Goal: Transaction & Acquisition: Download file/media

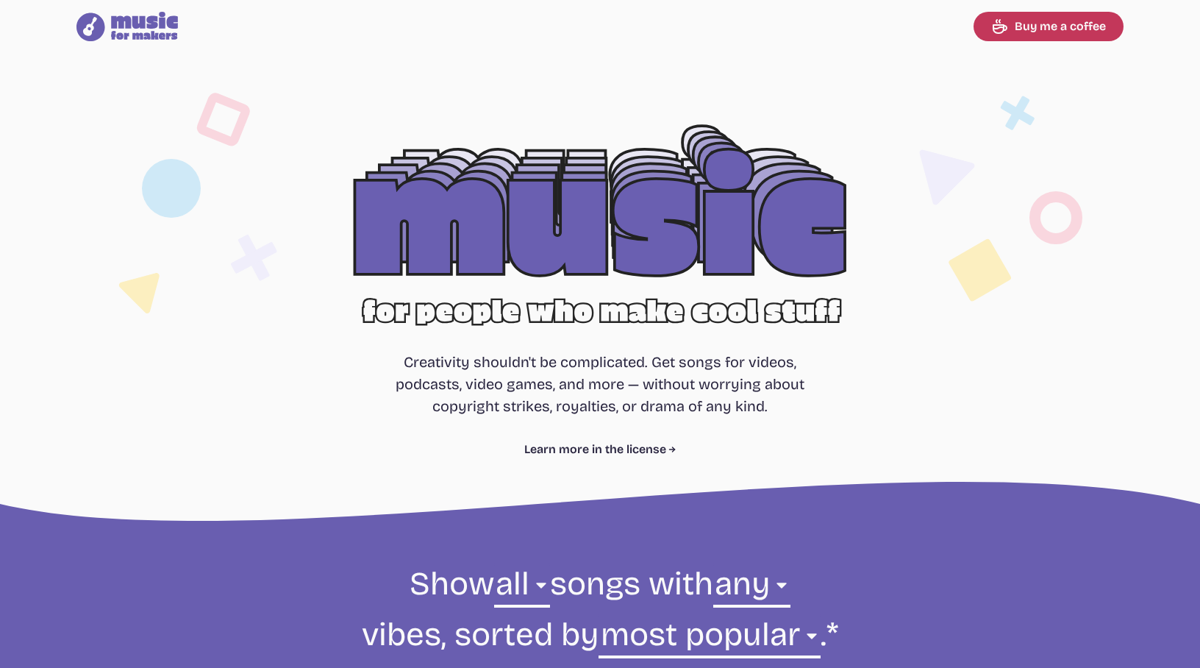
select select "most popular"
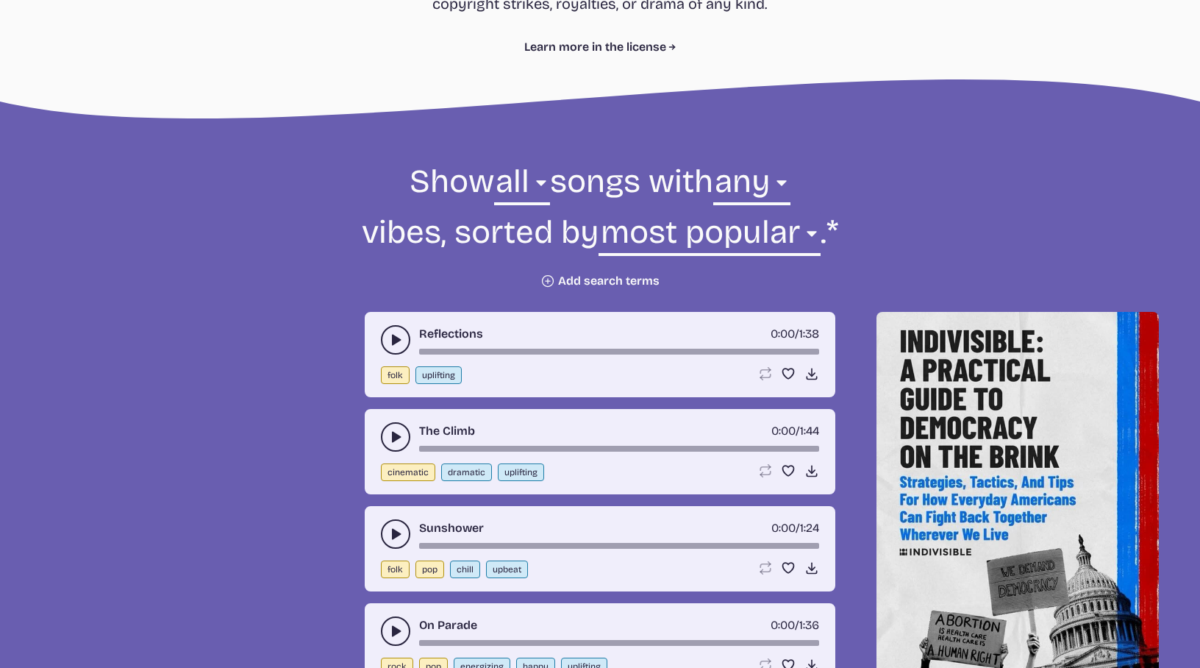
scroll to position [401, 0]
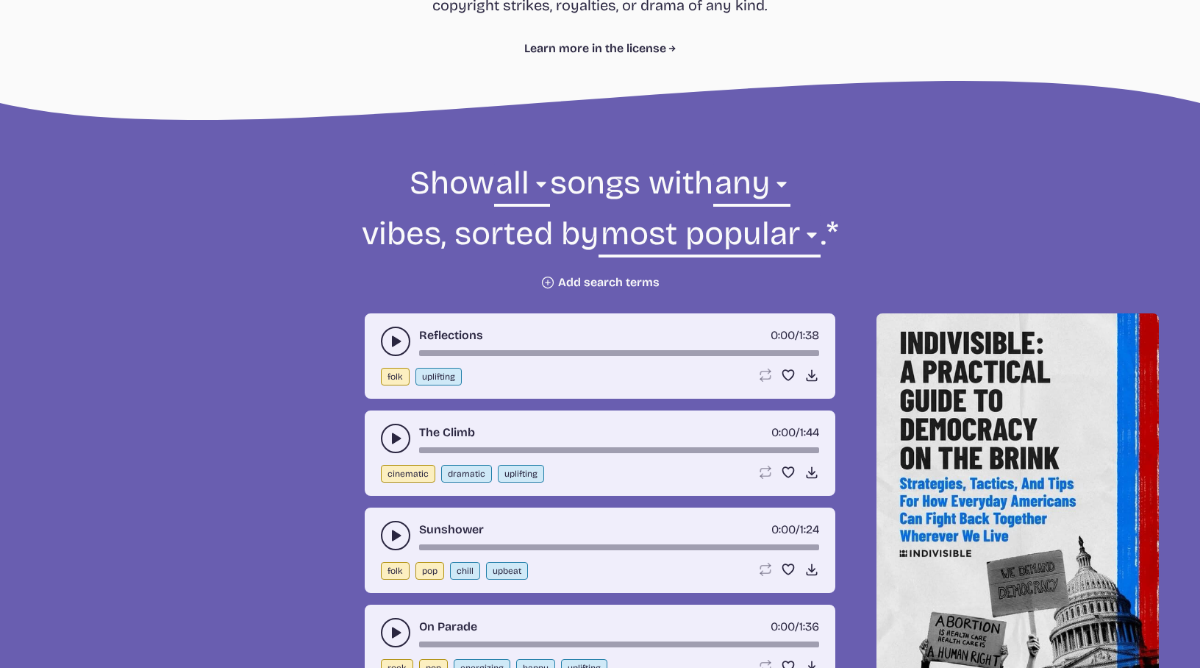
click at [382, 337] on button "play-pause toggle" at bounding box center [395, 340] width 29 height 29
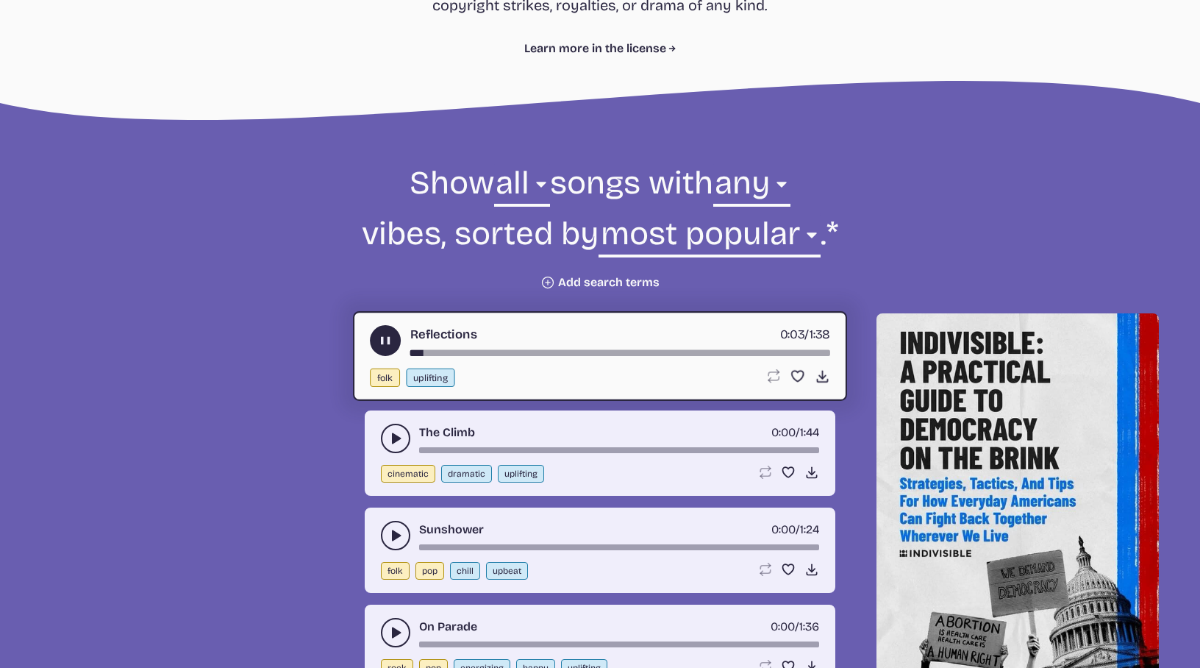
click at [382, 337] on use "play-pause toggle" at bounding box center [385, 340] width 15 height 15
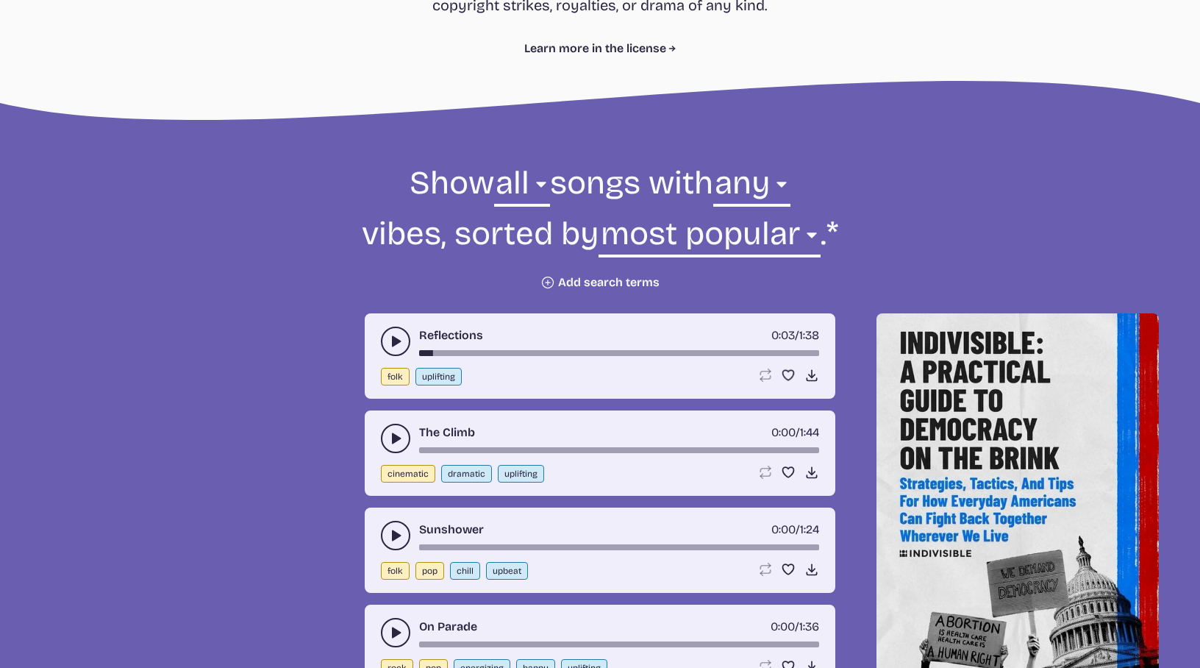
click at [390, 435] on icon "play-pause toggle" at bounding box center [395, 438] width 15 height 15
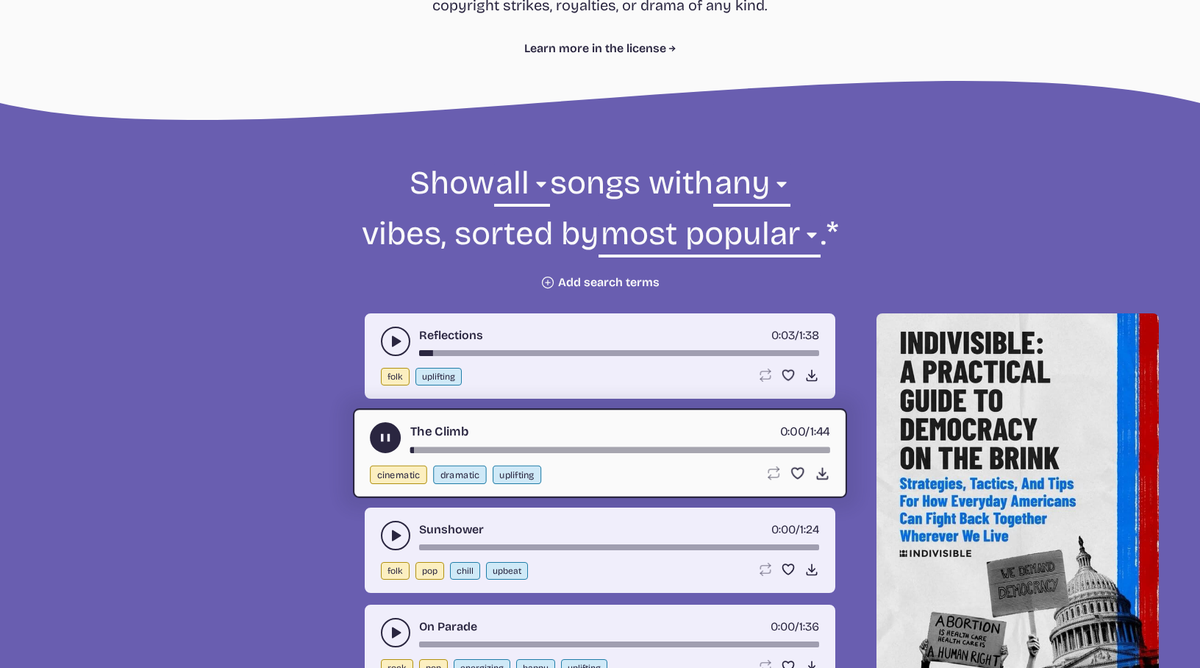
click at [381, 437] on use "play-pause toggle" at bounding box center [385, 437] width 15 height 15
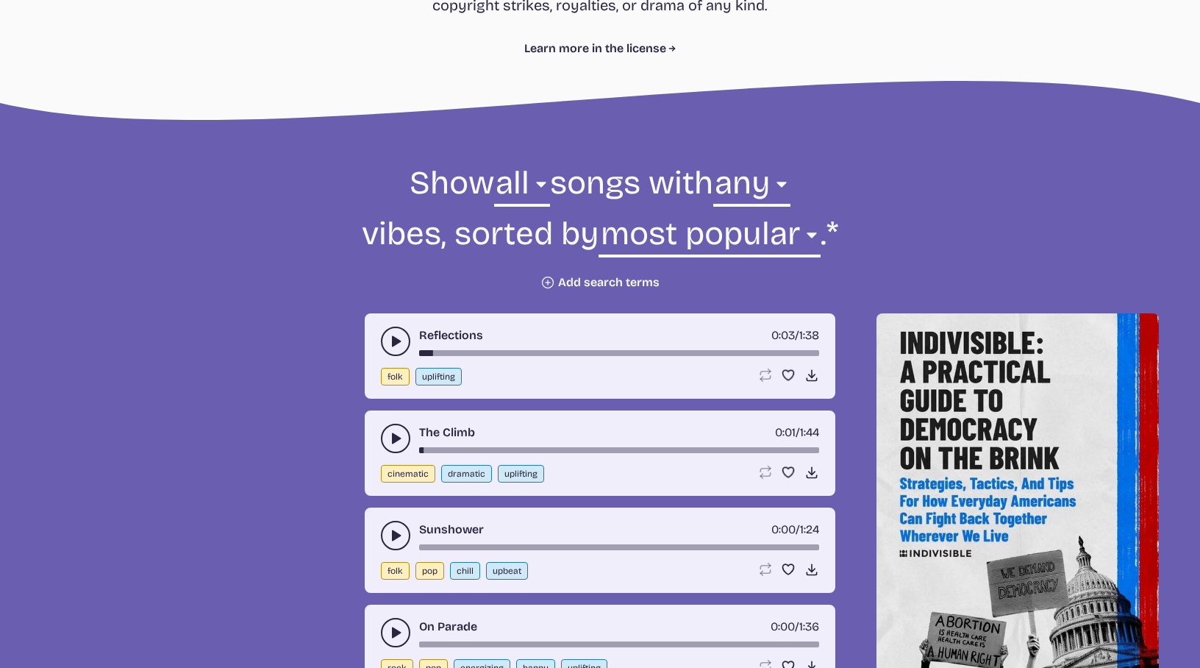
click at [640, 279] on button "Plus icon Add search terms" at bounding box center [599, 282] width 119 height 15
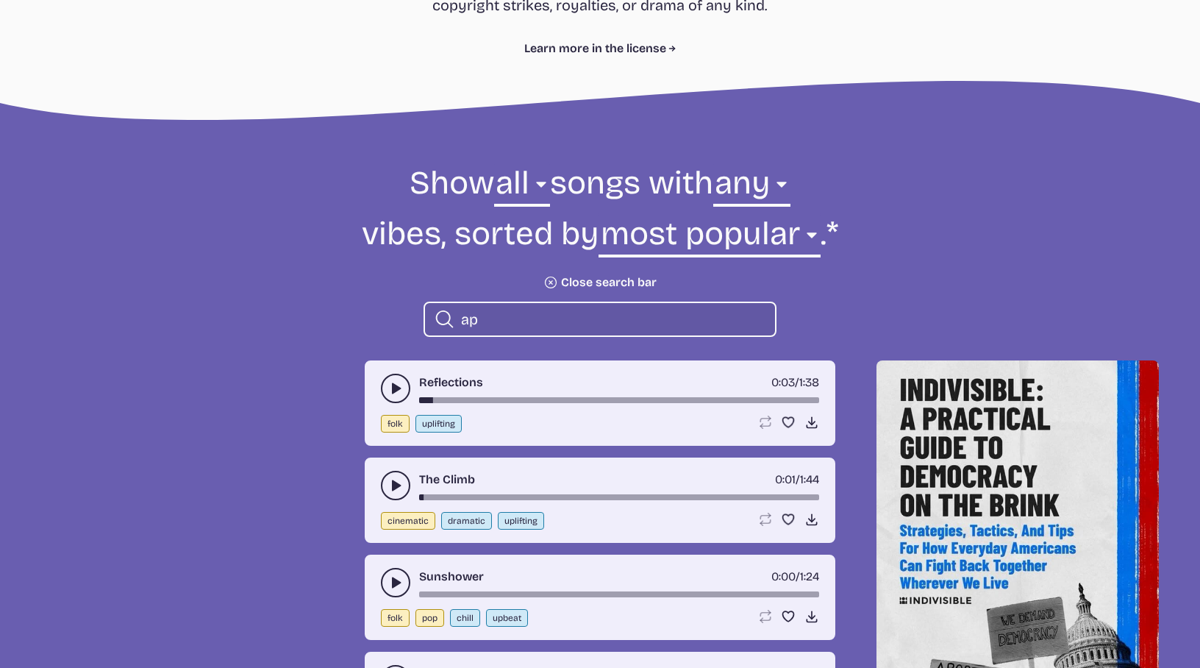
type input "a"
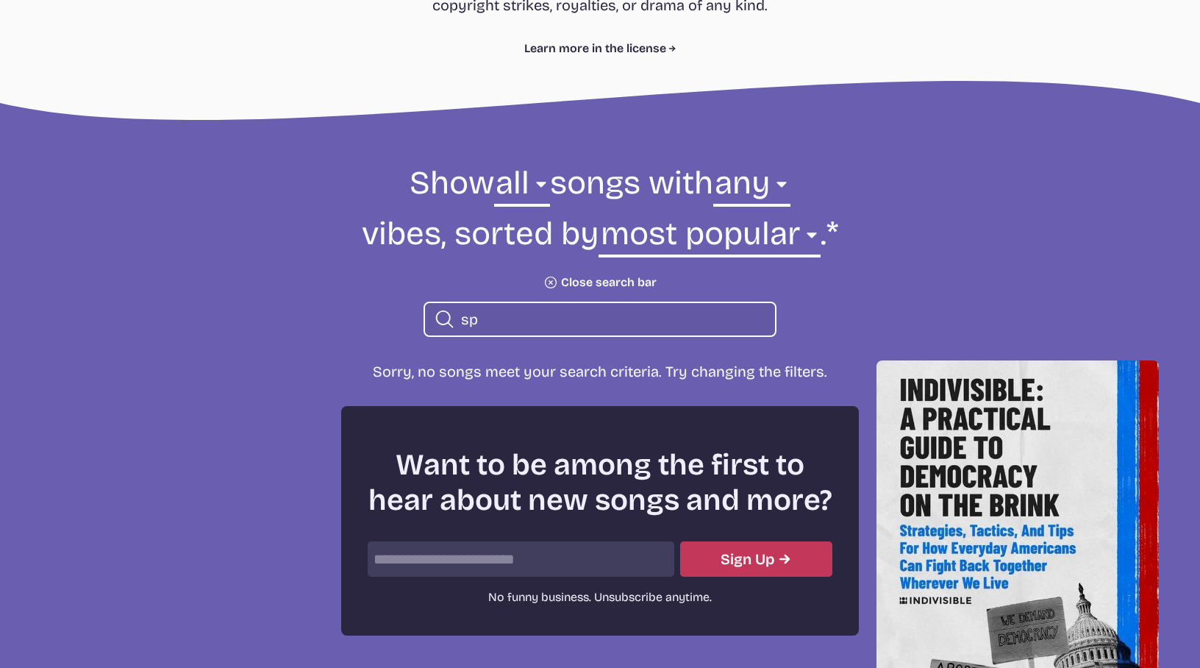
type input "s"
drag, startPoint x: 529, startPoint y: 315, endPoint x: 467, endPoint y: 313, distance: 62.5
click at [467, 313] on input "baseball" at bounding box center [612, 319] width 302 height 19
type input "baseball"
click at [576, 279] on button "Plus icon Close search bar" at bounding box center [599, 282] width 113 height 15
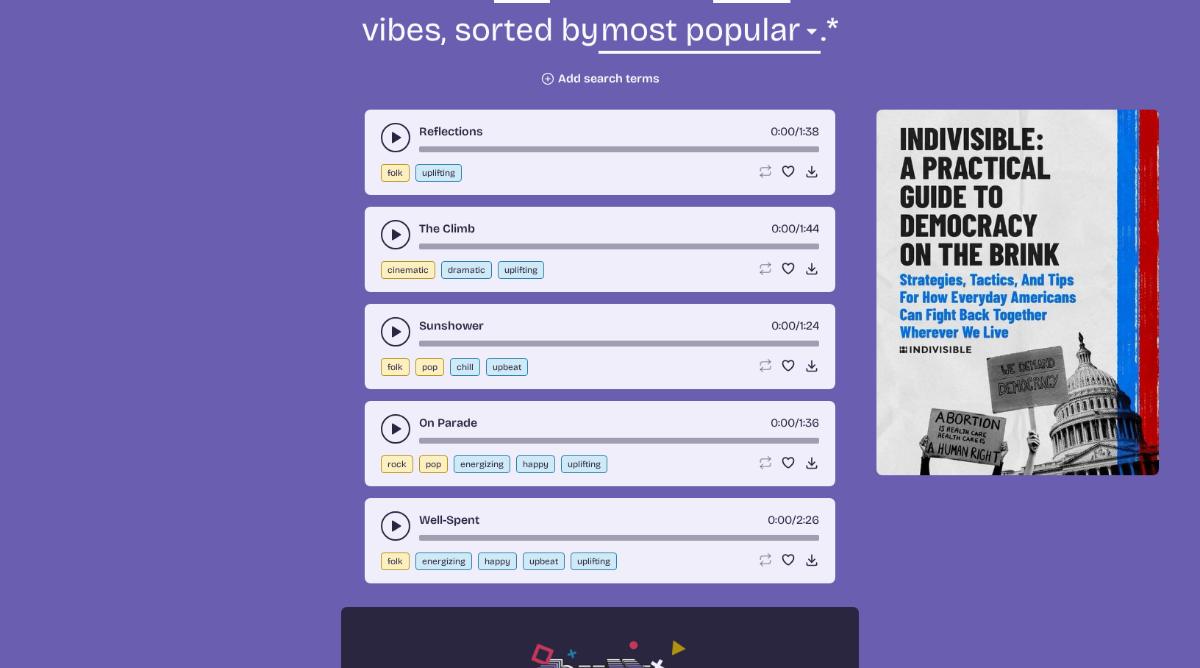
scroll to position [716, 0]
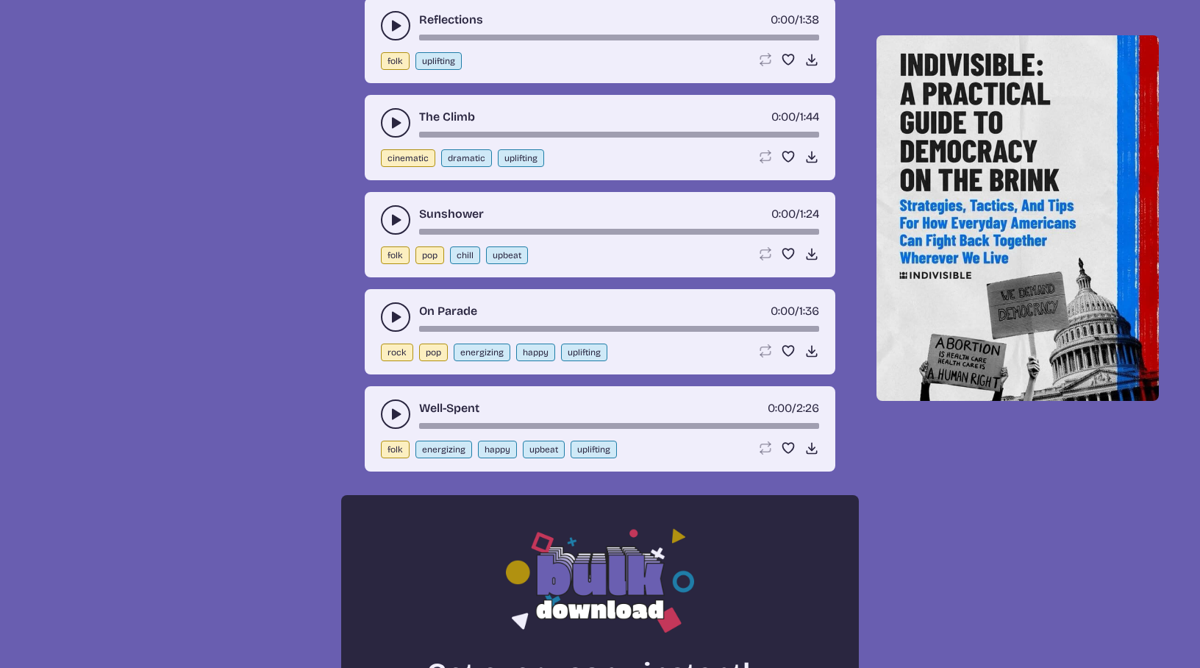
click at [385, 320] on button "play-pause toggle" at bounding box center [395, 316] width 29 height 29
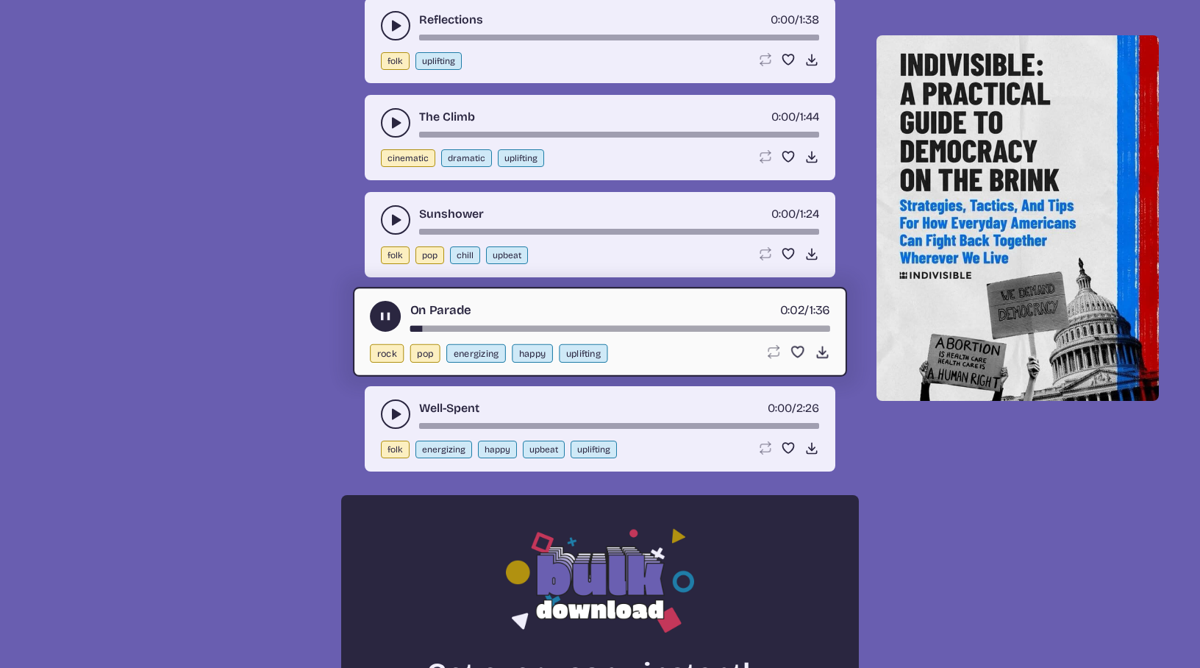
click at [385, 320] on icon "play-pause toggle" at bounding box center [385, 316] width 15 height 15
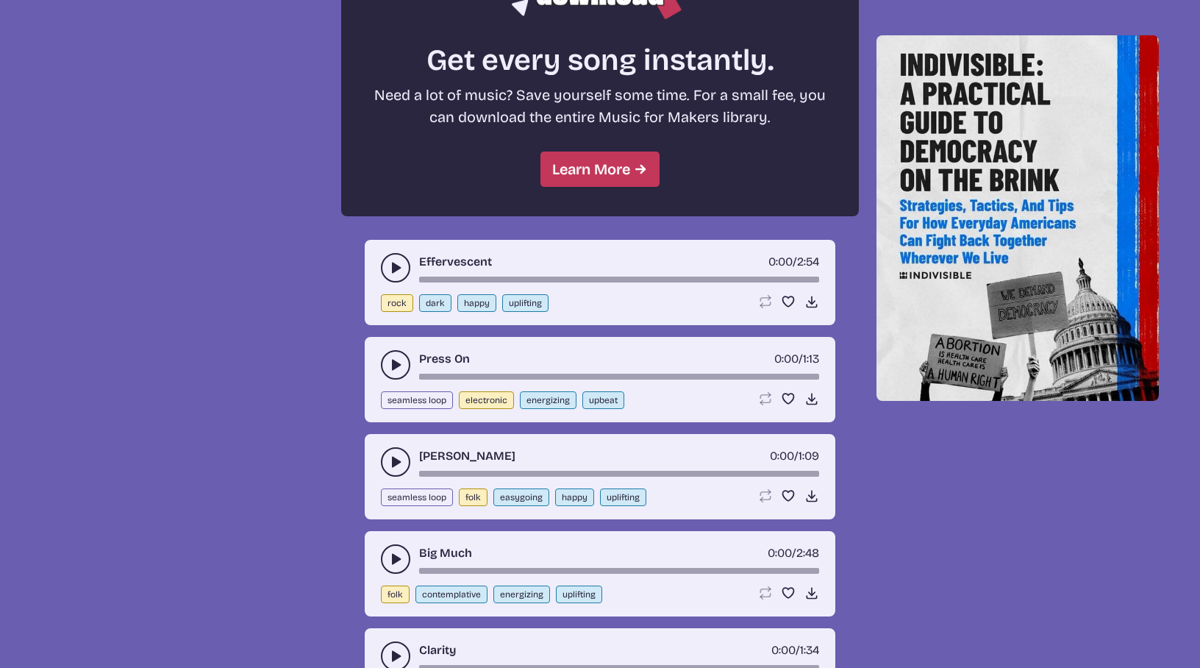
scroll to position [1330, 0]
click at [400, 351] on button "play-pause toggle" at bounding box center [395, 363] width 29 height 29
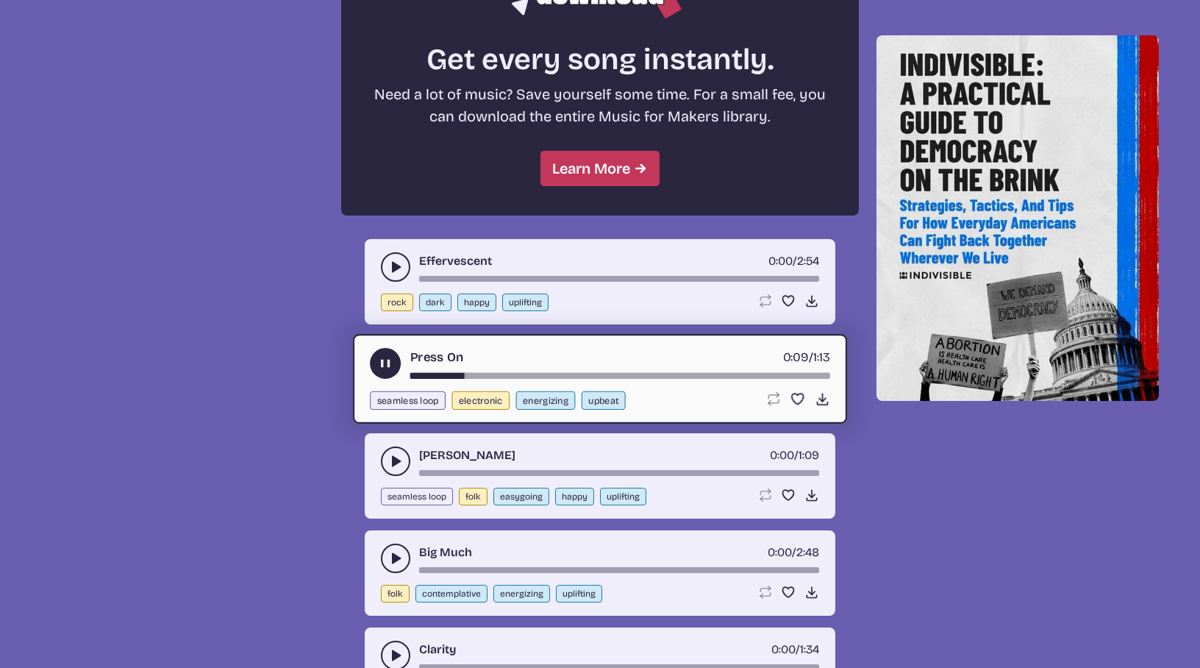
click at [382, 360] on use "play-pause toggle" at bounding box center [385, 363] width 15 height 15
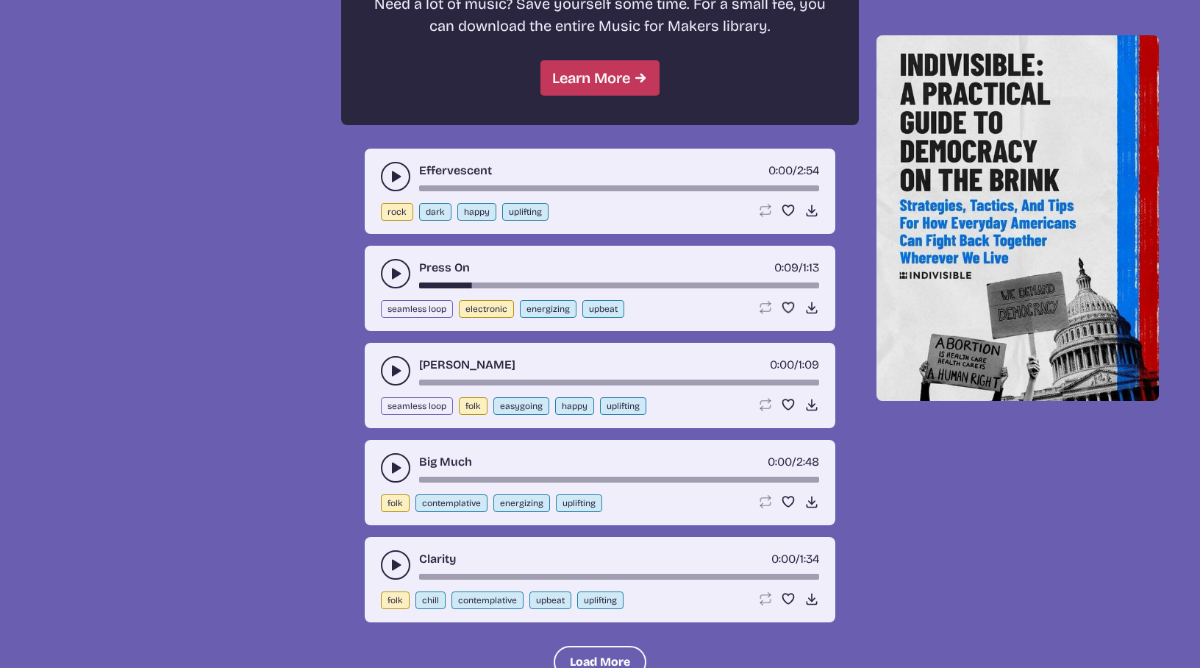
scroll to position [1485, 0]
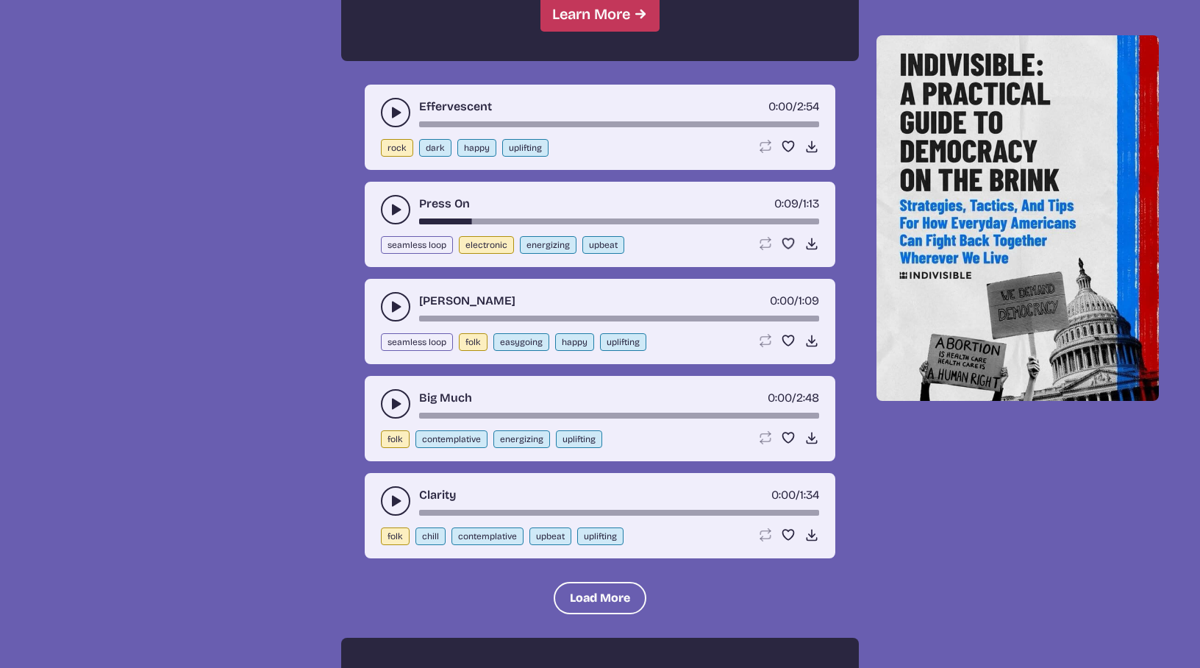
click at [387, 398] on button "play-pause toggle" at bounding box center [395, 403] width 29 height 29
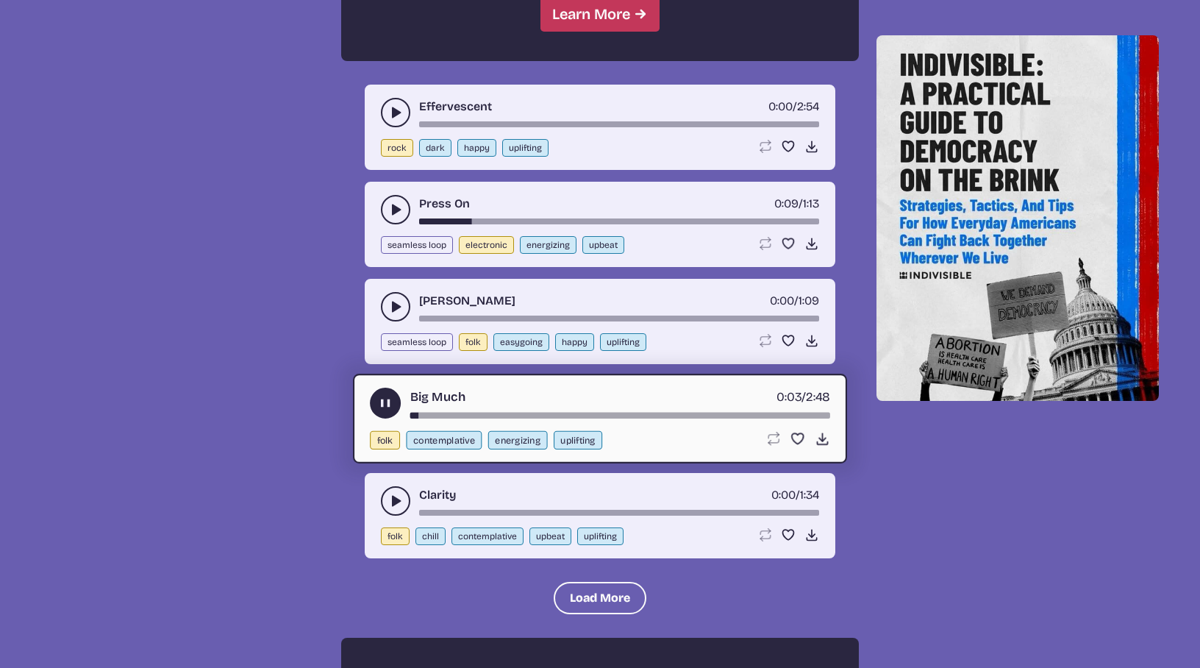
click at [387, 398] on icon "play-pause toggle" at bounding box center [385, 403] width 15 height 15
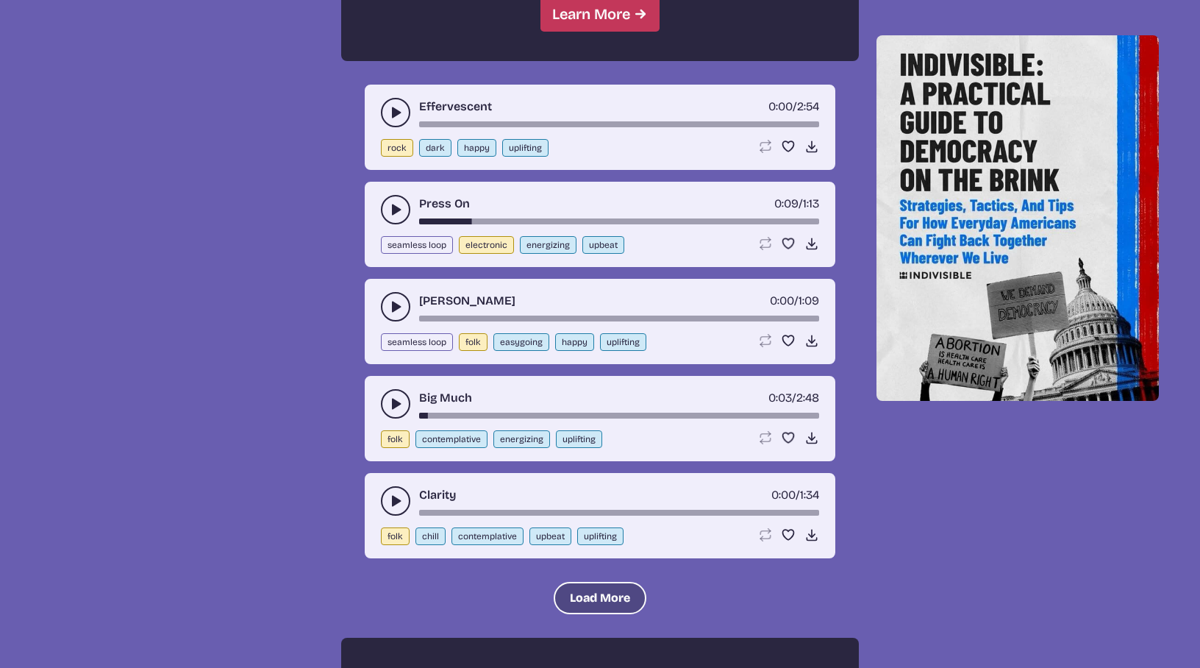
click at [574, 592] on button "Load More" at bounding box center [600, 598] width 93 height 32
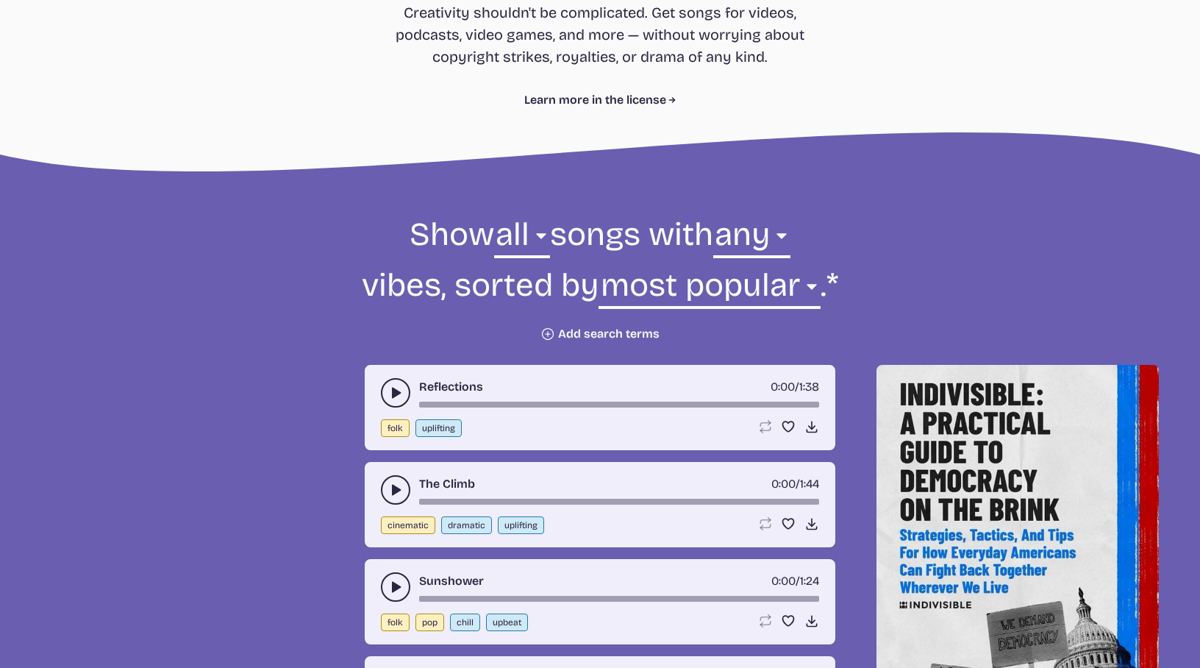
scroll to position [291, 0]
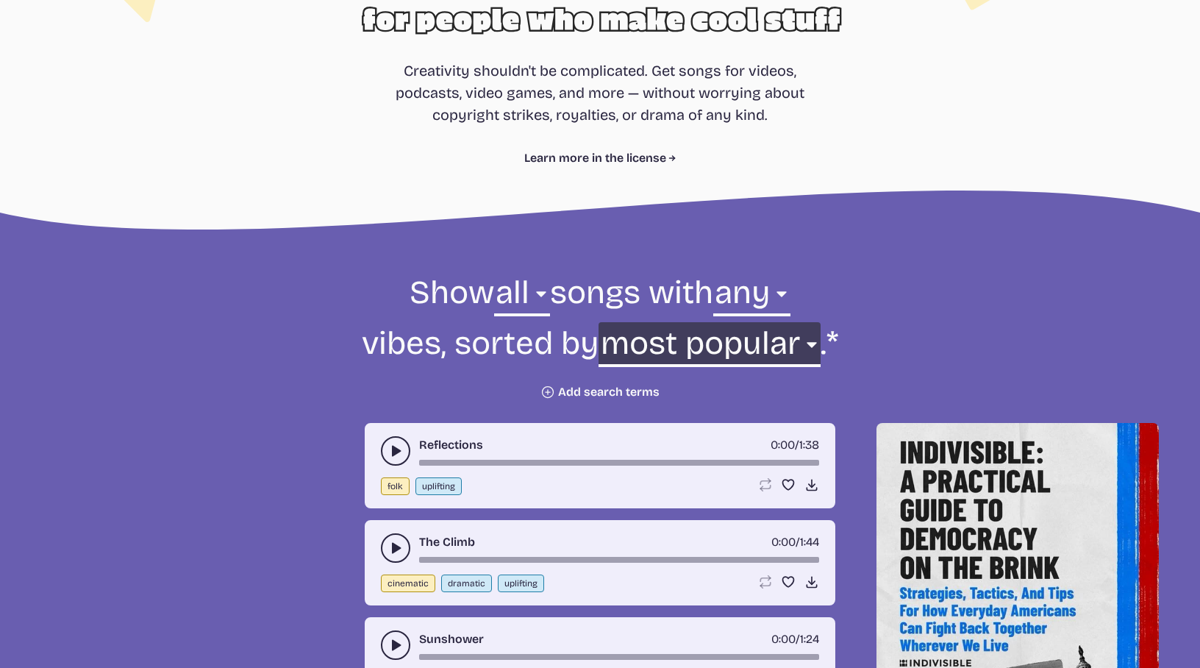
click at [801, 342] on select "newest oldest most popular least popular name" at bounding box center [709, 347] width 221 height 51
click at [544, 393] on icon "Plus icon" at bounding box center [547, 392] width 15 height 15
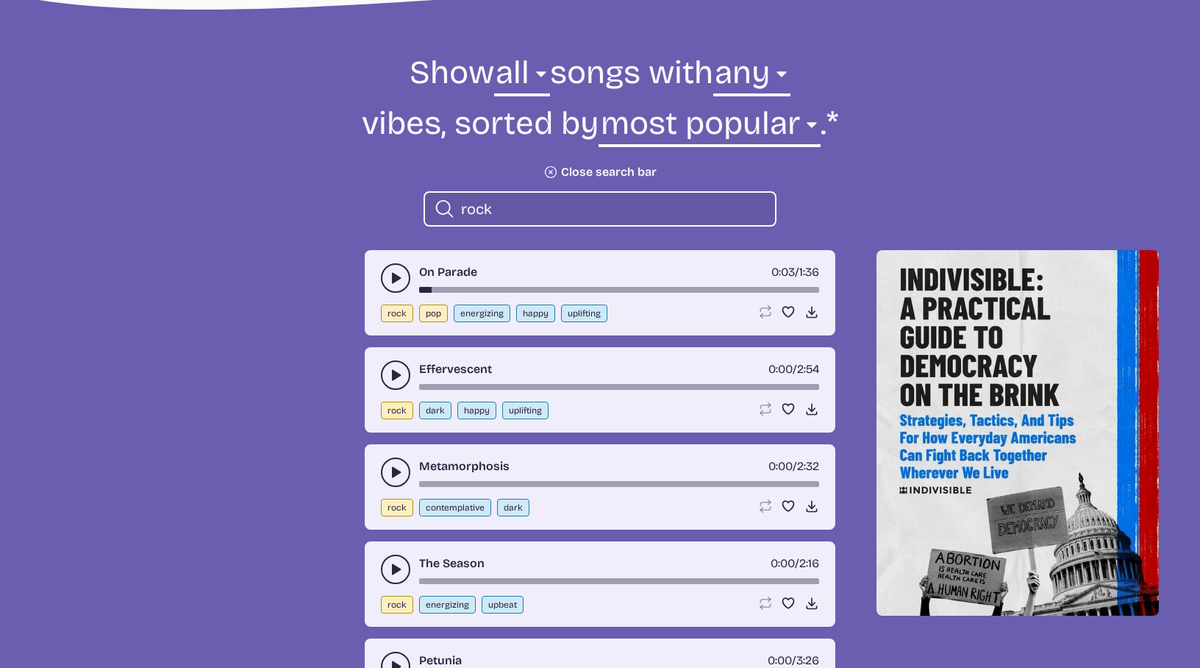
scroll to position [526, 0]
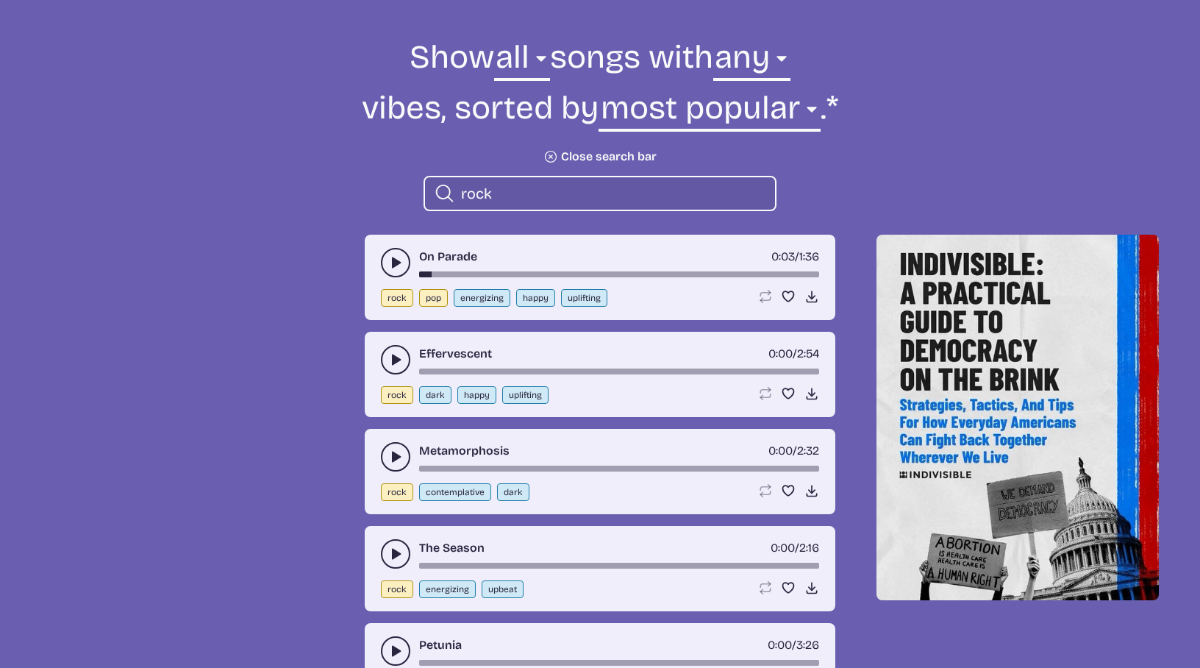
type input "rock"
click at [393, 449] on icon "play-pause toggle" at bounding box center [395, 456] width 15 height 15
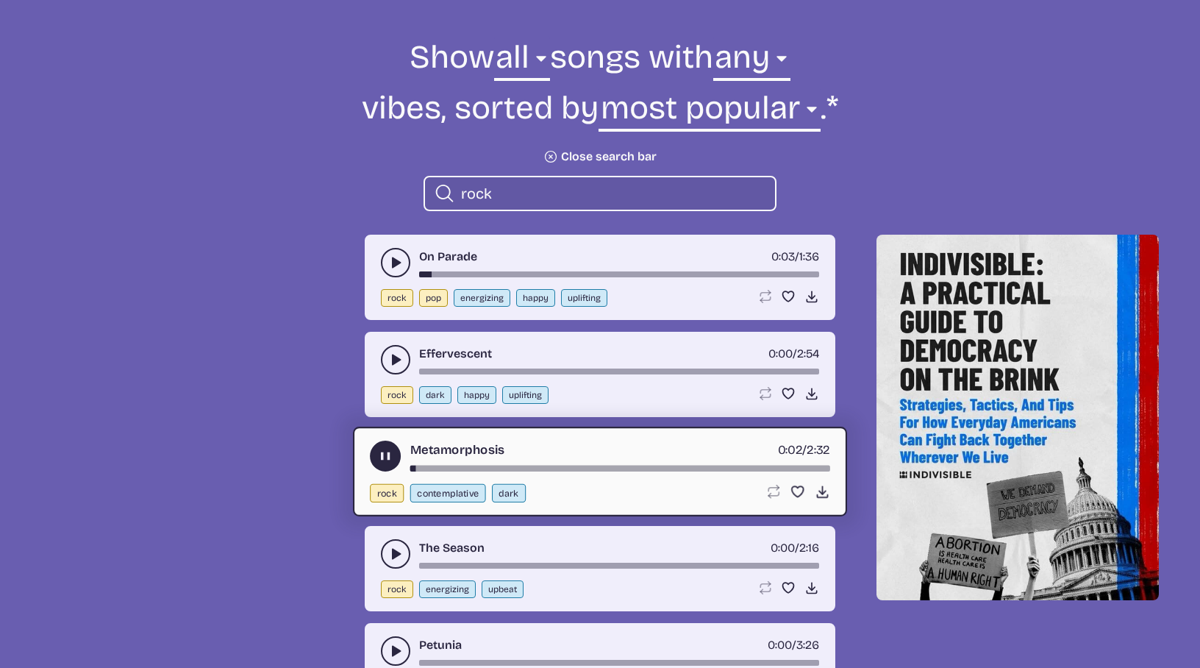
click at [381, 444] on button "play-pause toggle" at bounding box center [385, 455] width 31 height 31
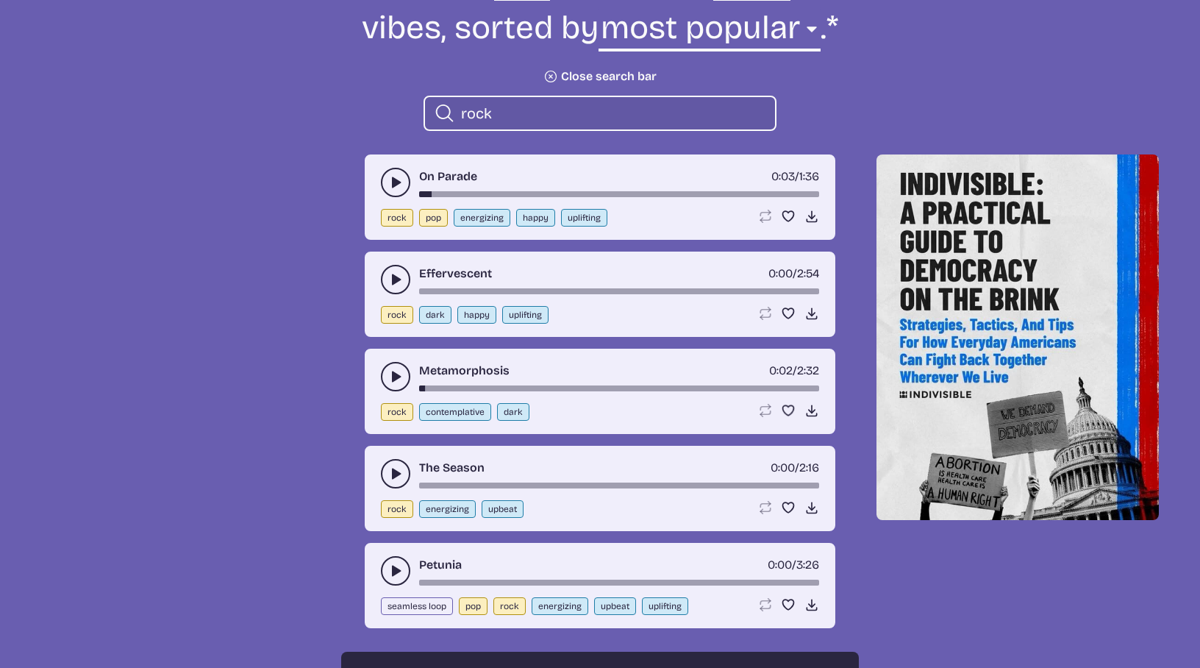
scroll to position [620, 0]
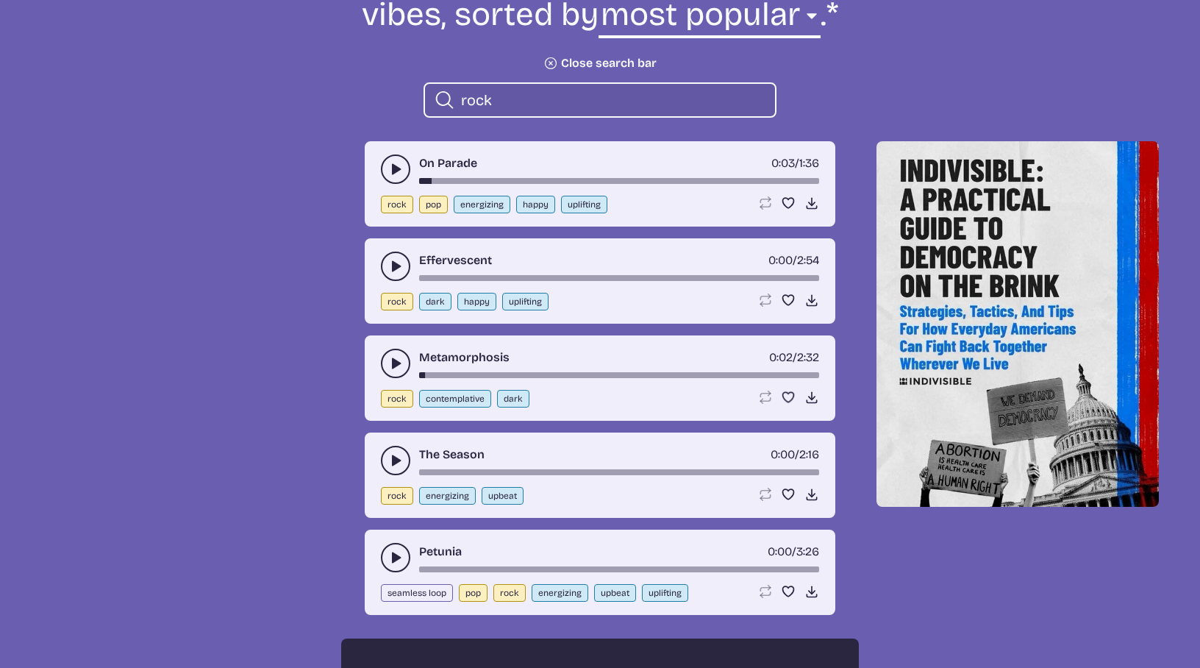
click at [390, 456] on icon "play-pause toggle" at bounding box center [395, 460] width 15 height 15
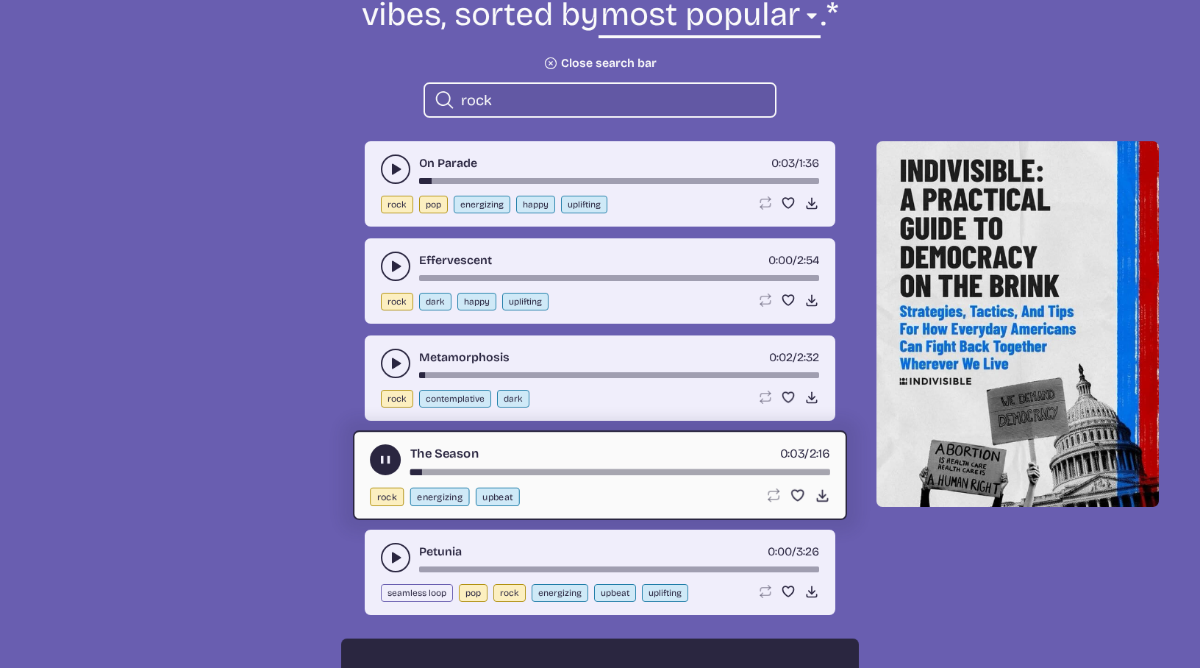
click at [440, 471] on div "song-time-bar" at bounding box center [620, 472] width 420 height 6
click at [487, 472] on div "song-time-bar" at bounding box center [620, 472] width 420 height 6
click at [552, 471] on div "song-time-bar" at bounding box center [620, 472] width 420 height 6
click at [381, 459] on use "play-pause toggle" at bounding box center [385, 459] width 15 height 15
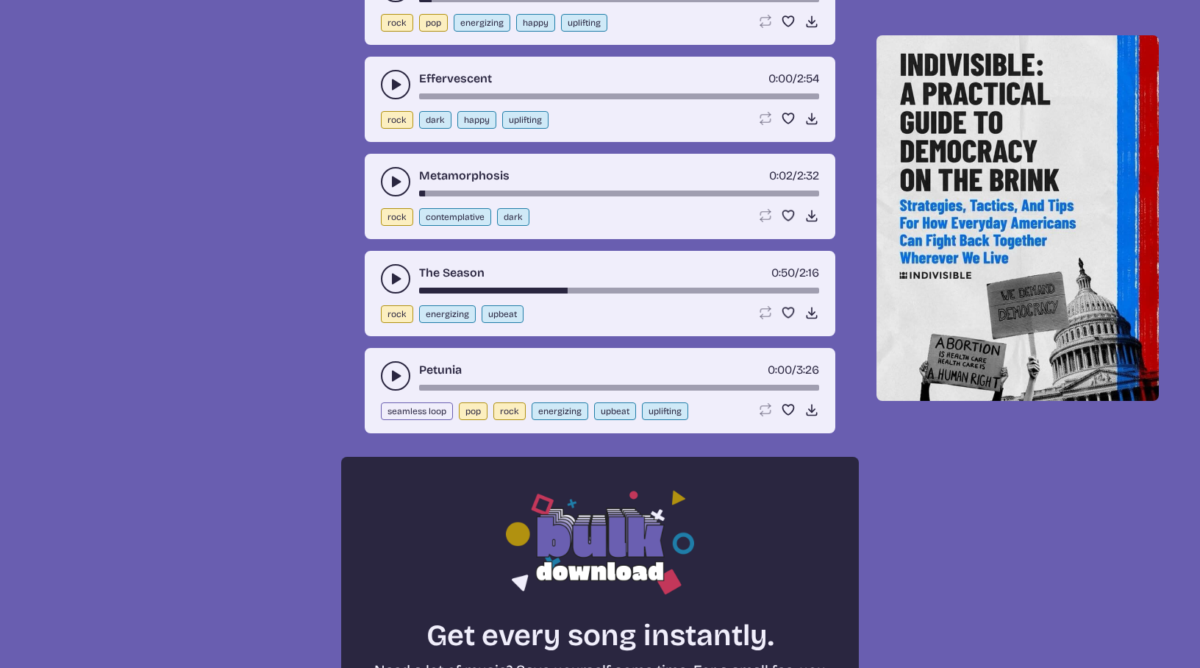
scroll to position [802, 0]
click at [397, 365] on button "play-pause toggle" at bounding box center [395, 374] width 29 height 29
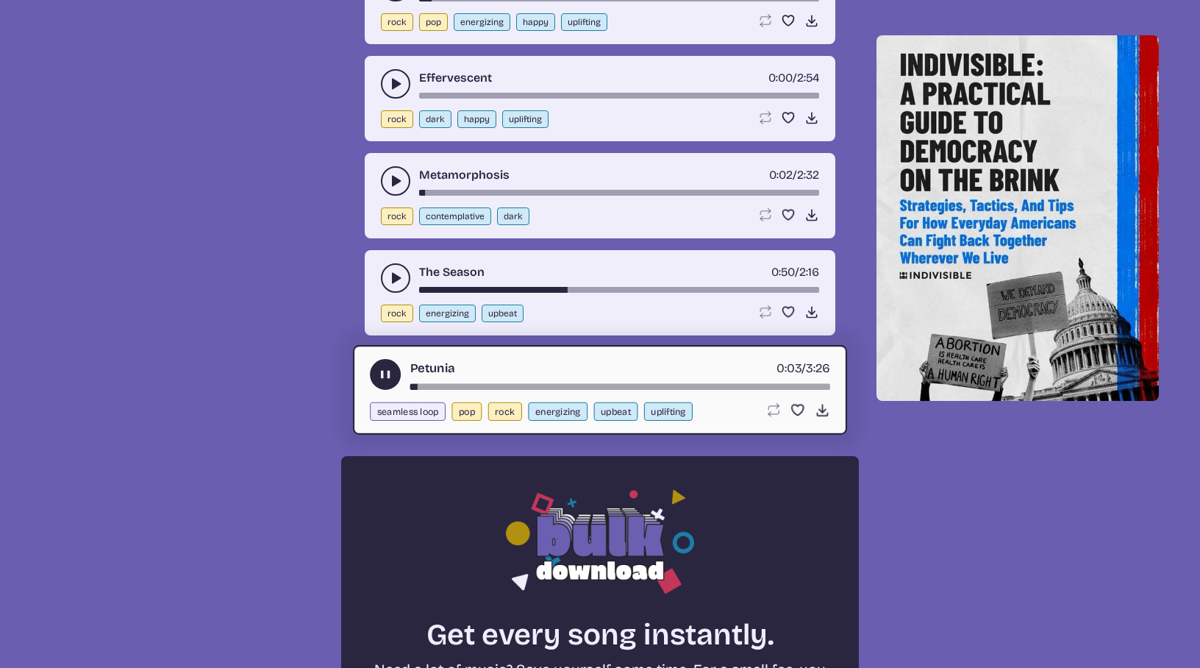
click at [386, 370] on use "play-pause toggle" at bounding box center [385, 374] width 15 height 15
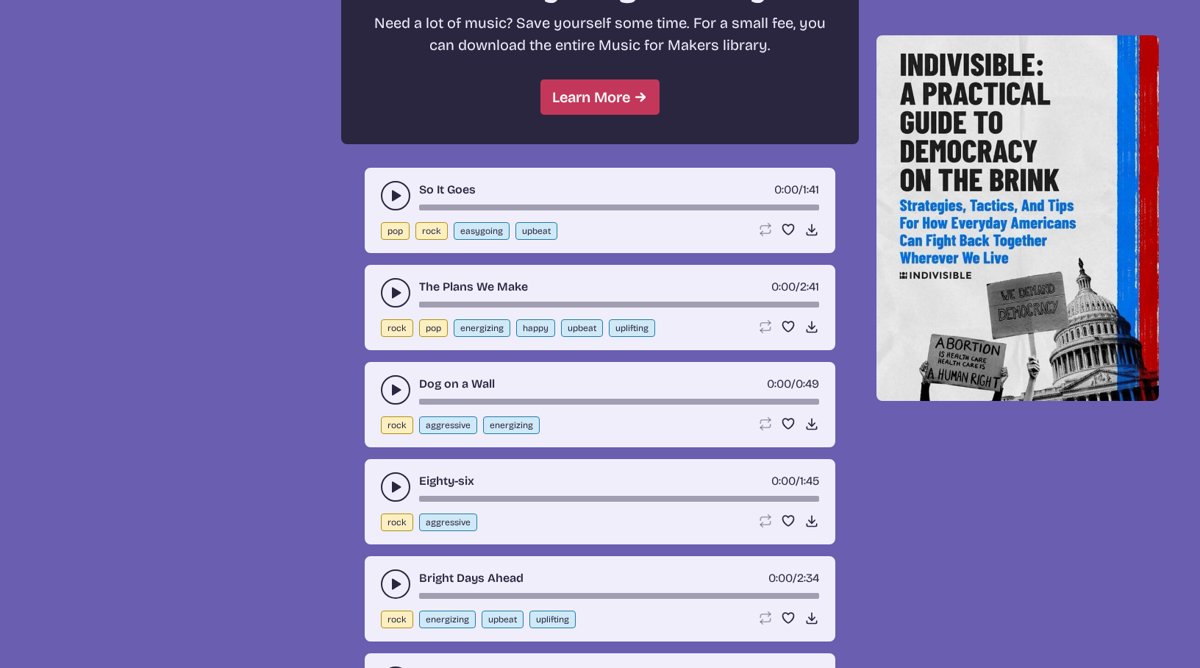
scroll to position [1450, 0]
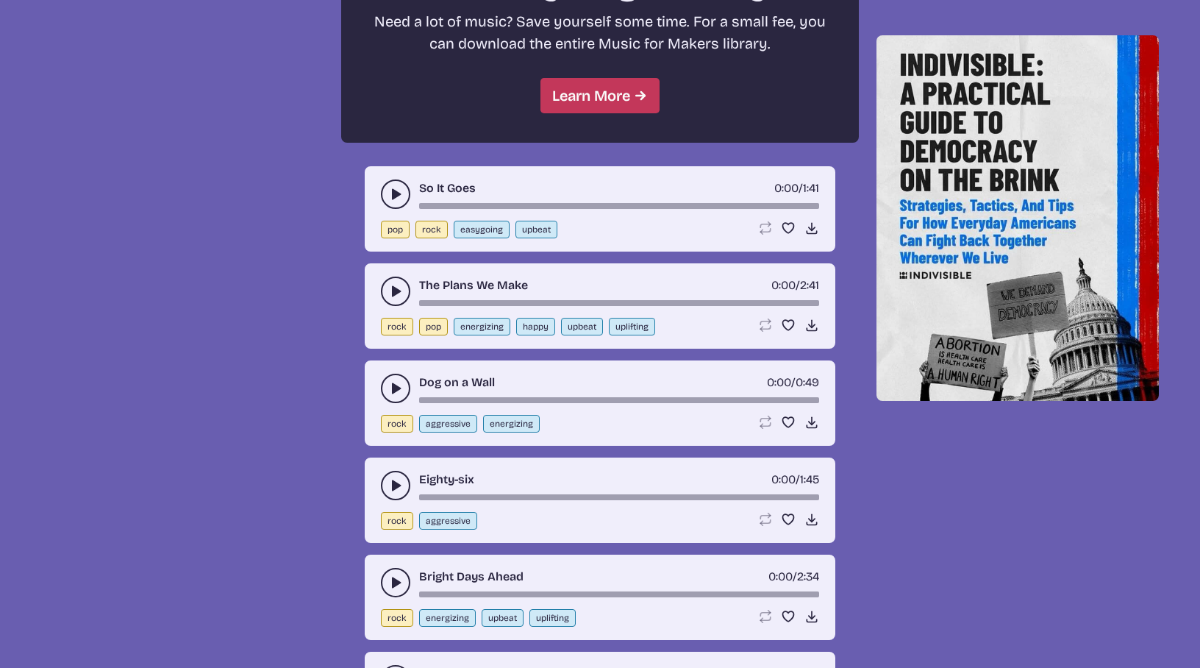
click at [395, 294] on use "play-pause toggle" at bounding box center [395, 291] width 15 height 15
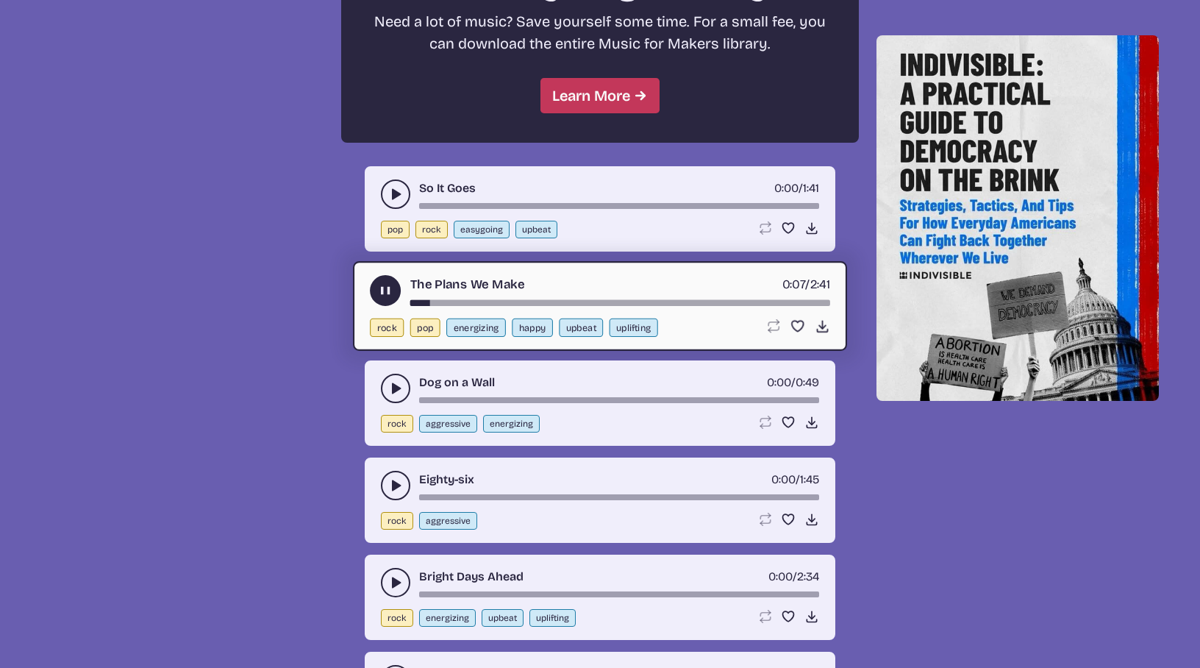
click at [382, 293] on use "play-pause toggle" at bounding box center [385, 290] width 15 height 15
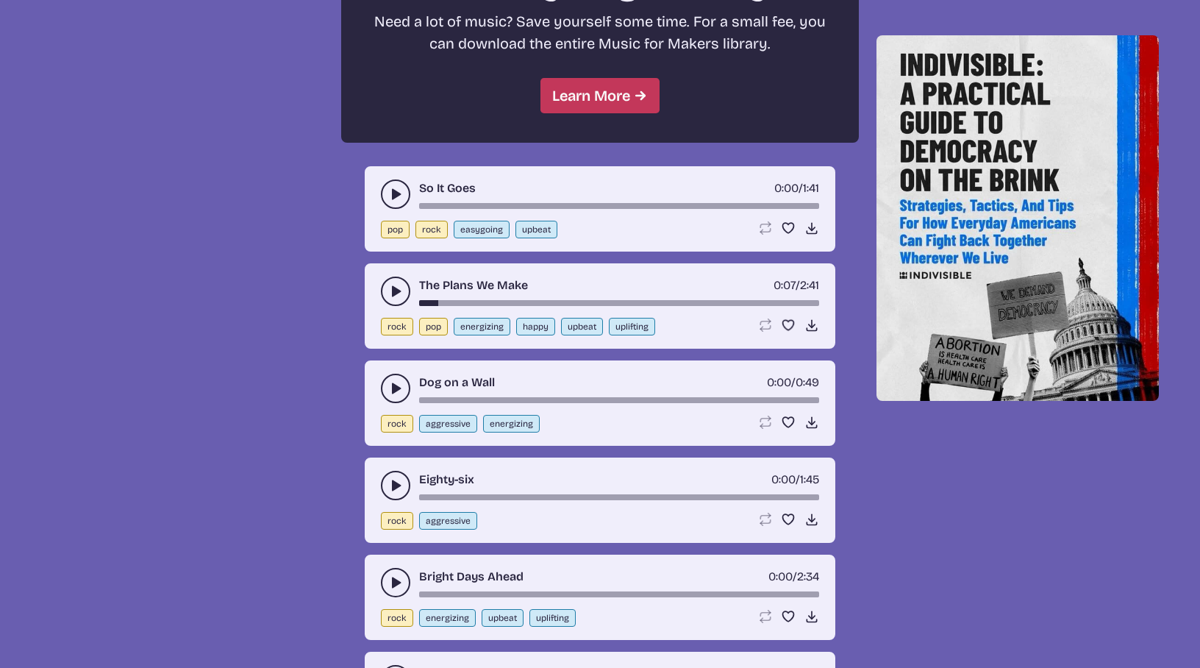
click at [390, 483] on icon "play-pause toggle" at bounding box center [395, 485] width 15 height 15
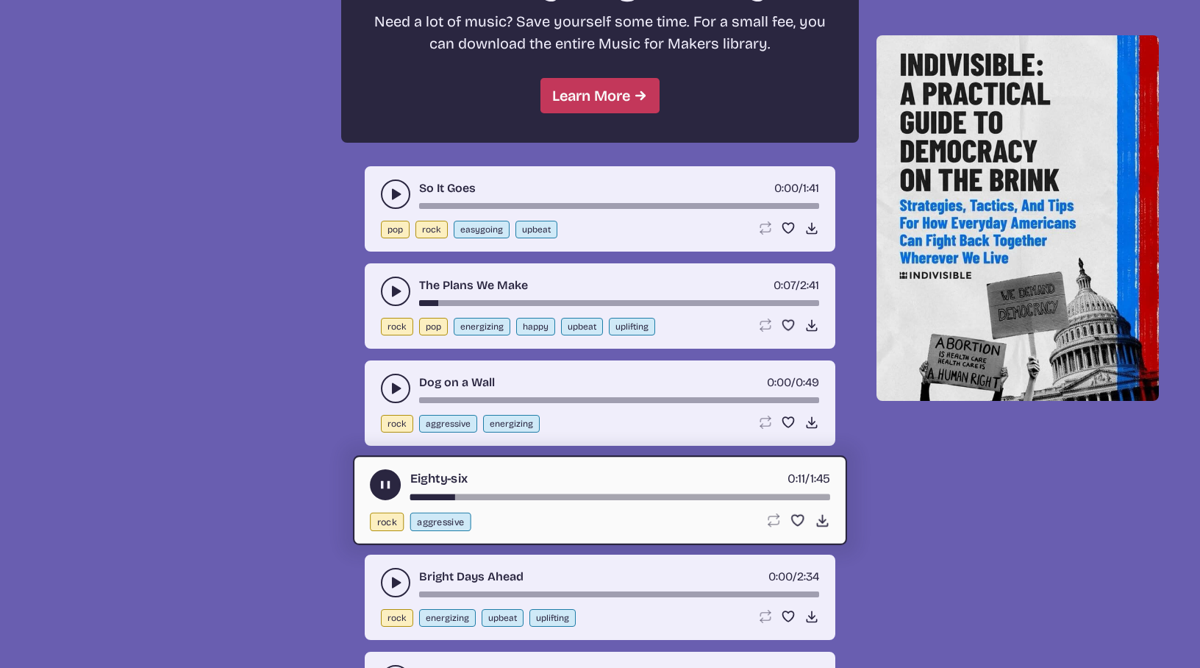
click at [383, 485] on use "play-pause toggle" at bounding box center [385, 484] width 15 height 15
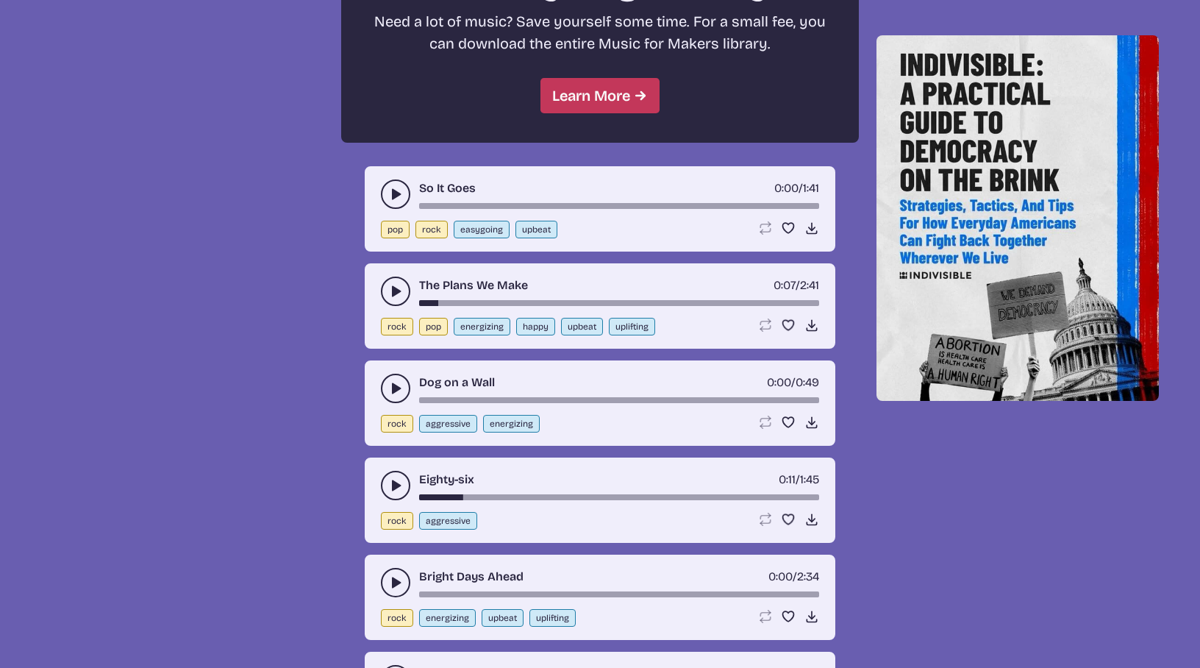
click at [383, 485] on button "play-pause toggle" at bounding box center [395, 485] width 29 height 29
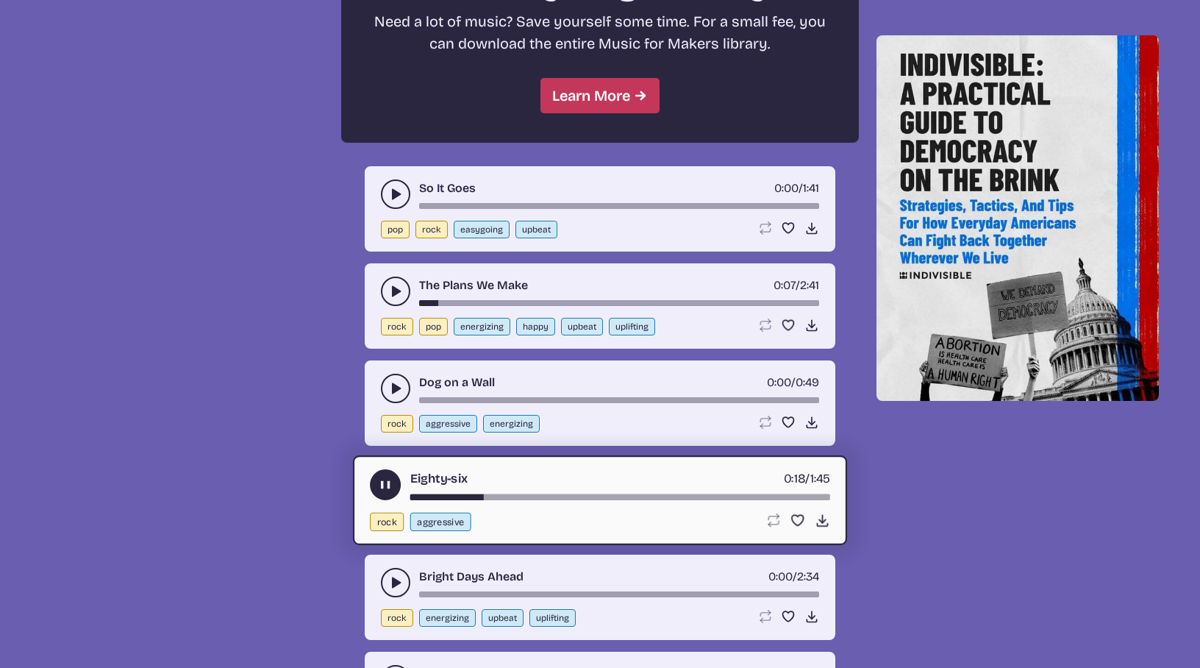
click at [383, 485] on use "play-pause toggle" at bounding box center [385, 484] width 15 height 15
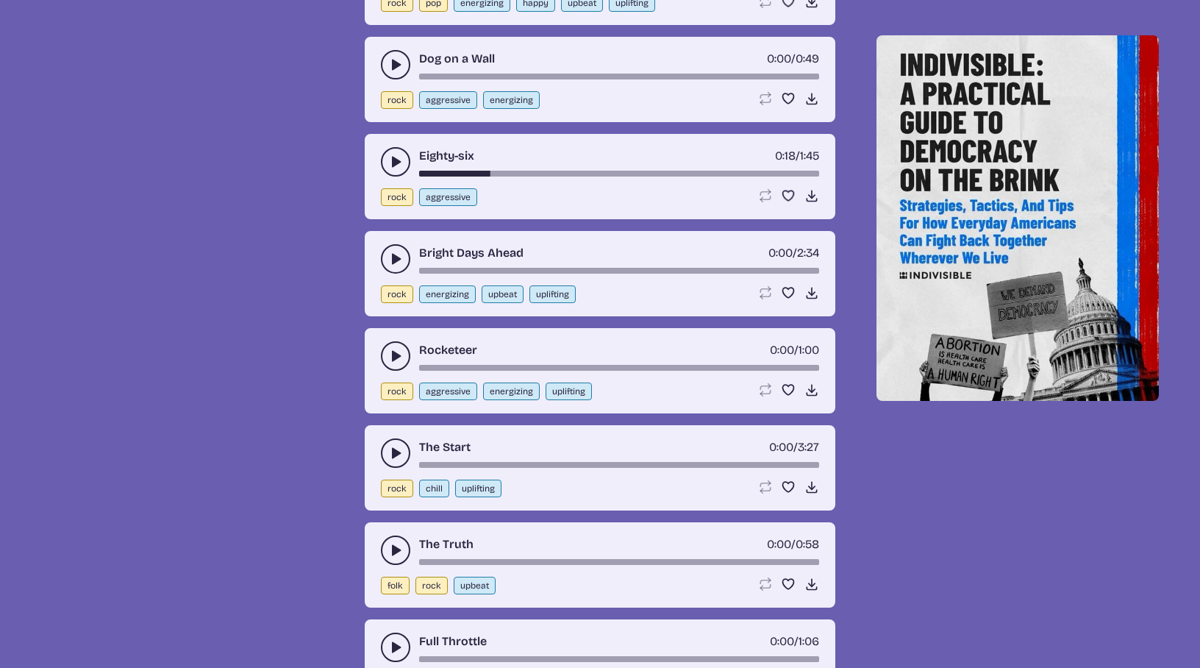
scroll to position [1777, 0]
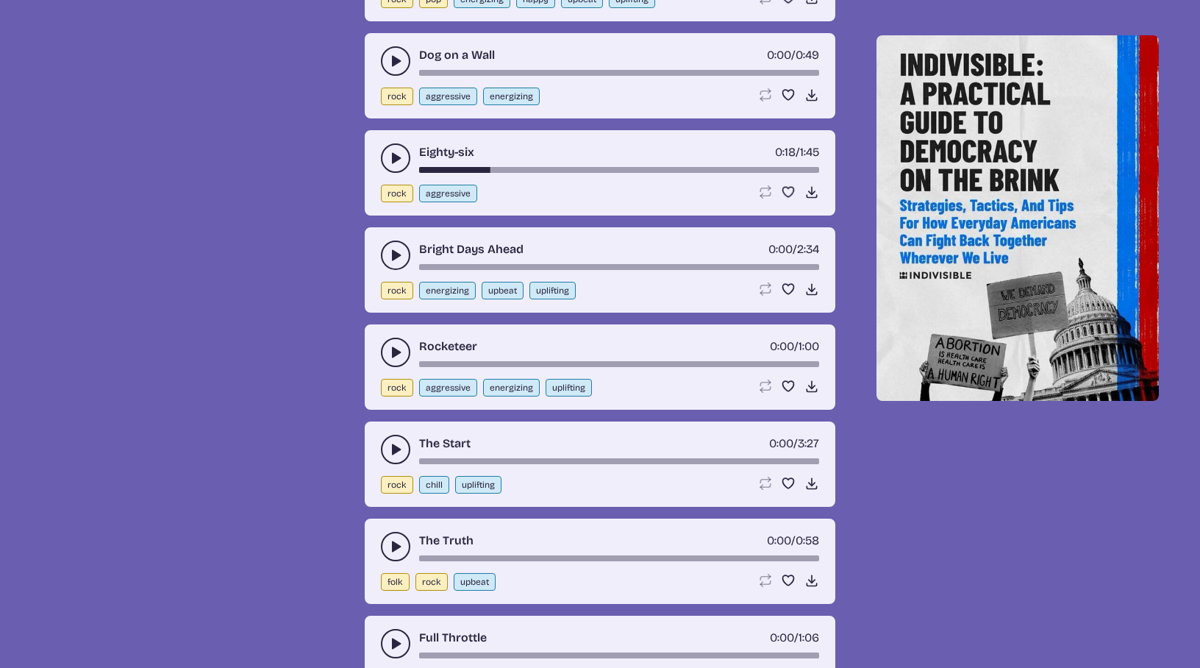
click at [396, 447] on use "play-pause toggle" at bounding box center [395, 449] width 15 height 15
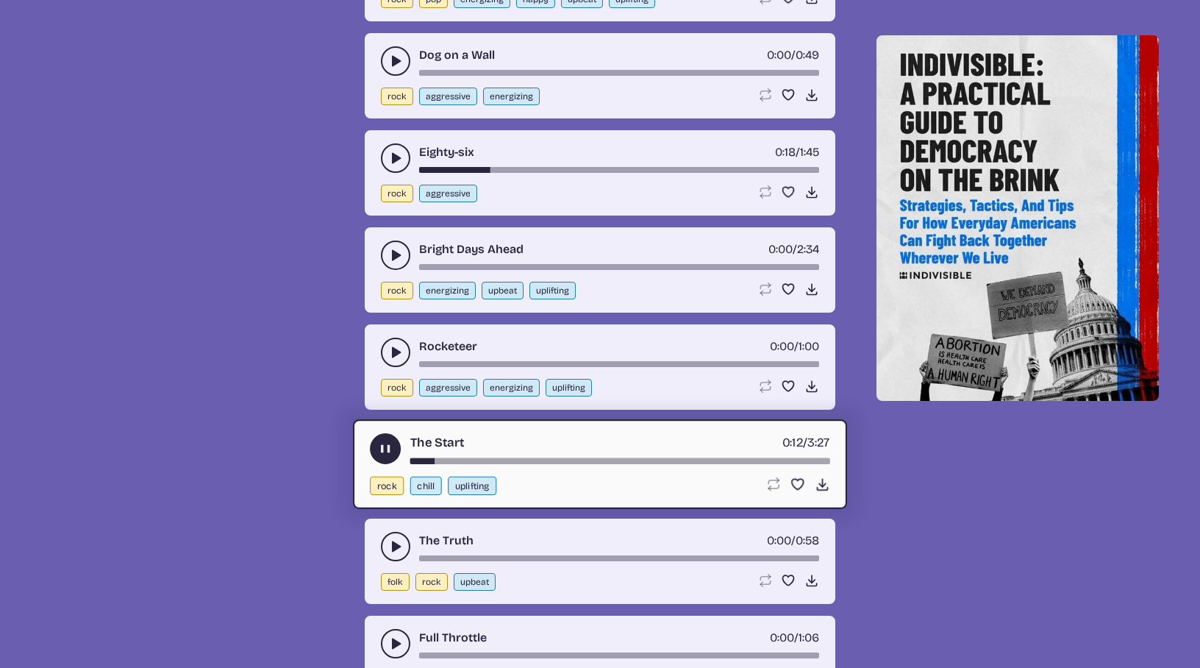
click at [480, 457] on div "The Start 0:12 / 3:27" at bounding box center [600, 448] width 460 height 31
click at [484, 460] on div "song-time-bar" at bounding box center [620, 461] width 420 height 6
click at [385, 450] on icon "play-pause toggle" at bounding box center [385, 448] width 15 height 15
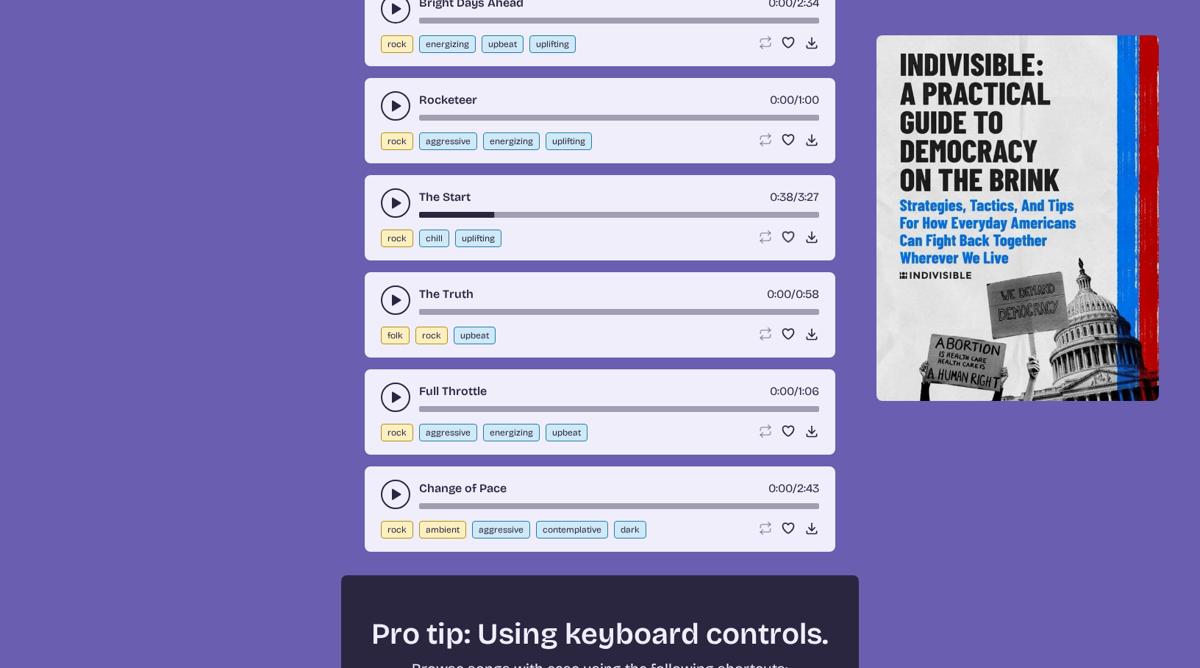
scroll to position [2026, 0]
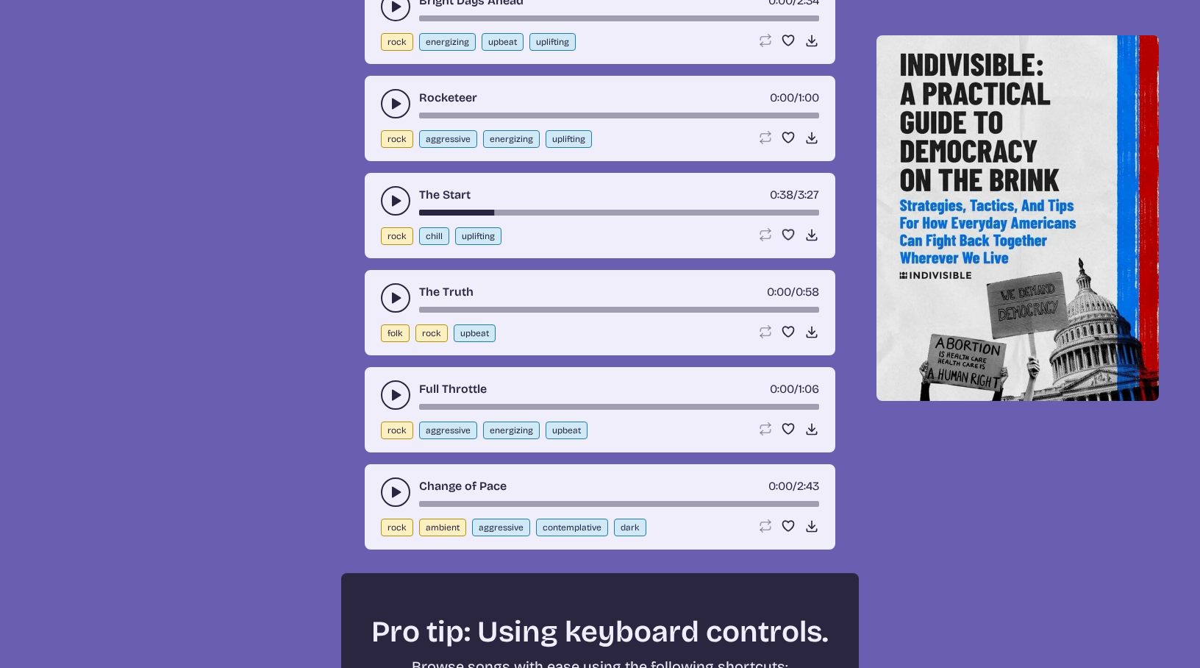
click at [394, 398] on use "play-pause toggle" at bounding box center [395, 394] width 15 height 15
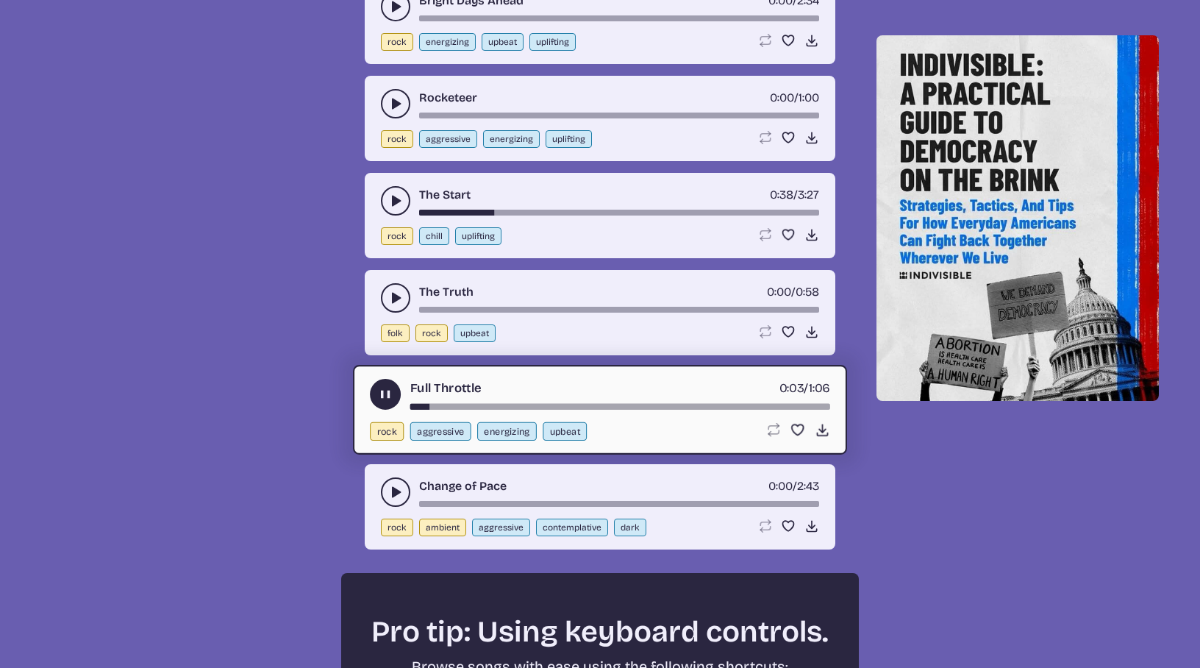
click at [376, 396] on button "play-pause toggle" at bounding box center [385, 394] width 31 height 31
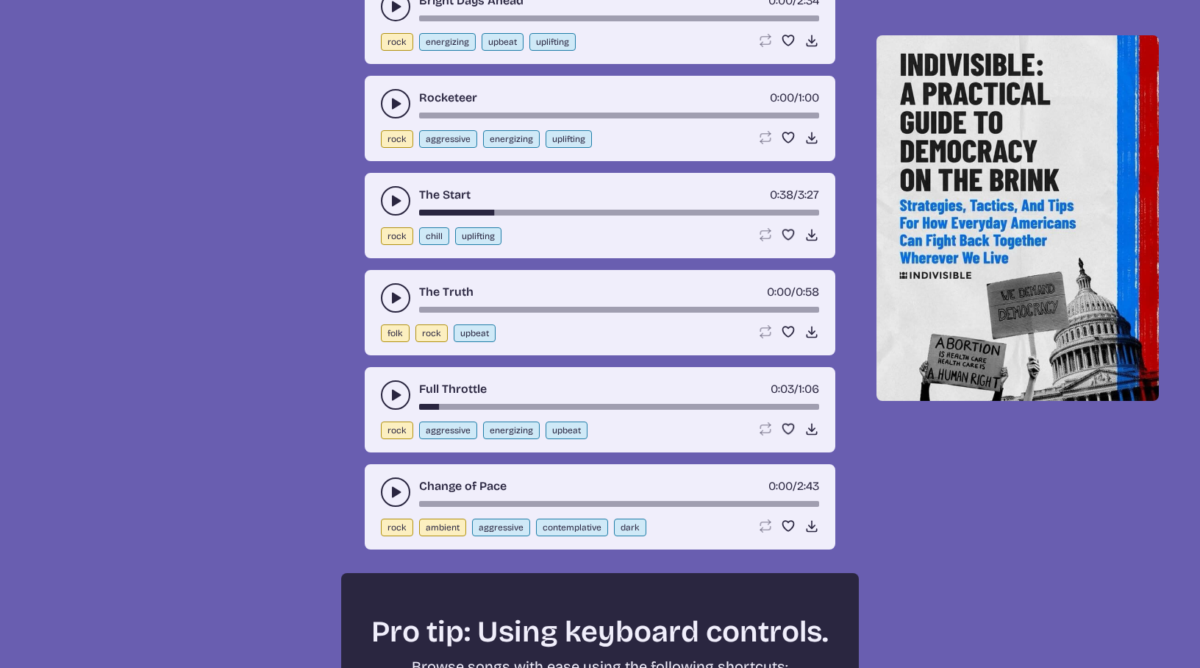
click at [390, 482] on button "play-pause toggle" at bounding box center [395, 491] width 29 height 29
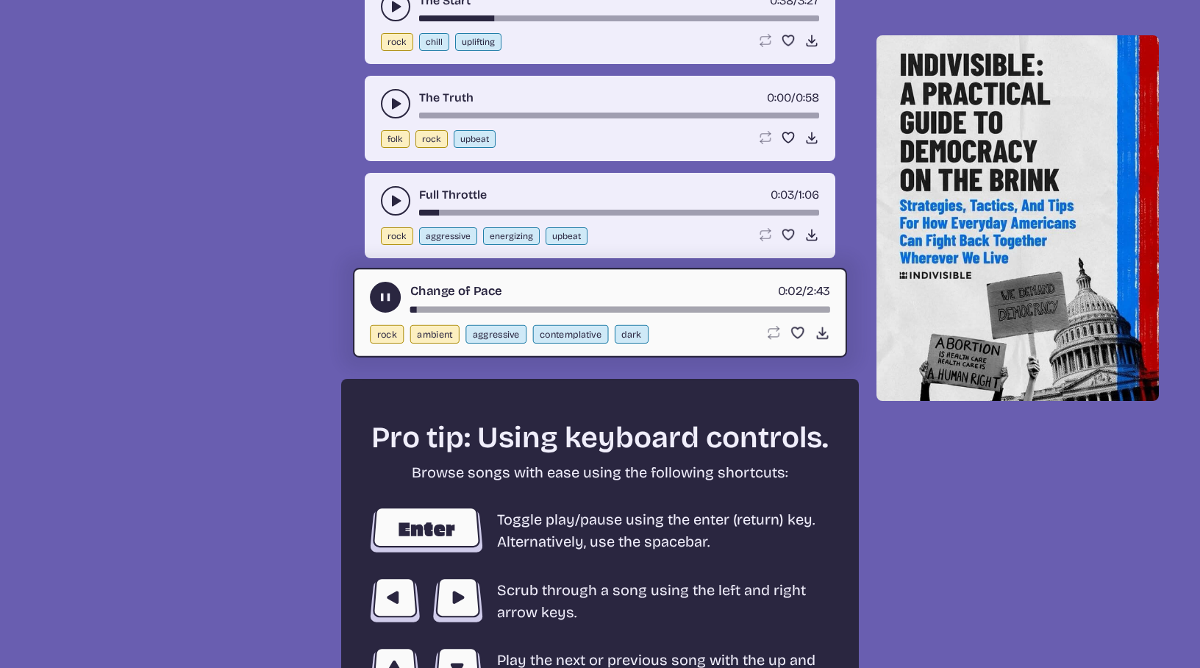
scroll to position [2221, 0]
click at [514, 308] on div "song-time-bar" at bounding box center [620, 309] width 420 height 6
click at [386, 298] on use "play-pause toggle" at bounding box center [385, 296] width 15 height 15
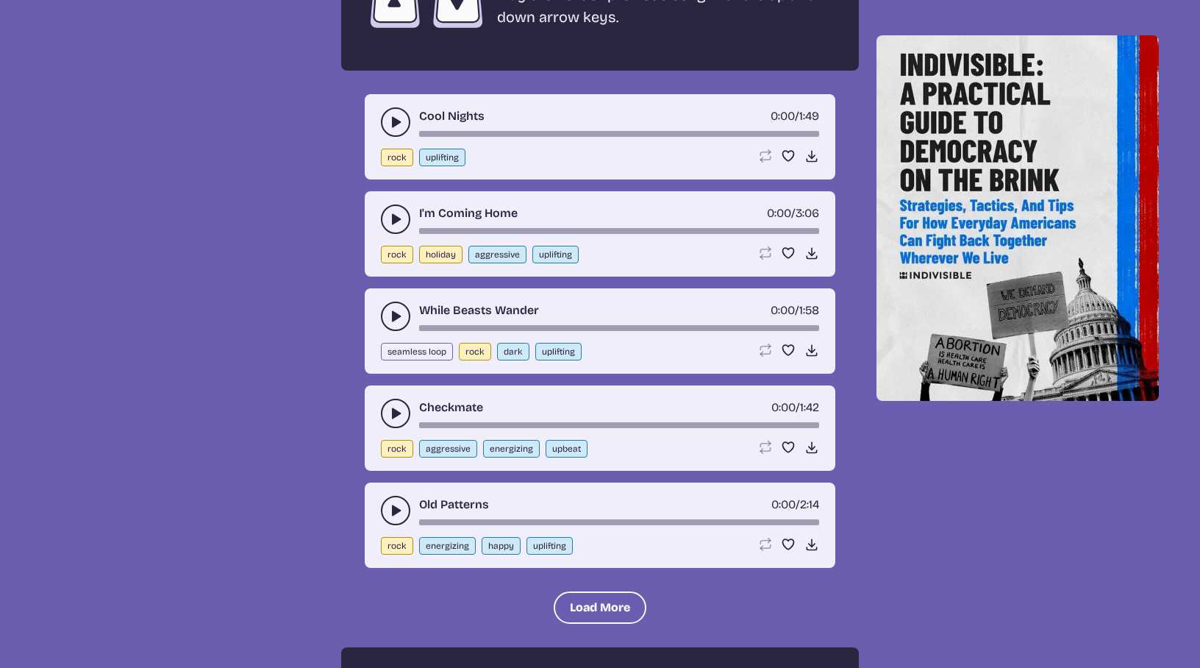
scroll to position [2896, 0]
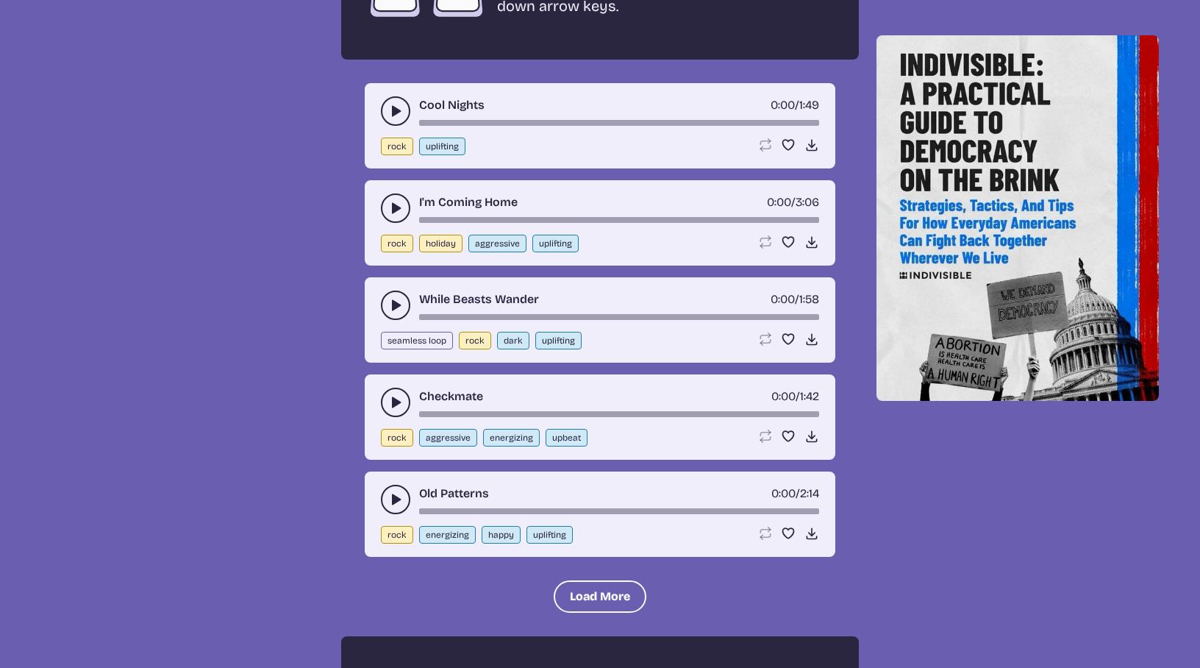
click at [396, 209] on use "play-pause toggle" at bounding box center [395, 208] width 15 height 15
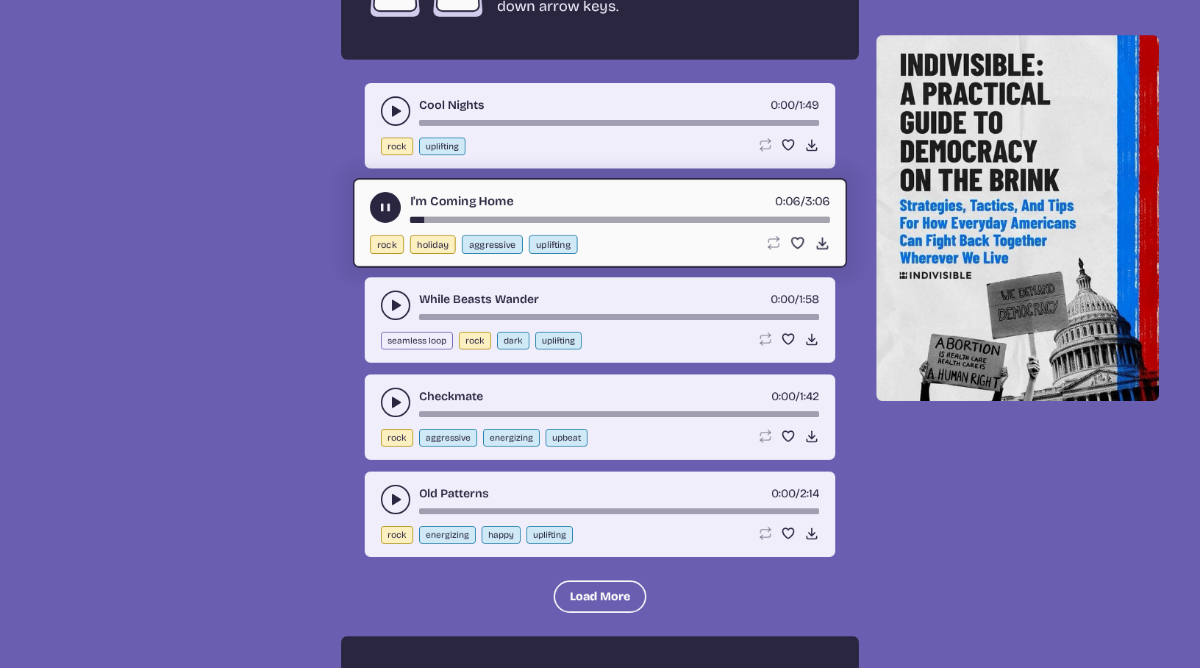
click at [380, 202] on use "play-pause toggle" at bounding box center [385, 207] width 15 height 15
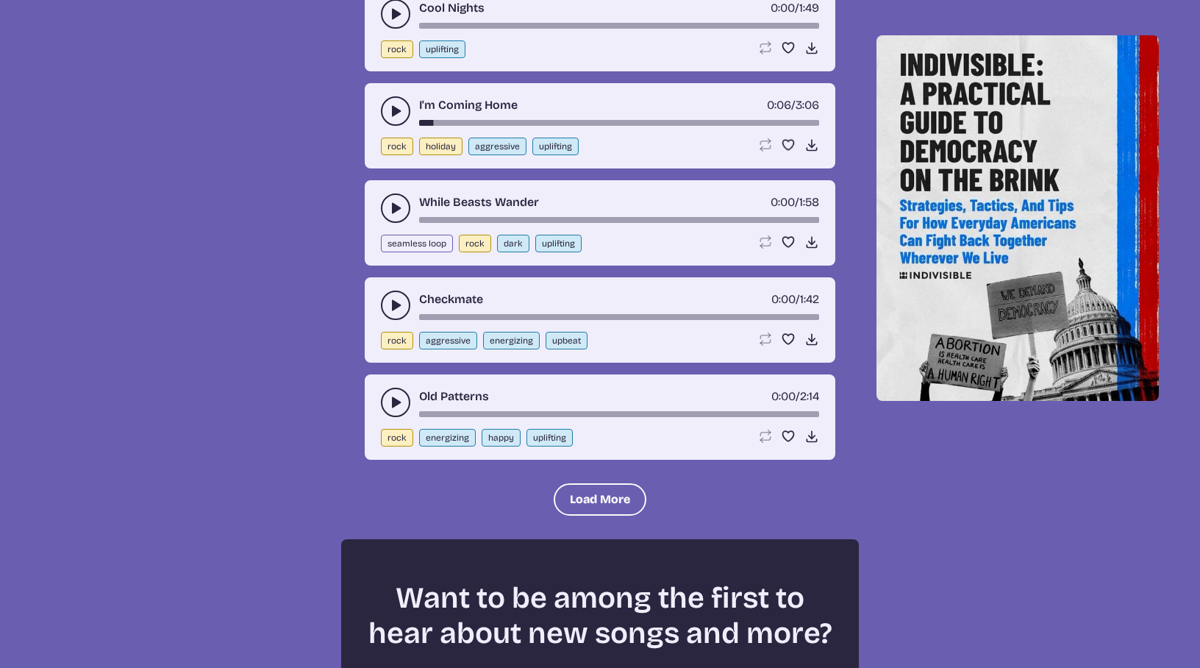
scroll to position [3056, 0]
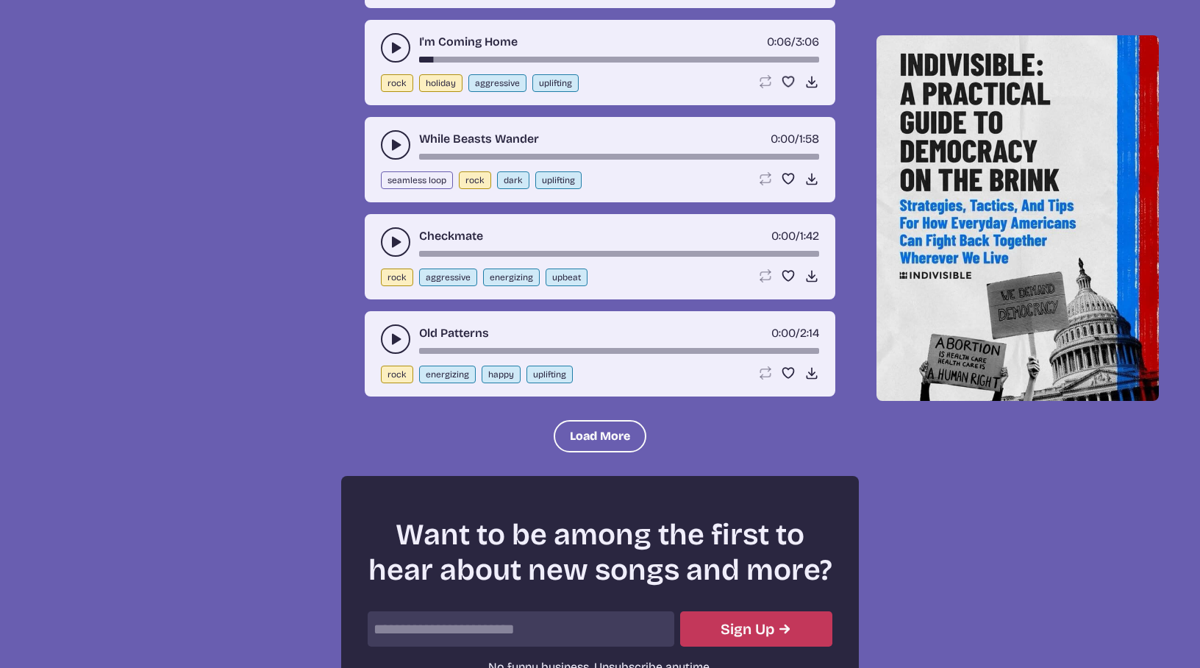
click at [396, 245] on use "play-pause toggle" at bounding box center [395, 242] width 15 height 15
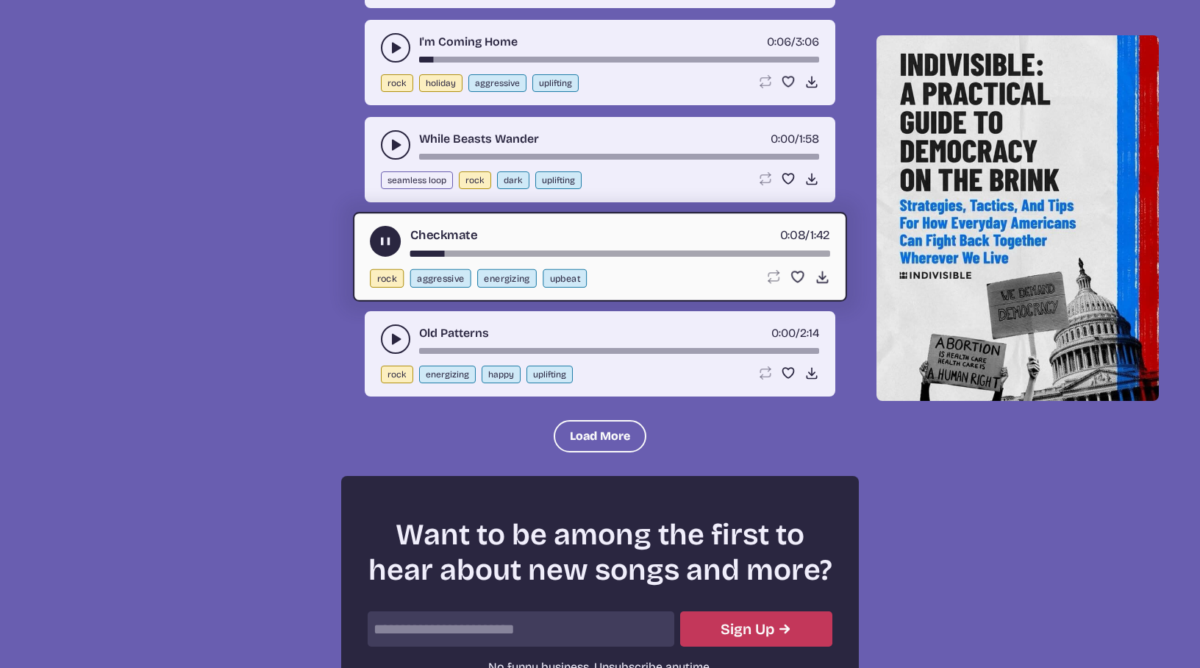
click at [387, 242] on use "play-pause toggle" at bounding box center [385, 241] width 15 height 15
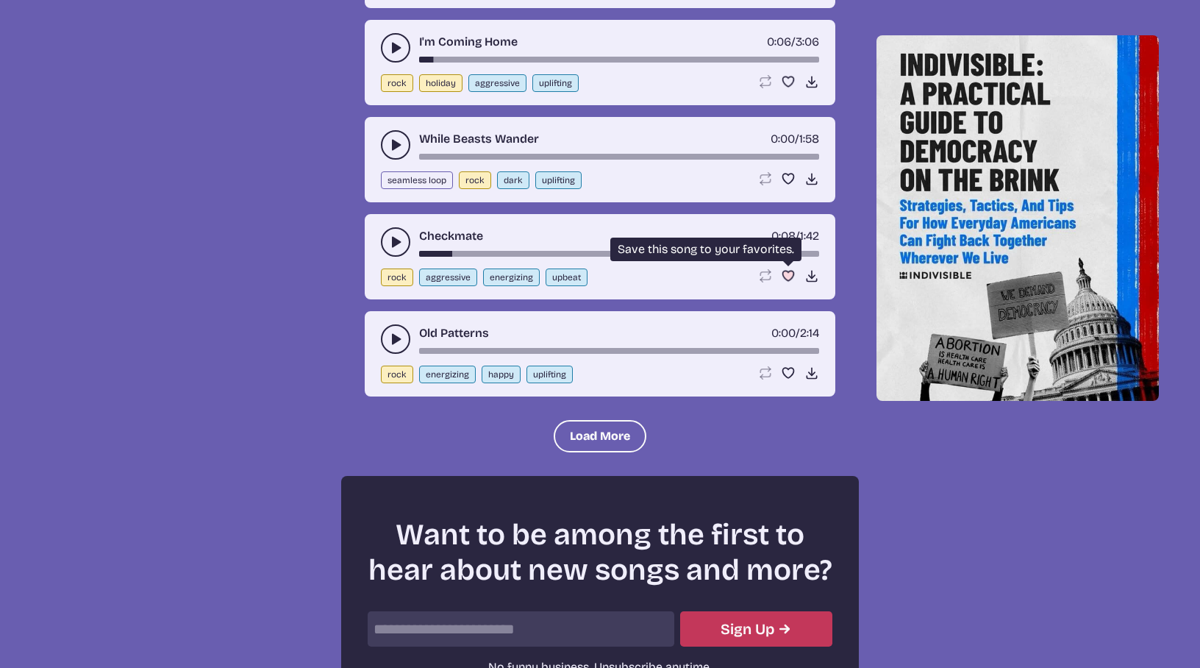
click at [785, 272] on use "Favorite" at bounding box center [788, 276] width 11 height 10
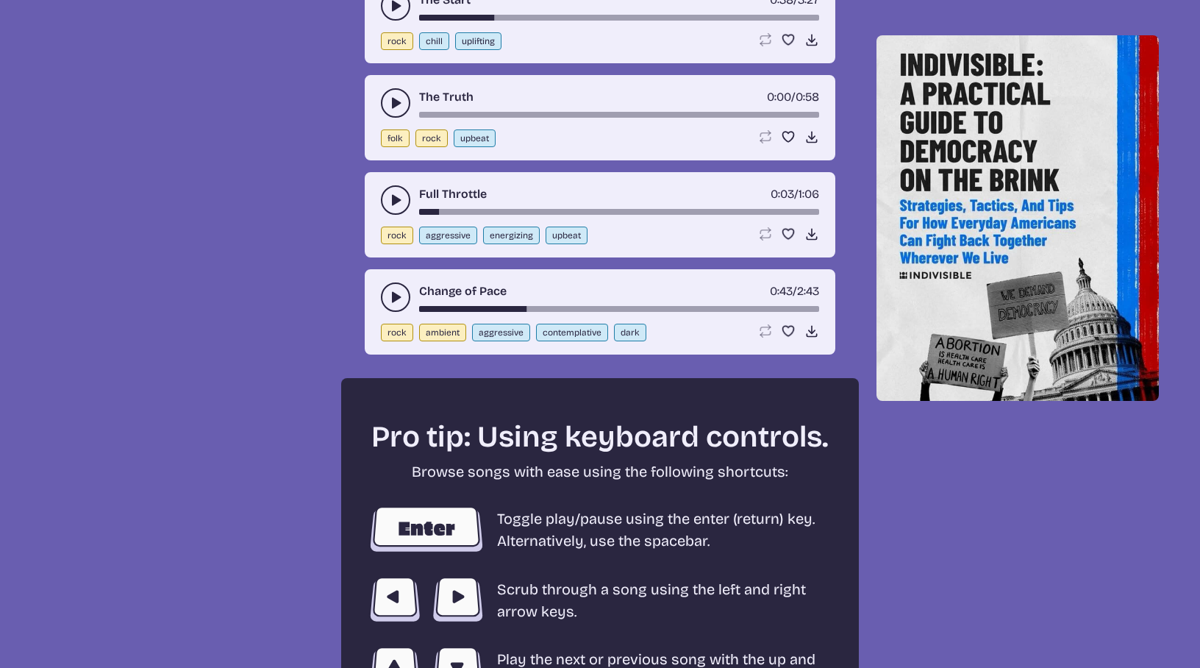
scroll to position [1937, 0]
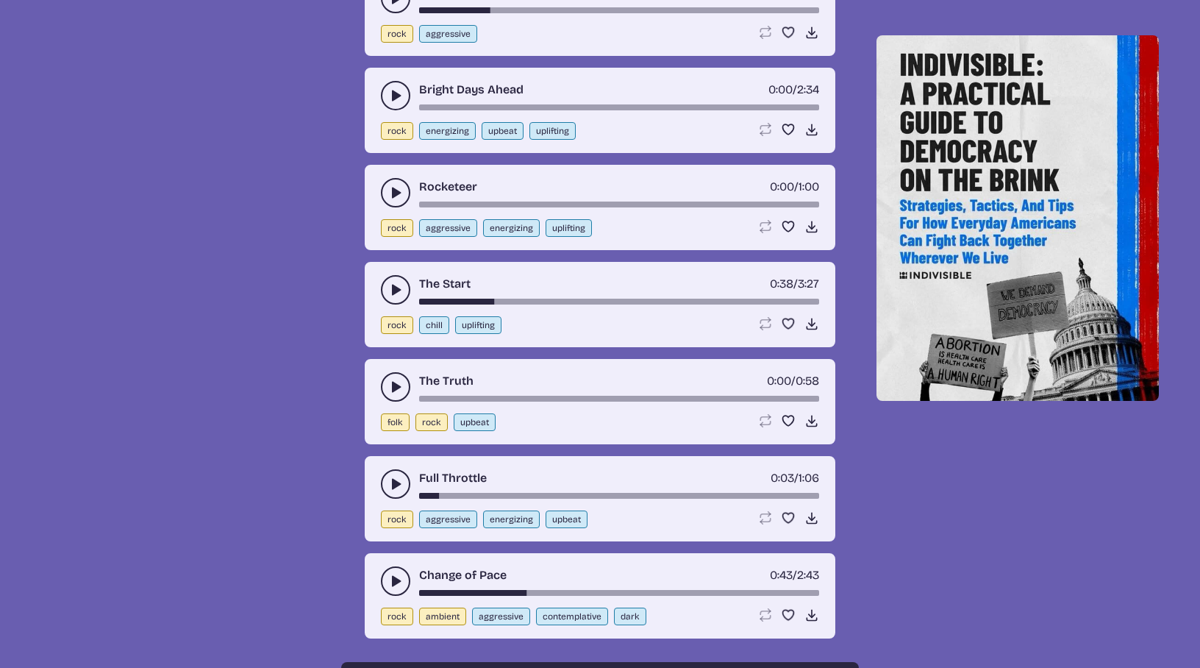
click at [396, 286] on icon "play-pause toggle" at bounding box center [395, 289] width 15 height 15
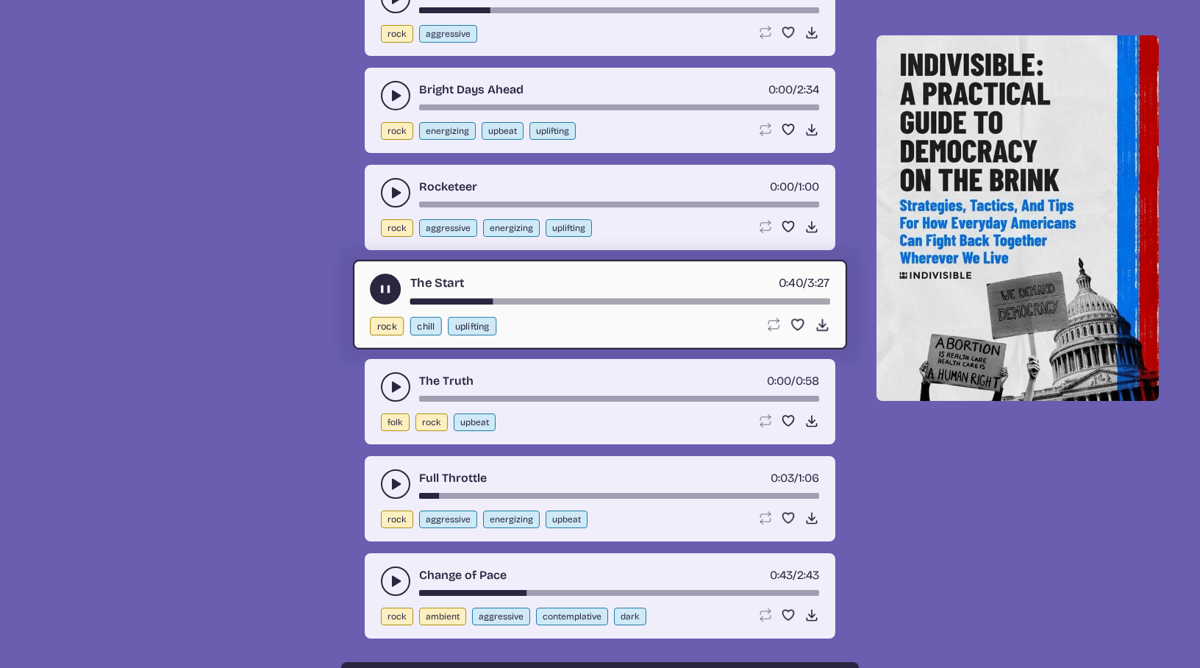
click at [383, 281] on button "play-pause toggle" at bounding box center [385, 289] width 31 height 31
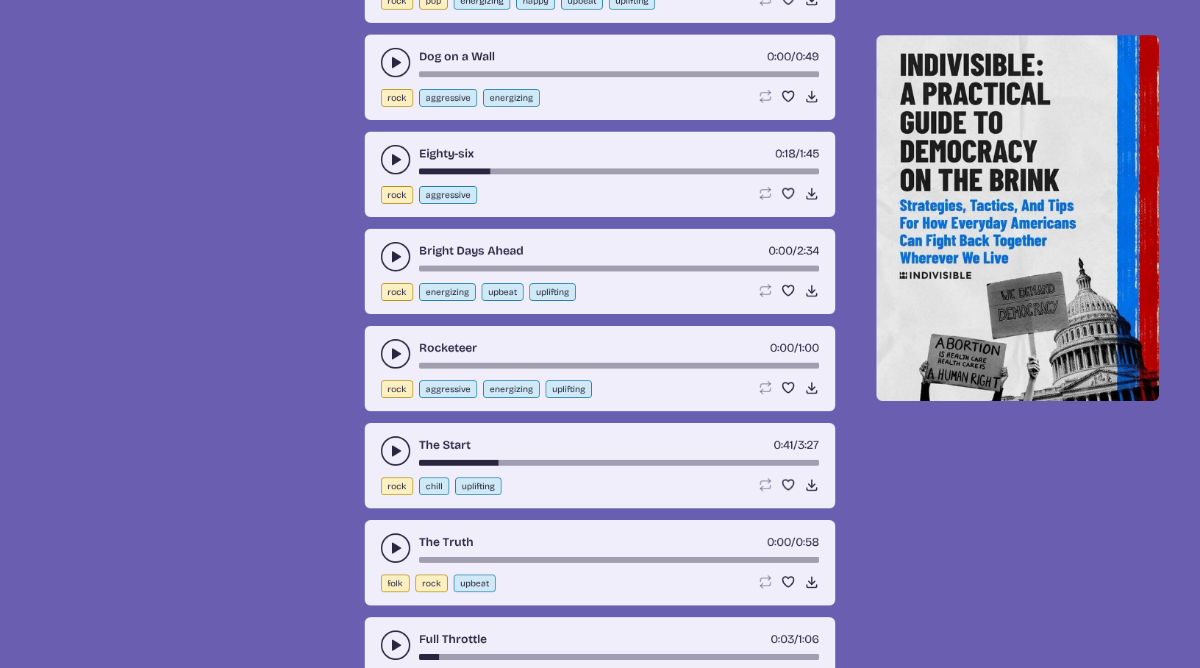
scroll to position [1740, 0]
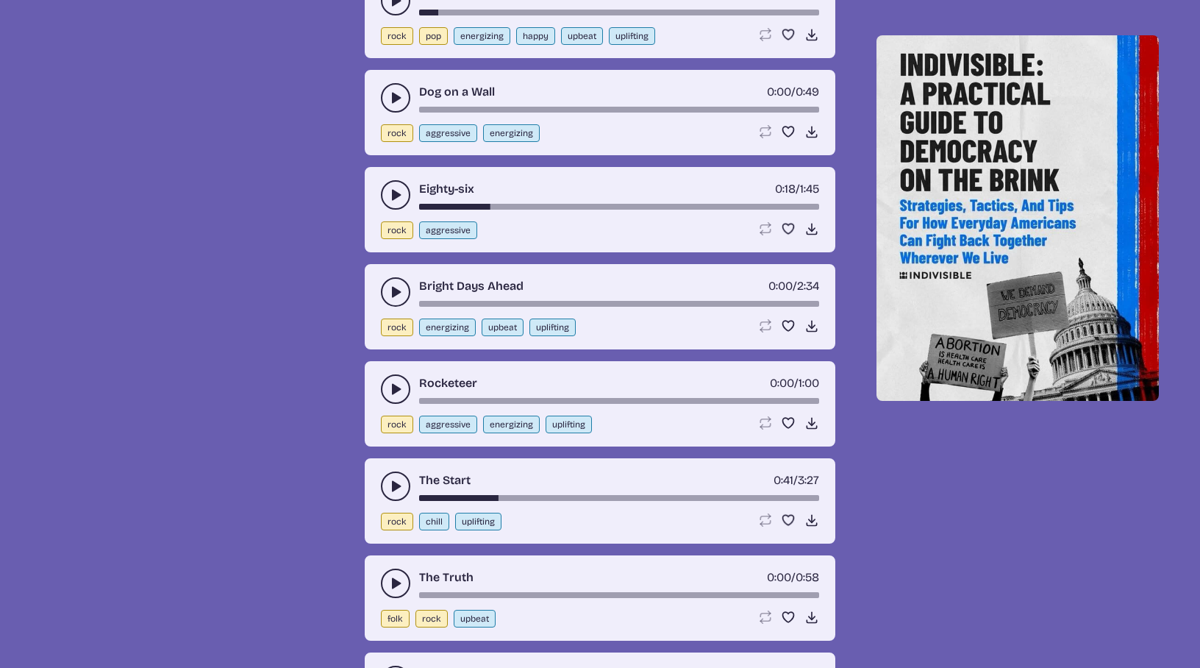
click at [388, 189] on icon "play-pause toggle" at bounding box center [395, 194] width 15 height 15
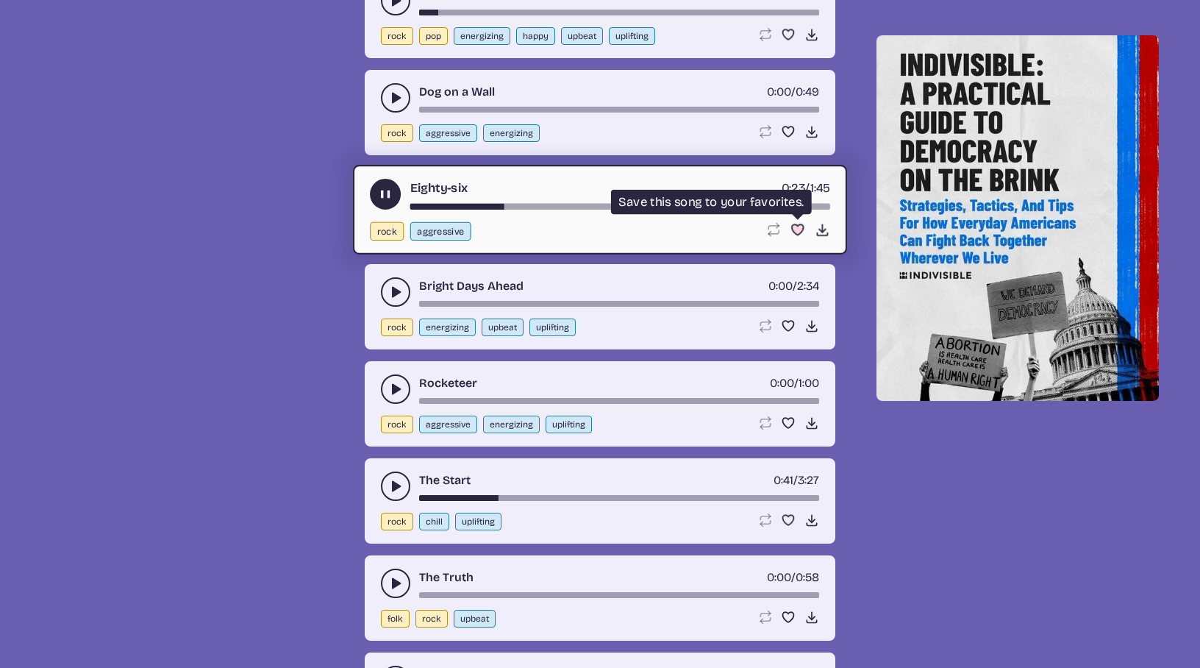
click at [796, 229] on use "Favorite" at bounding box center [798, 229] width 12 height 10
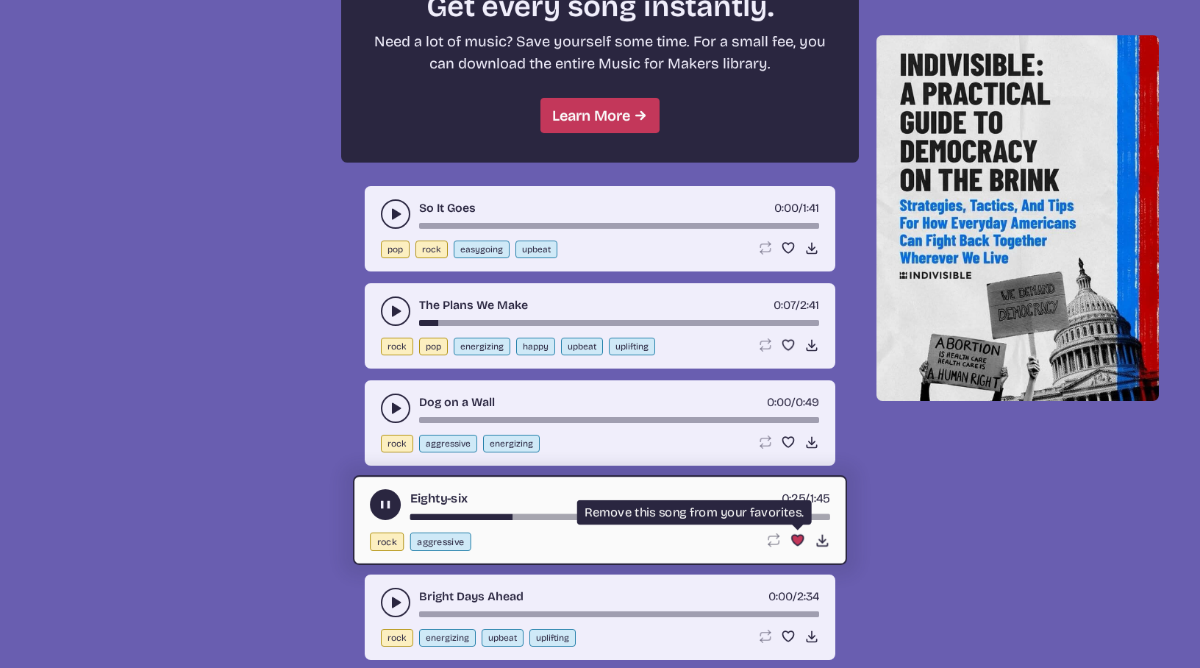
scroll to position [1429, 0]
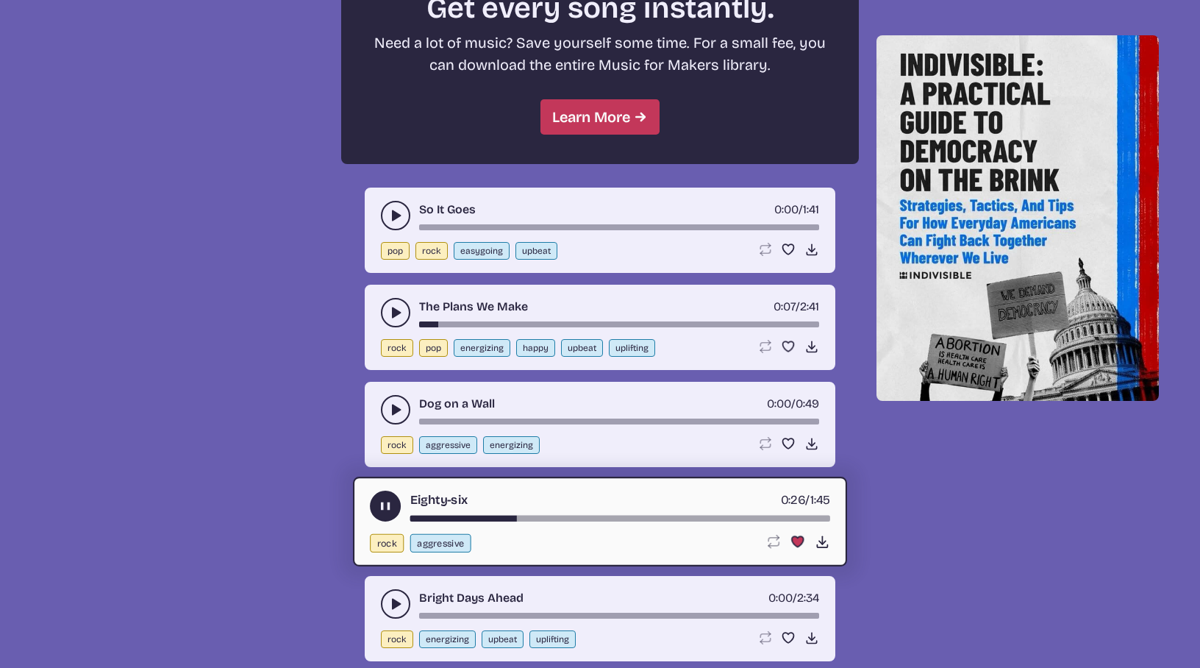
click at [399, 304] on button "play-pause toggle" at bounding box center [395, 312] width 29 height 29
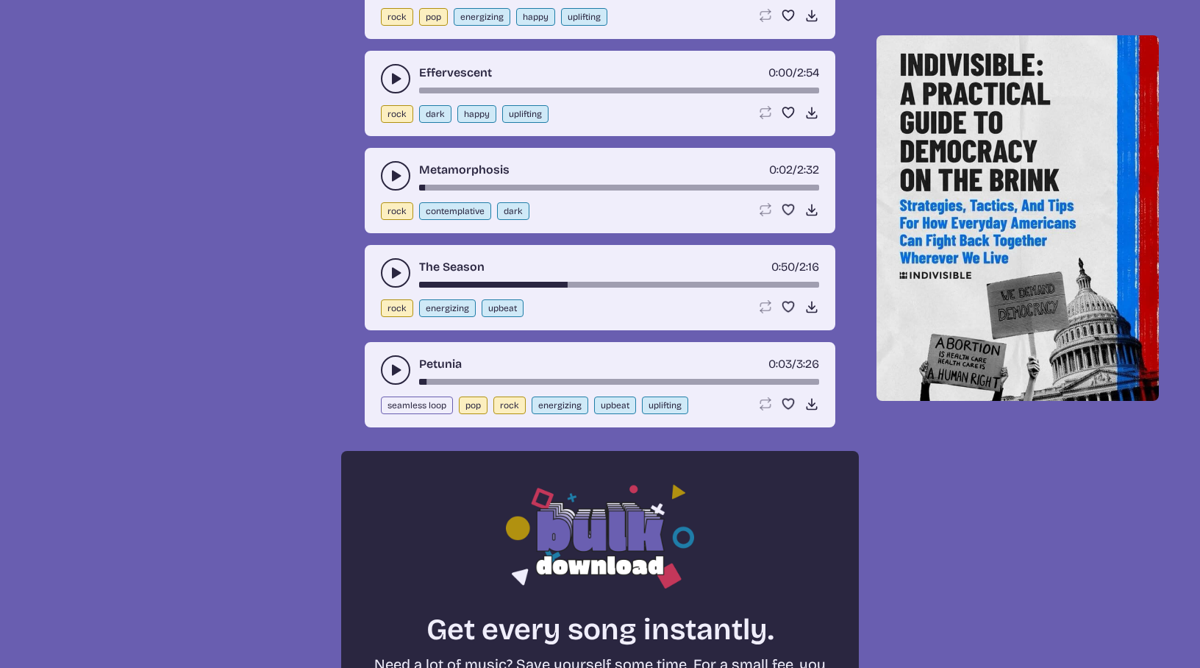
scroll to position [755, 0]
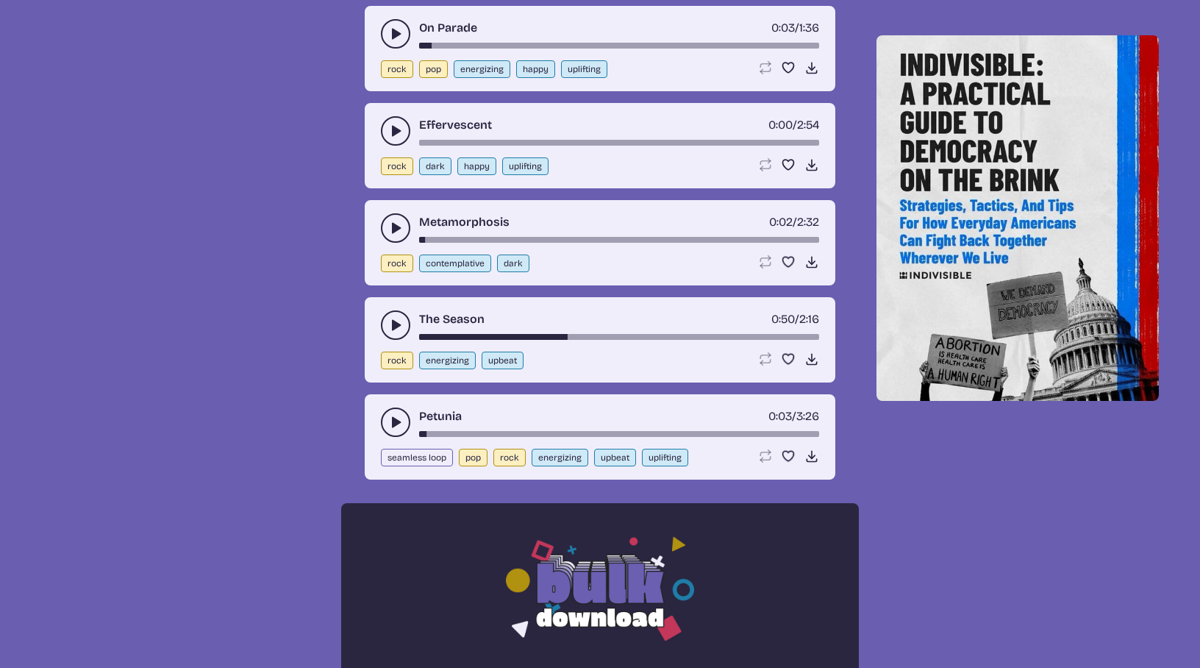
click at [386, 318] on button "play-pause toggle" at bounding box center [395, 324] width 29 height 29
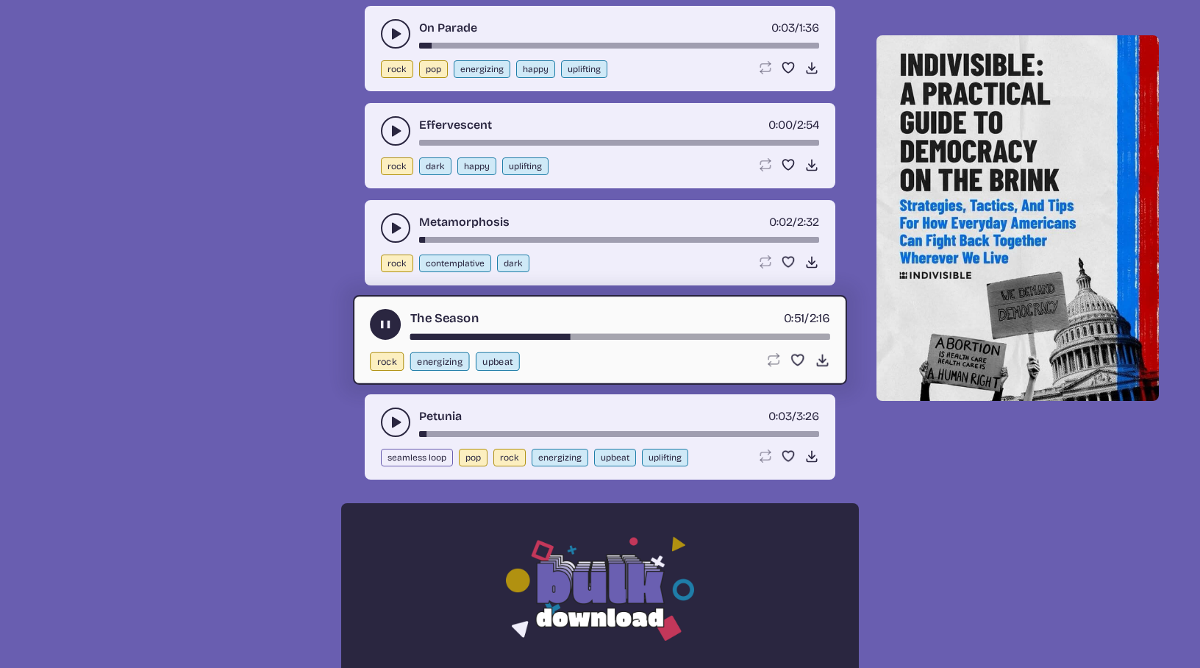
click at [437, 336] on div "song-time-bar" at bounding box center [620, 337] width 420 height 6
click at [797, 357] on use "Favorite" at bounding box center [798, 359] width 12 height 10
click at [653, 337] on div "song-time-bar" at bounding box center [620, 337] width 420 height 6
click at [722, 335] on div "song-time-bar" at bounding box center [620, 337] width 420 height 6
click at [383, 326] on use "play-pause toggle" at bounding box center [385, 324] width 15 height 15
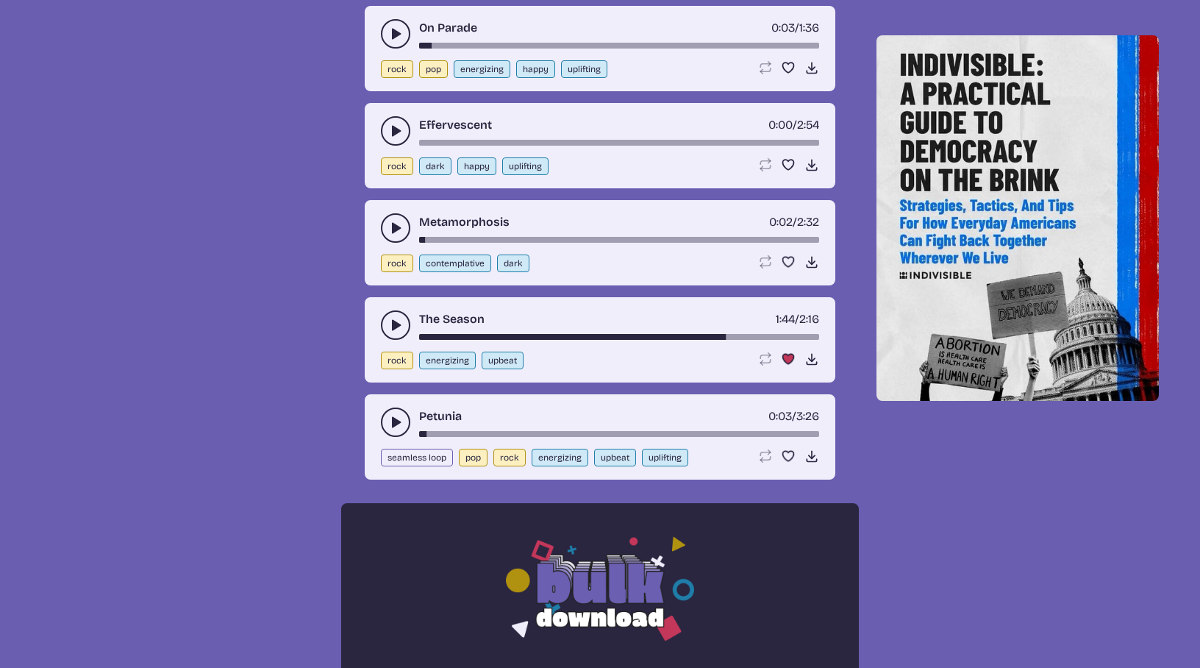
click at [390, 35] on icon "play-pause toggle" at bounding box center [395, 33] width 15 height 15
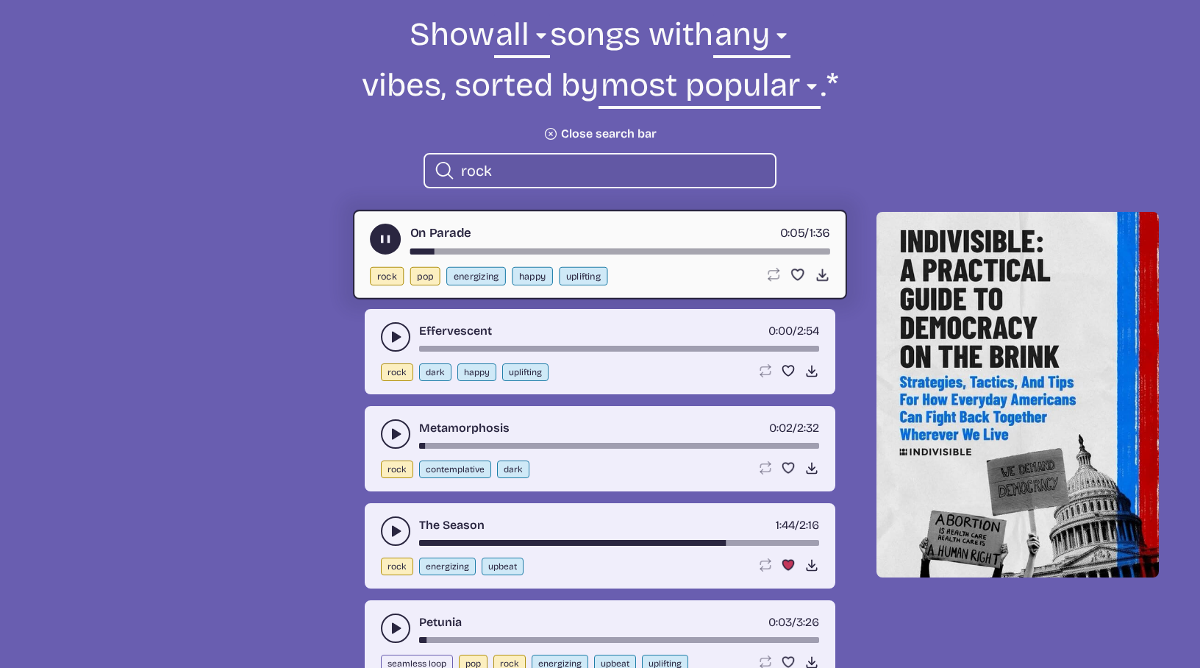
scroll to position [558, 0]
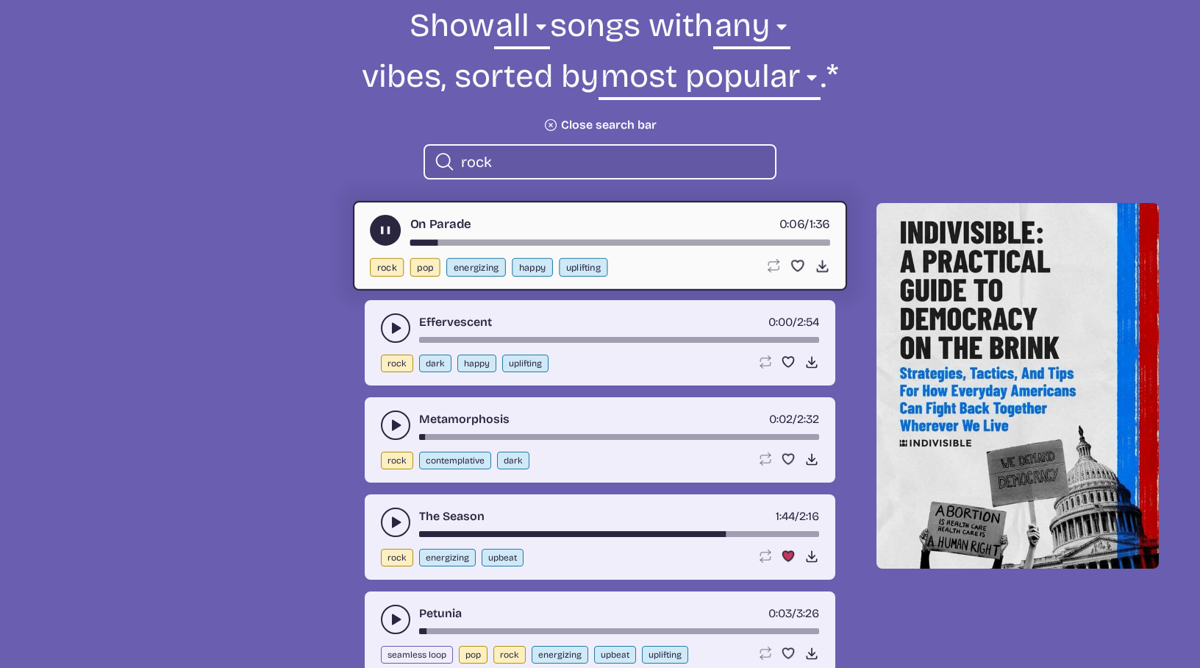
click at [380, 221] on button "play-pause toggle" at bounding box center [385, 230] width 31 height 31
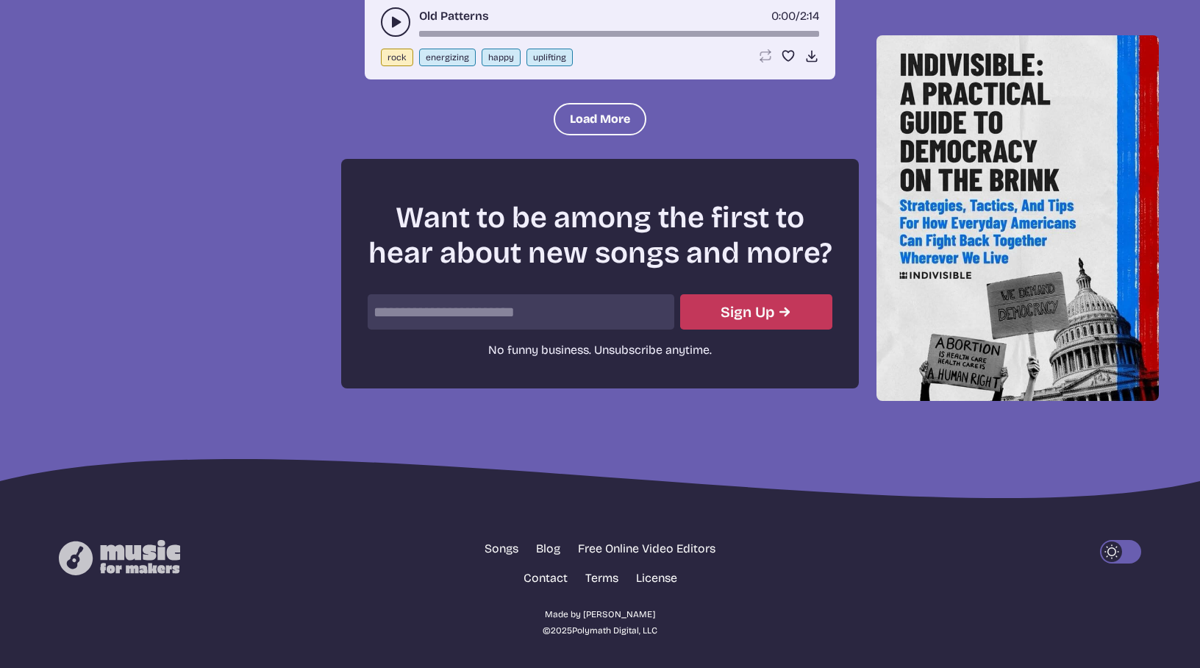
scroll to position [3377, 0]
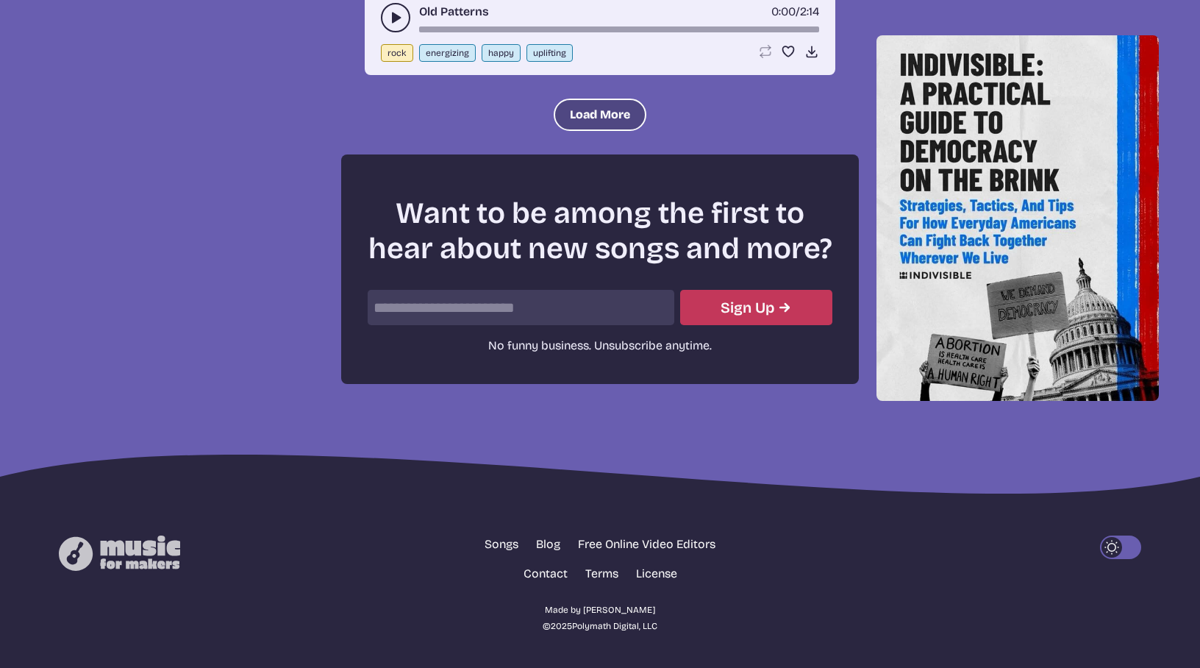
click at [598, 111] on button "Load More" at bounding box center [600, 115] width 93 height 32
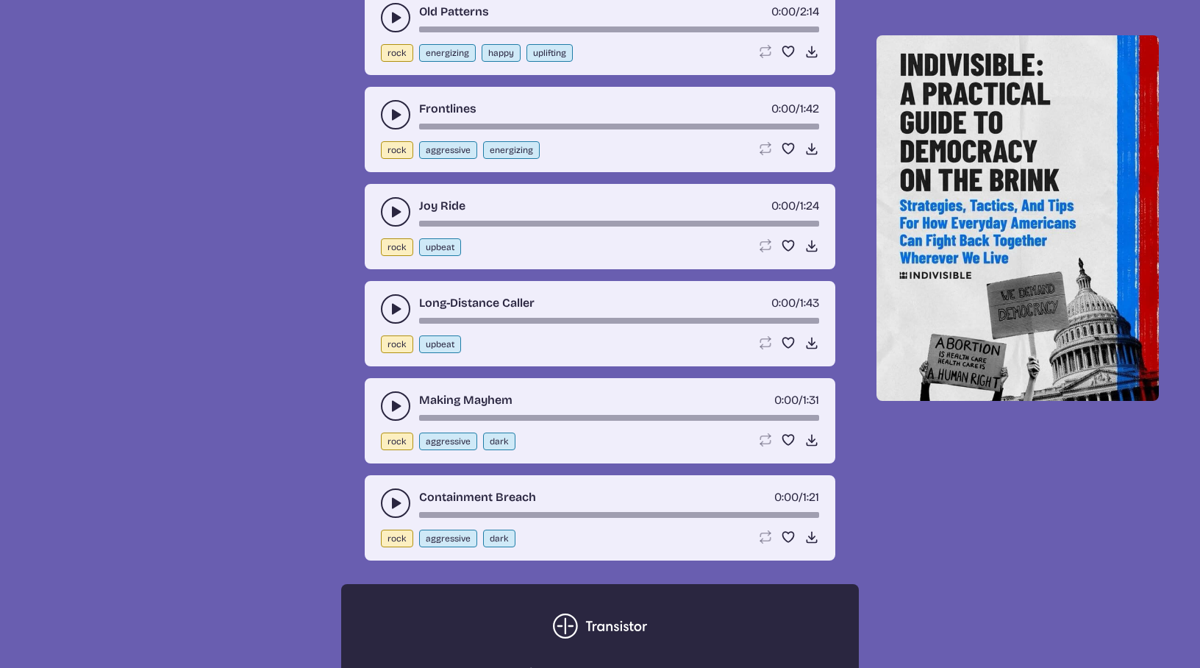
click at [390, 212] on icon "play-pause toggle" at bounding box center [395, 211] width 15 height 15
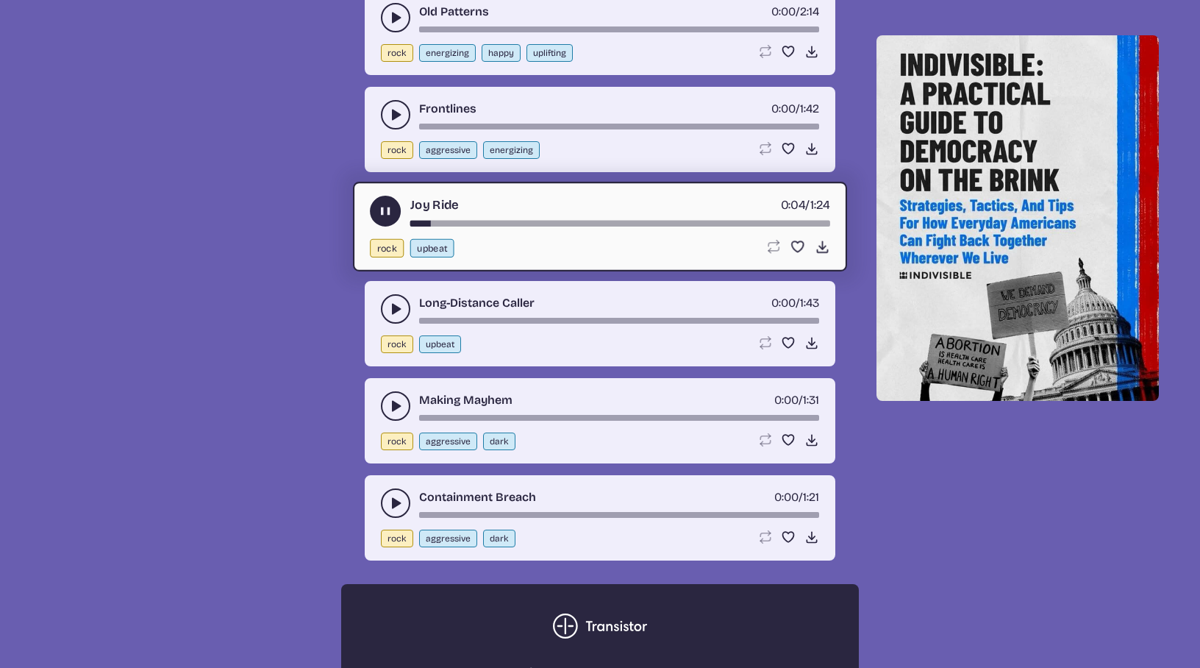
click at [390, 212] on use "play-pause toggle" at bounding box center [385, 211] width 15 height 15
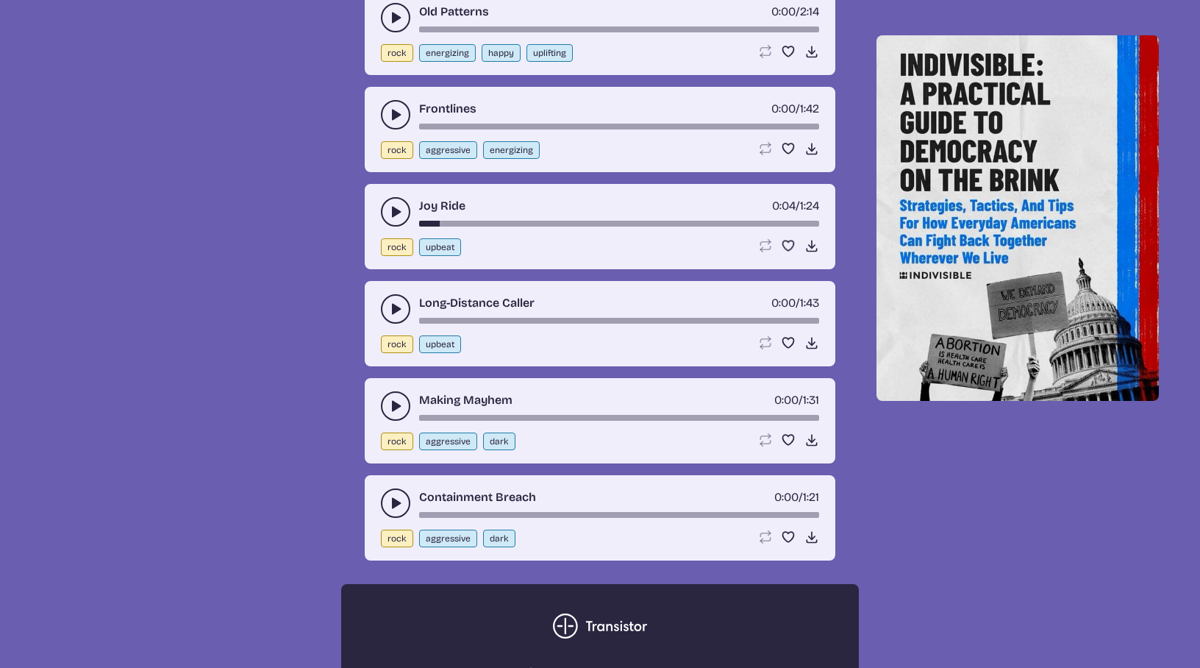
click at [392, 304] on use "play-pause toggle" at bounding box center [395, 308] width 15 height 15
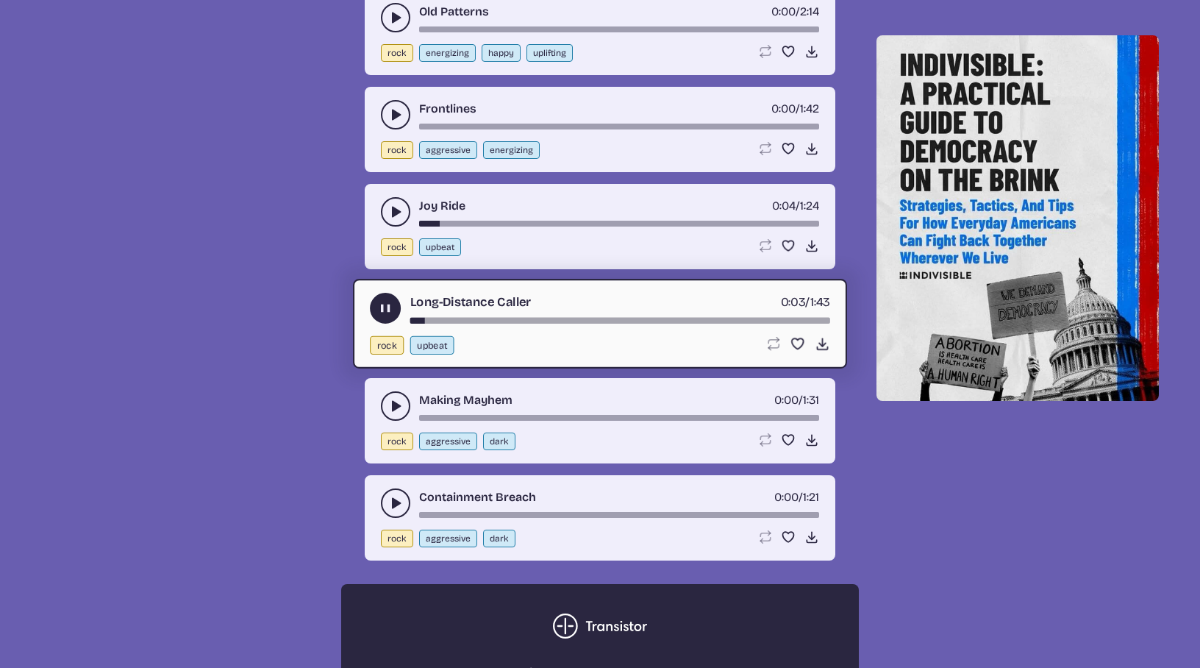
click at [392, 304] on icon "play-pause toggle" at bounding box center [385, 308] width 15 height 15
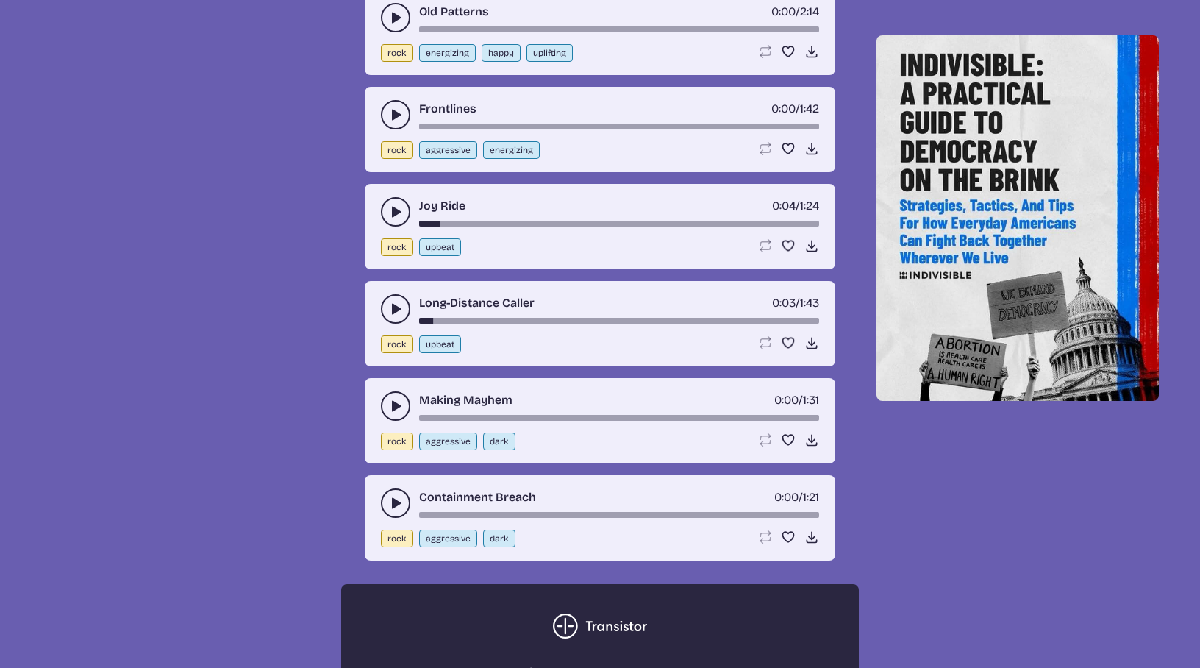
click at [391, 400] on icon "play-pause toggle" at bounding box center [395, 406] width 15 height 15
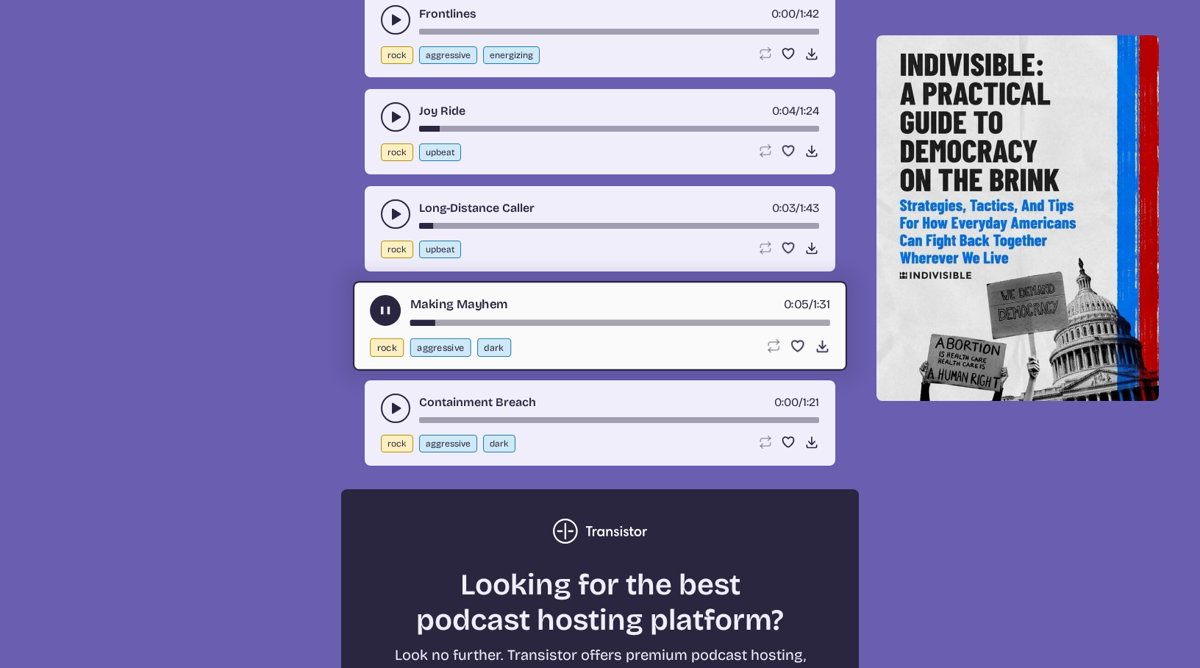
scroll to position [3479, 0]
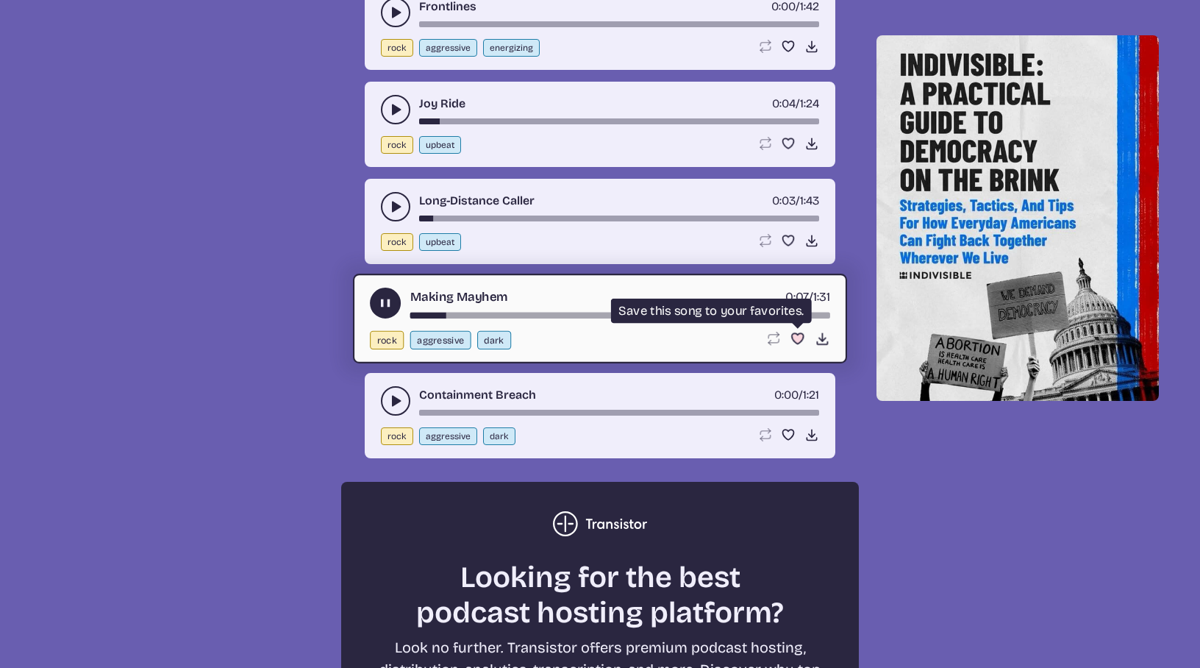
click at [790, 337] on icon "Favorite song" at bounding box center [797, 338] width 15 height 15
click at [385, 301] on icon "play-pause toggle" at bounding box center [385, 303] width 15 height 15
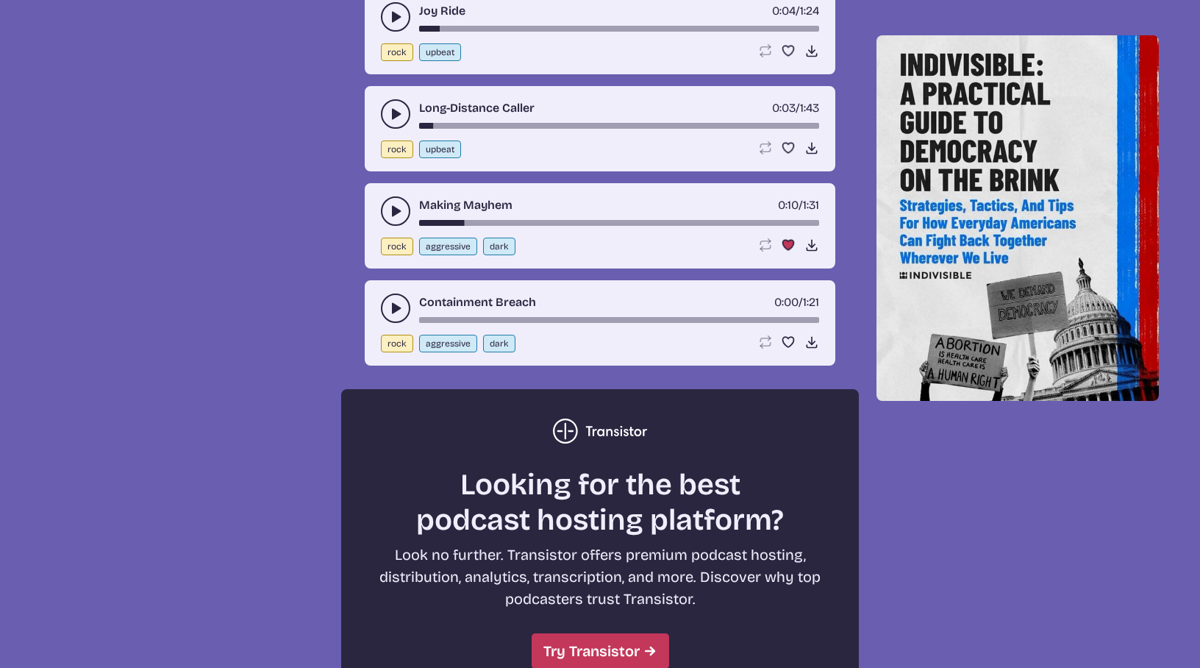
scroll to position [3567, 0]
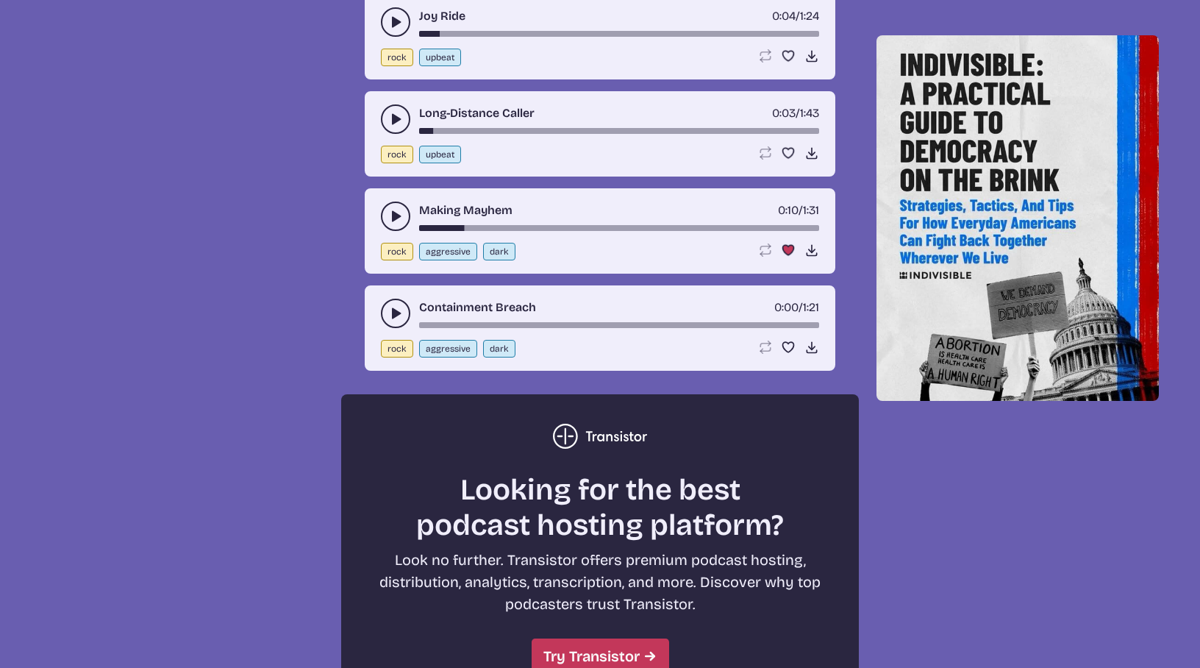
click at [395, 216] on use "play-pause toggle" at bounding box center [395, 216] width 15 height 15
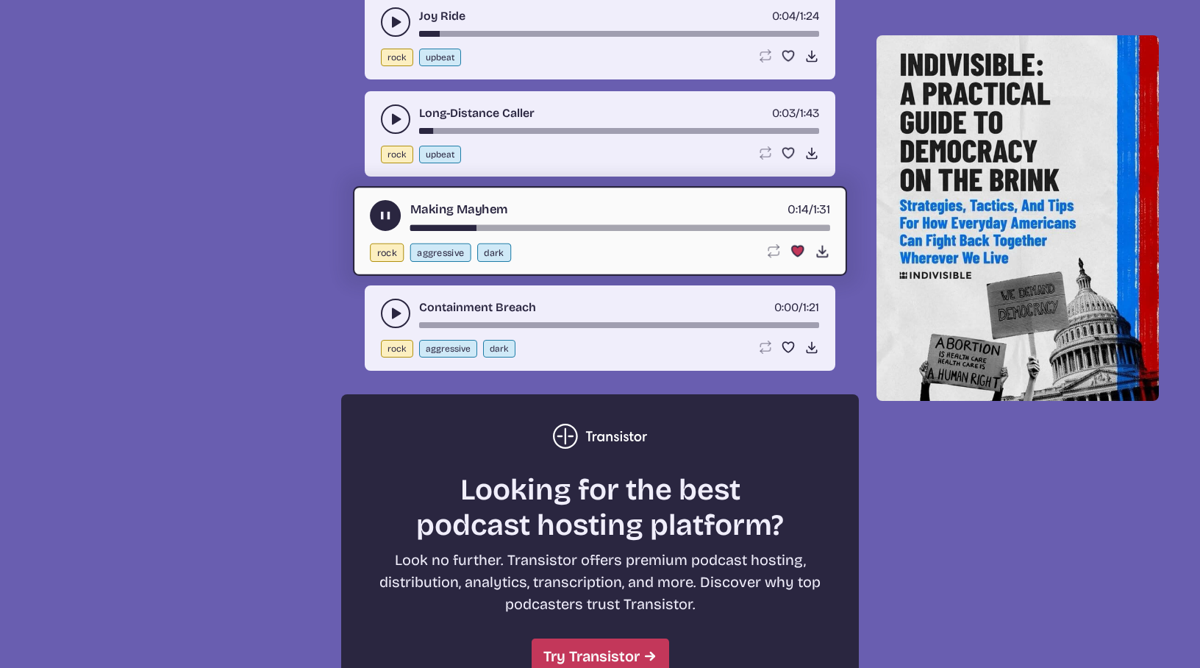
click at [512, 226] on div "song-time-bar" at bounding box center [620, 228] width 420 height 6
click at [607, 228] on div "song-time-bar" at bounding box center [620, 228] width 420 height 6
click at [594, 227] on div "song-time-bar" at bounding box center [620, 228] width 420 height 6
click at [654, 227] on div "song-time-bar" at bounding box center [620, 228] width 420 height 6
click at [683, 226] on div "song-time-bar" at bounding box center [620, 228] width 420 height 6
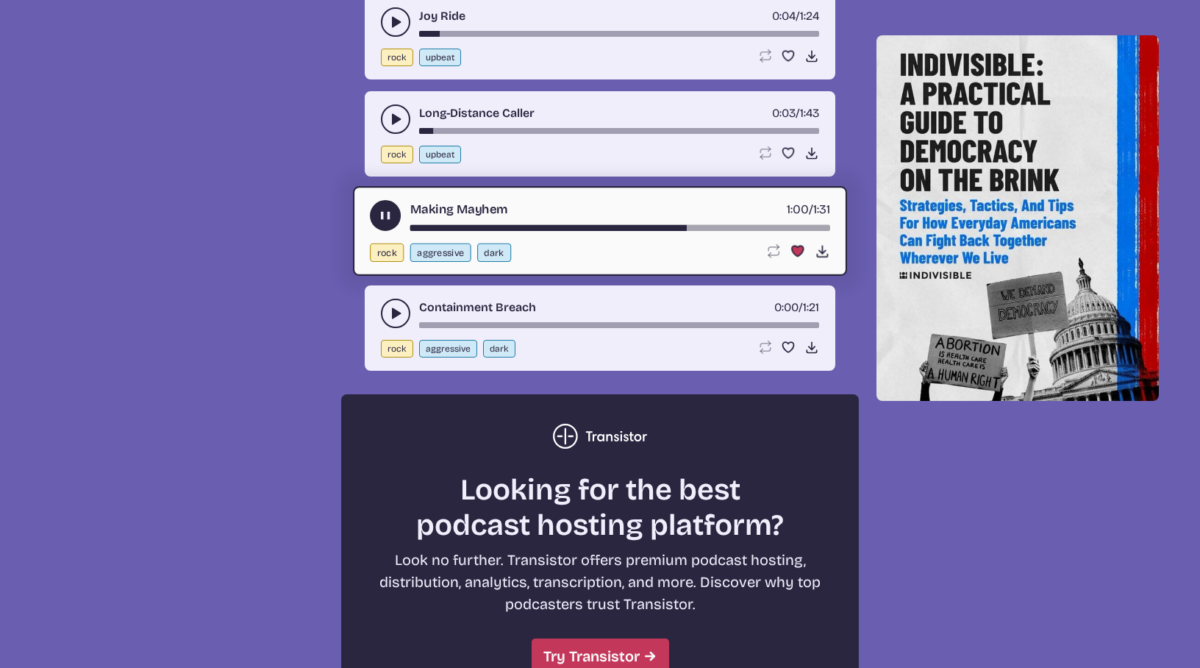
click at [720, 226] on div "song-time-bar" at bounding box center [620, 228] width 420 height 6
click at [708, 230] on div "song-time-bar" at bounding box center [620, 228] width 420 height 6
click at [409, 228] on div "Making Mayhem 1:19 / 1:31" at bounding box center [600, 215] width 460 height 31
click at [410, 228] on div "song-time-bar" at bounding box center [620, 228] width 420 height 6
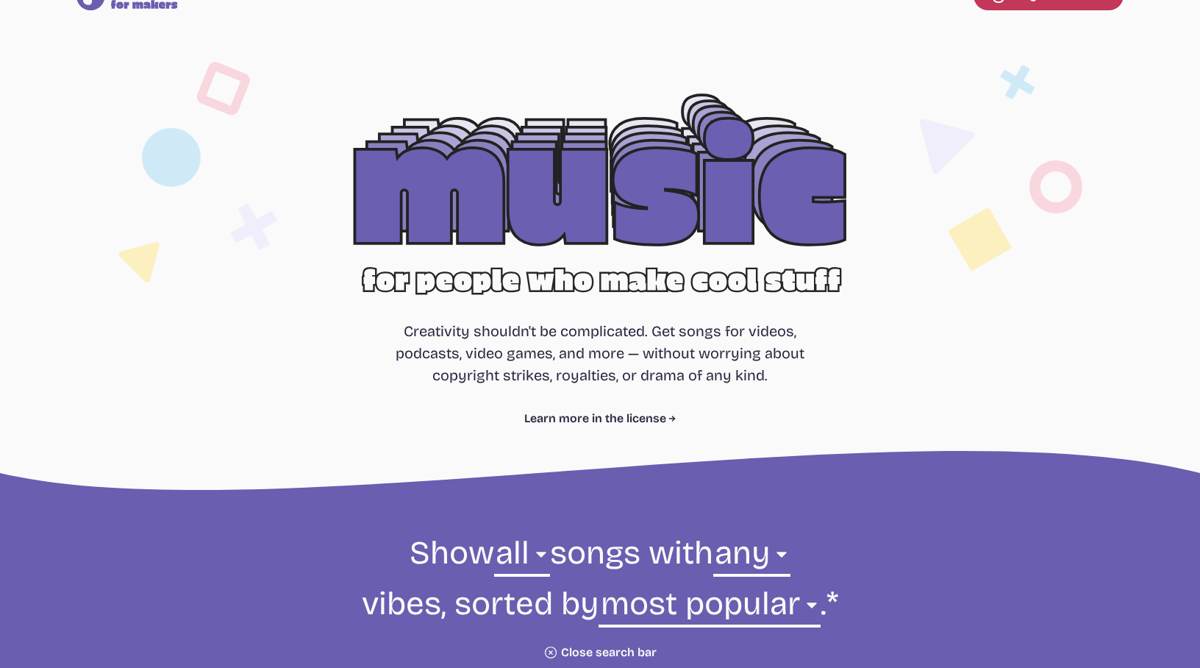
scroll to position [0, 0]
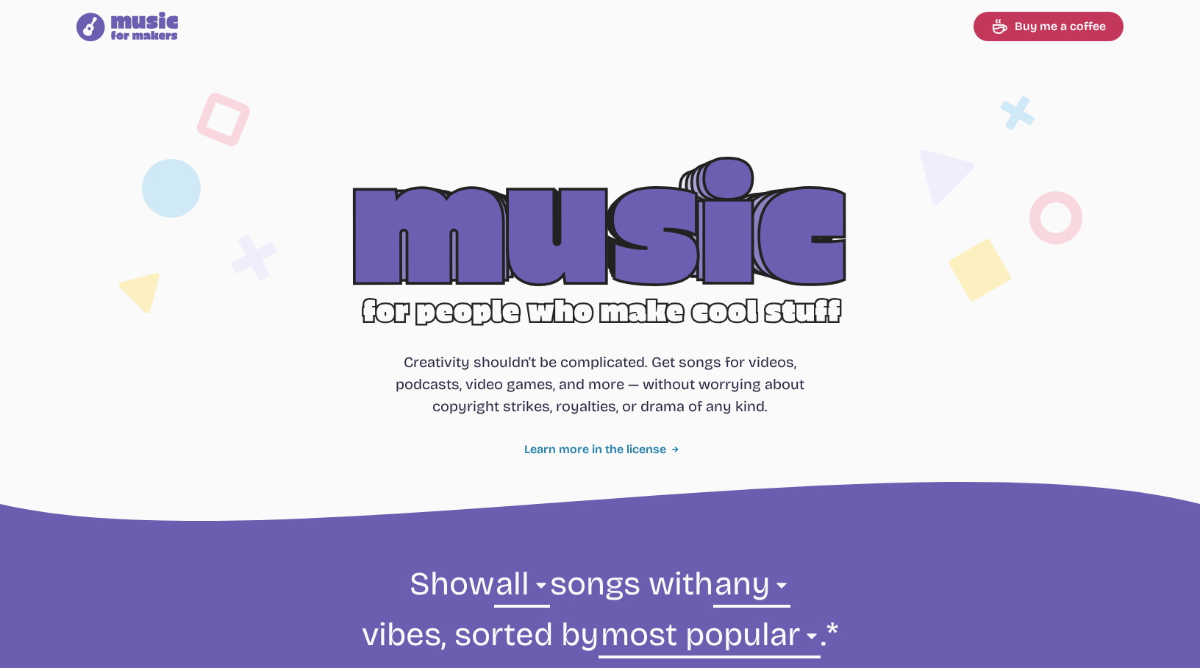
click at [589, 449] on link "Learn more in the license" at bounding box center [600, 449] width 152 height 18
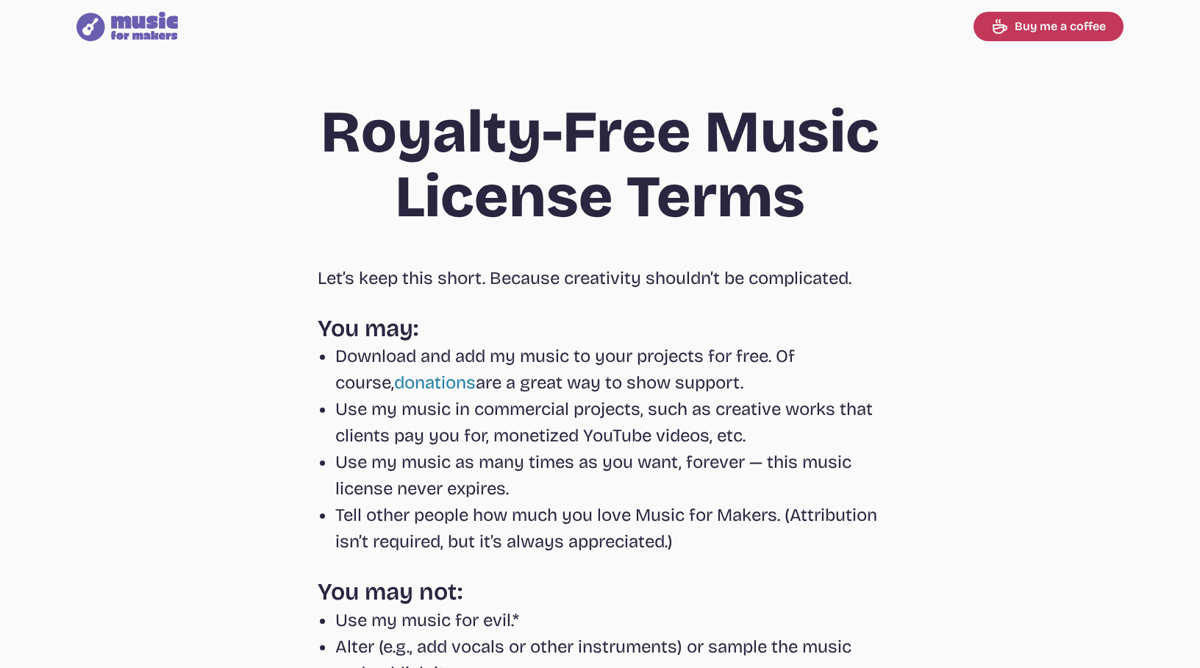
click at [150, 32] on icon "Music for Makers logo" at bounding box center [126, 26] width 101 height 29
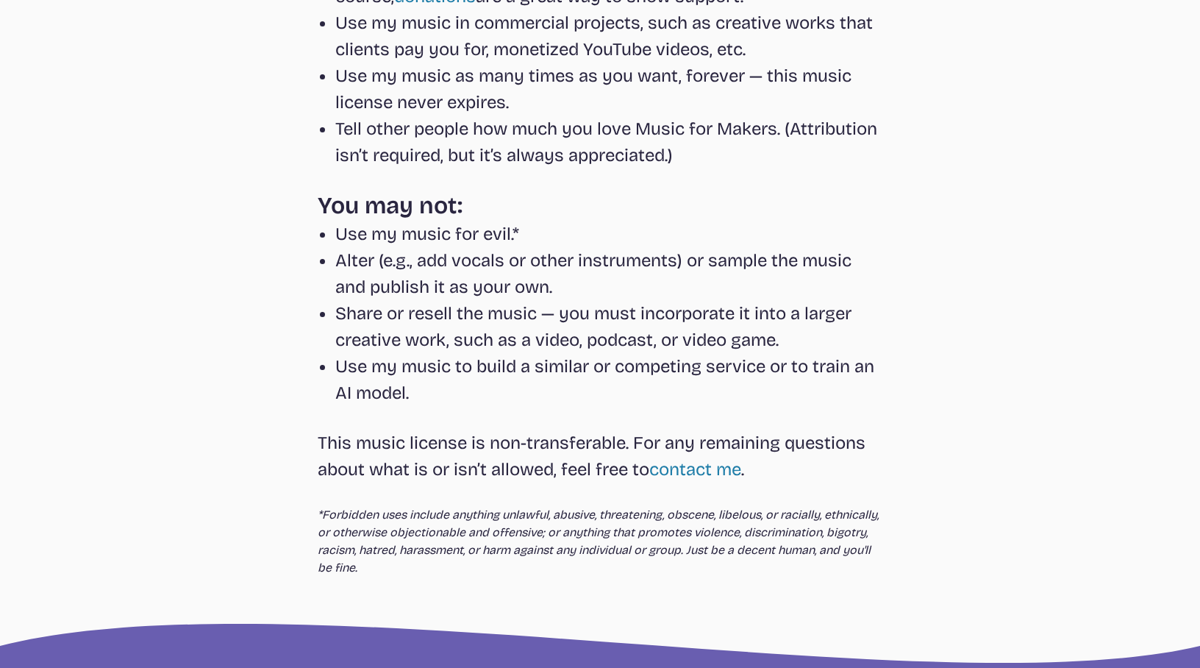
select select "most popular"
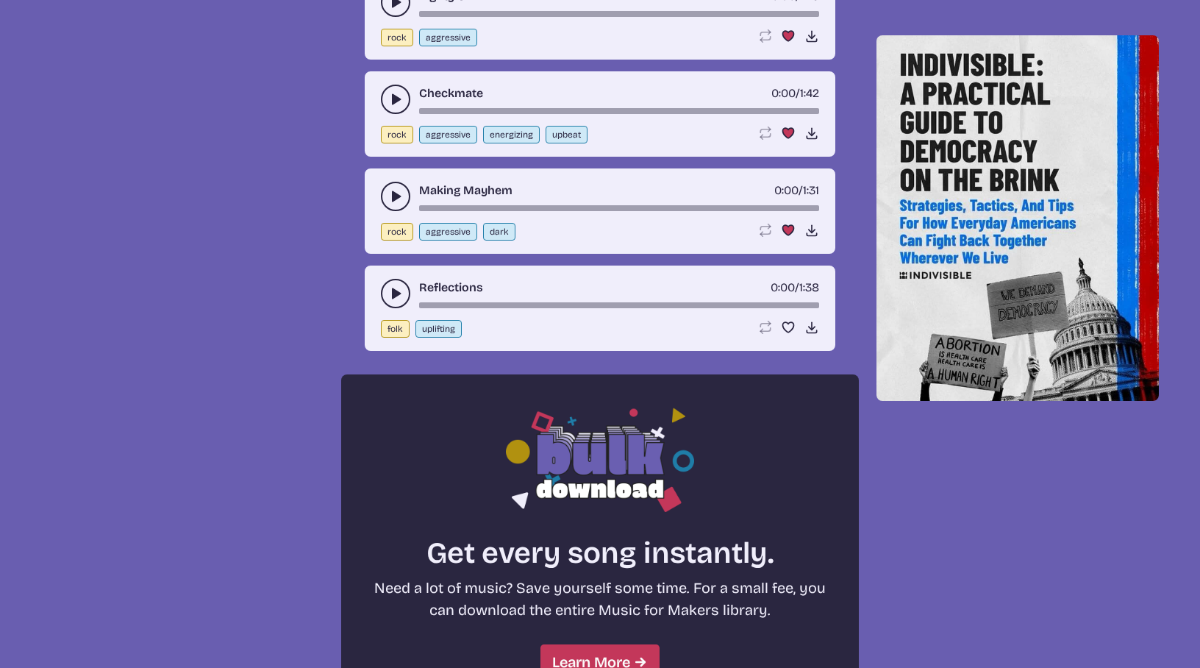
scroll to position [887, 0]
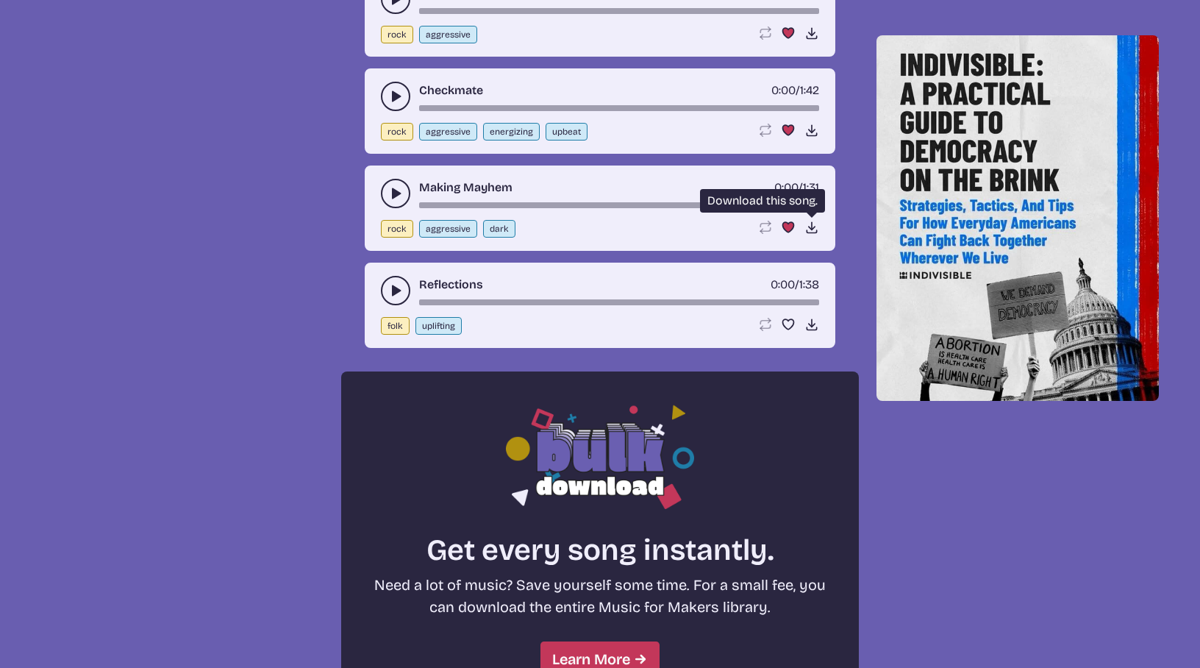
click at [811, 227] on use at bounding box center [811, 227] width 15 height 15
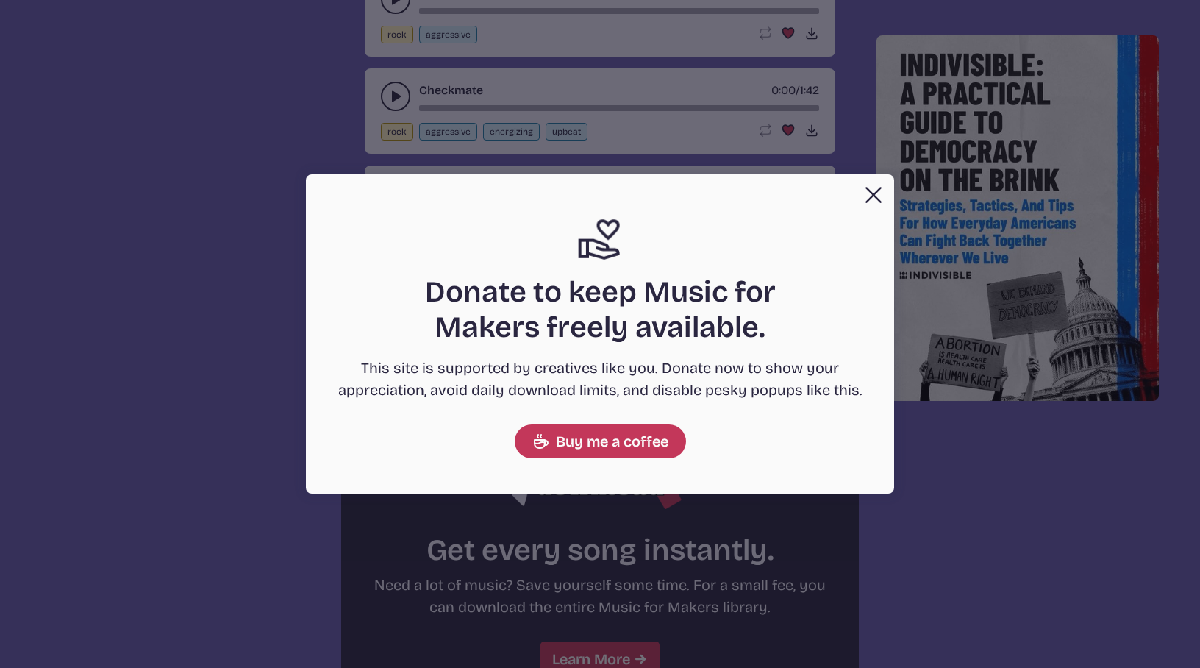
click at [873, 196] on button "Close" at bounding box center [873, 194] width 29 height 29
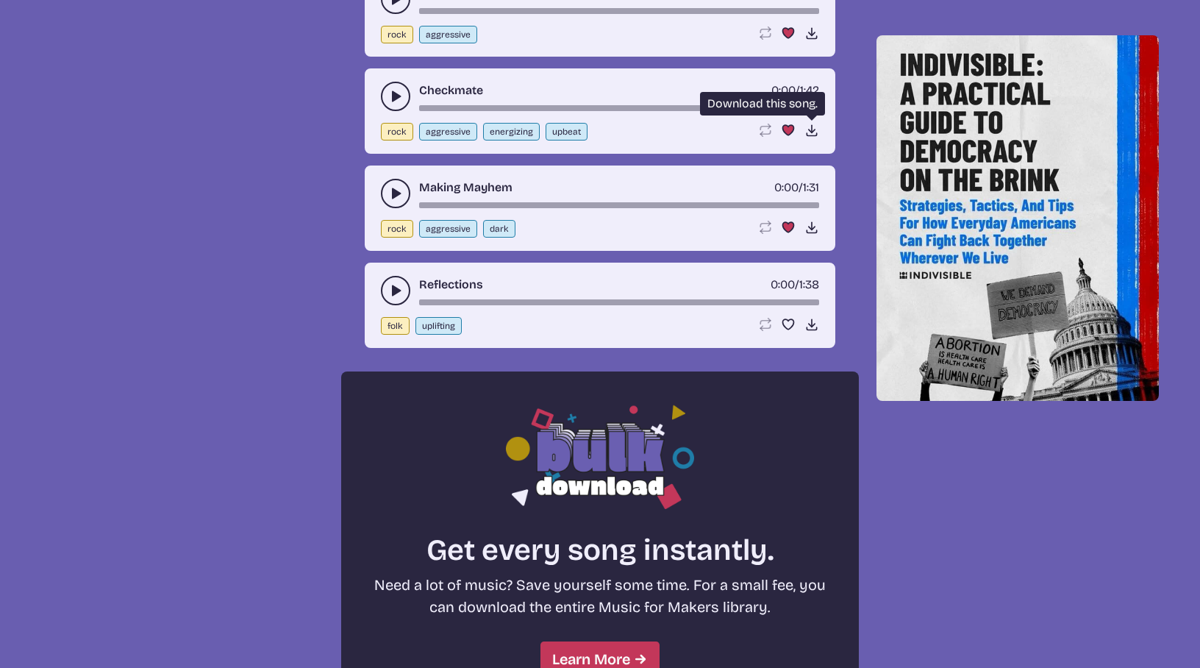
click at [814, 129] on use at bounding box center [811, 130] width 15 height 15
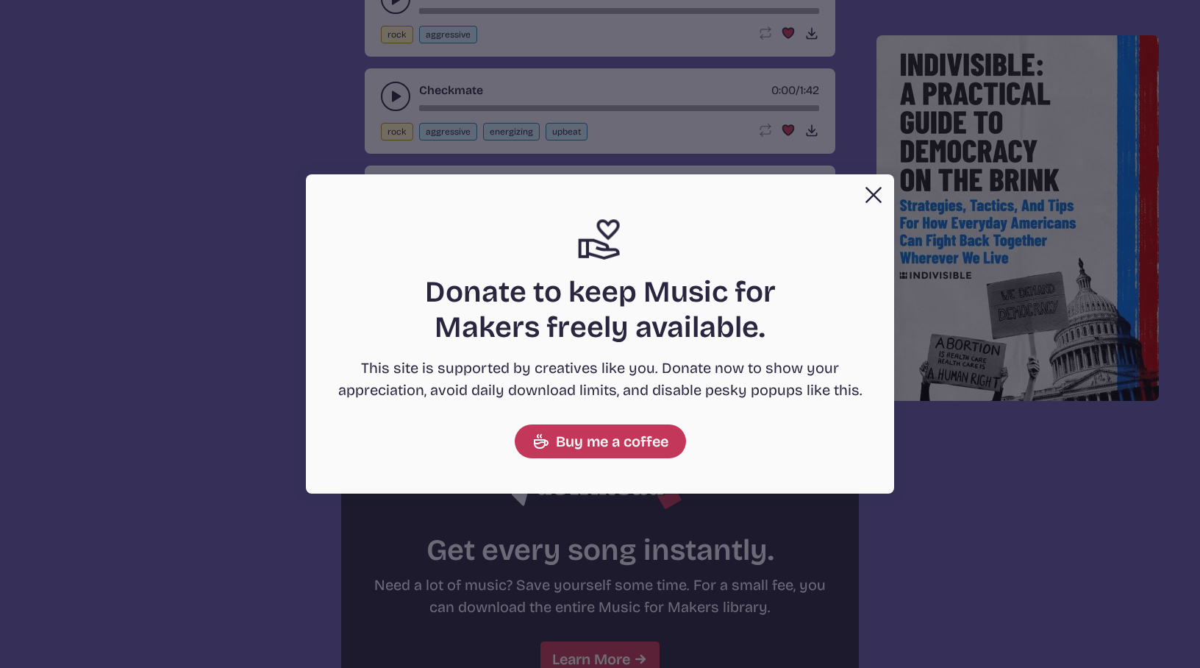
click at [874, 193] on button "Close" at bounding box center [873, 194] width 29 height 29
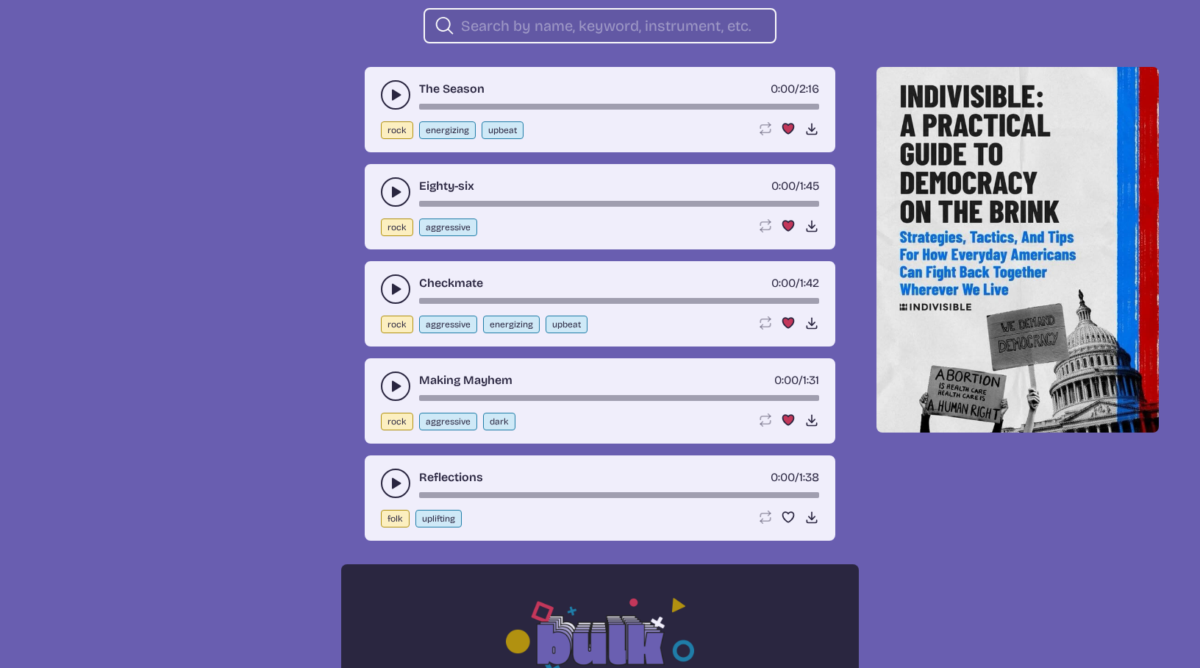
scroll to position [692, 0]
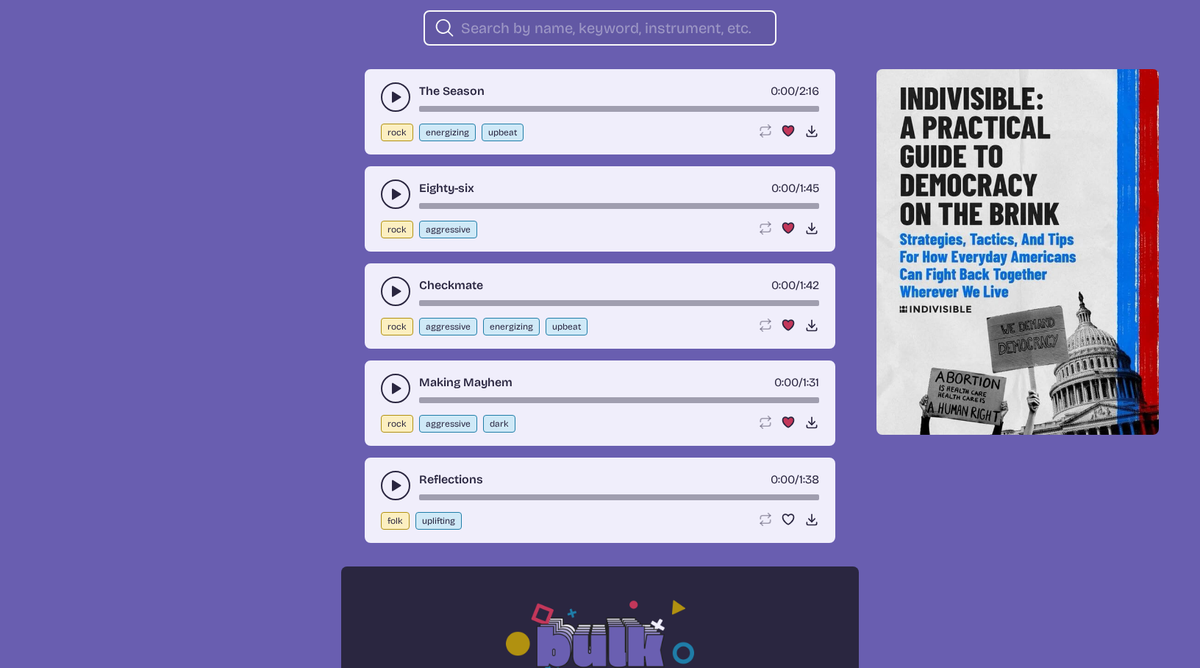
click at [390, 193] on icon "play-pause toggle" at bounding box center [395, 194] width 15 height 15
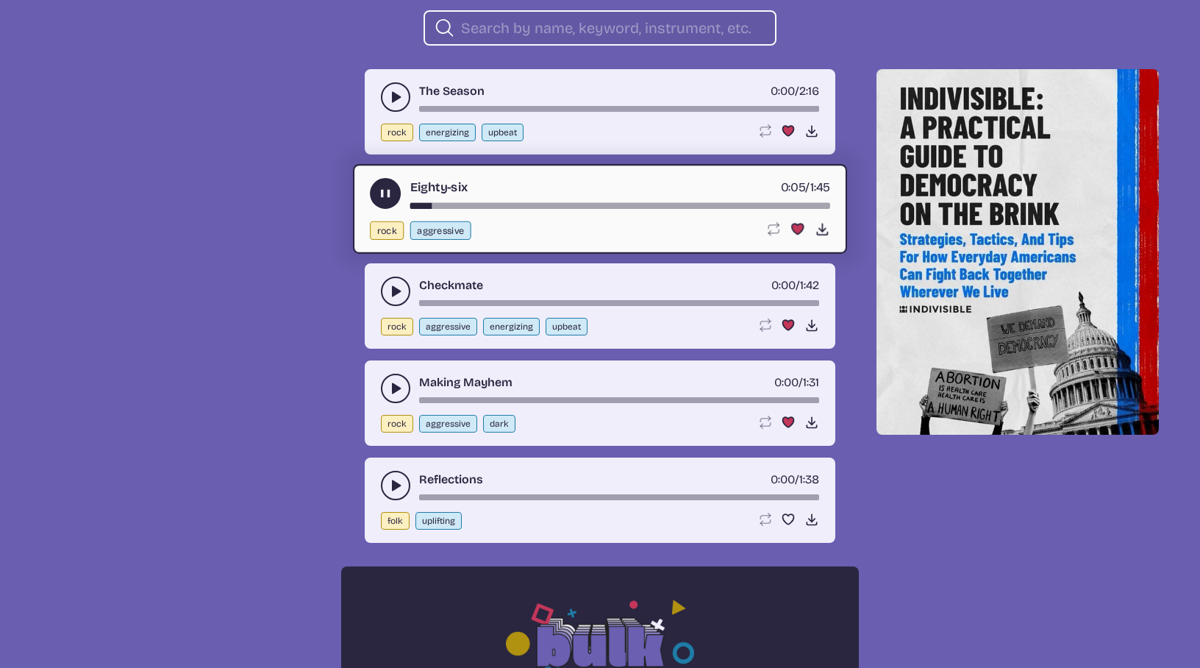
click at [383, 193] on use "play-pause toggle" at bounding box center [385, 193] width 15 height 15
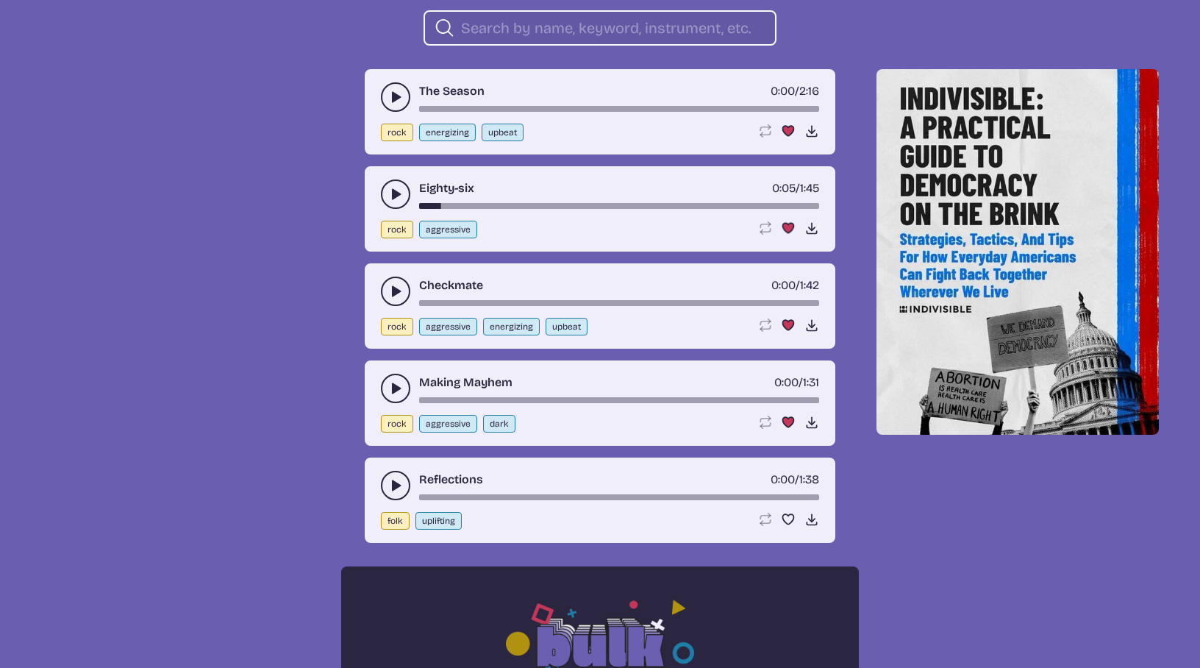
click at [383, 193] on button "play-pause toggle" at bounding box center [395, 193] width 29 height 29
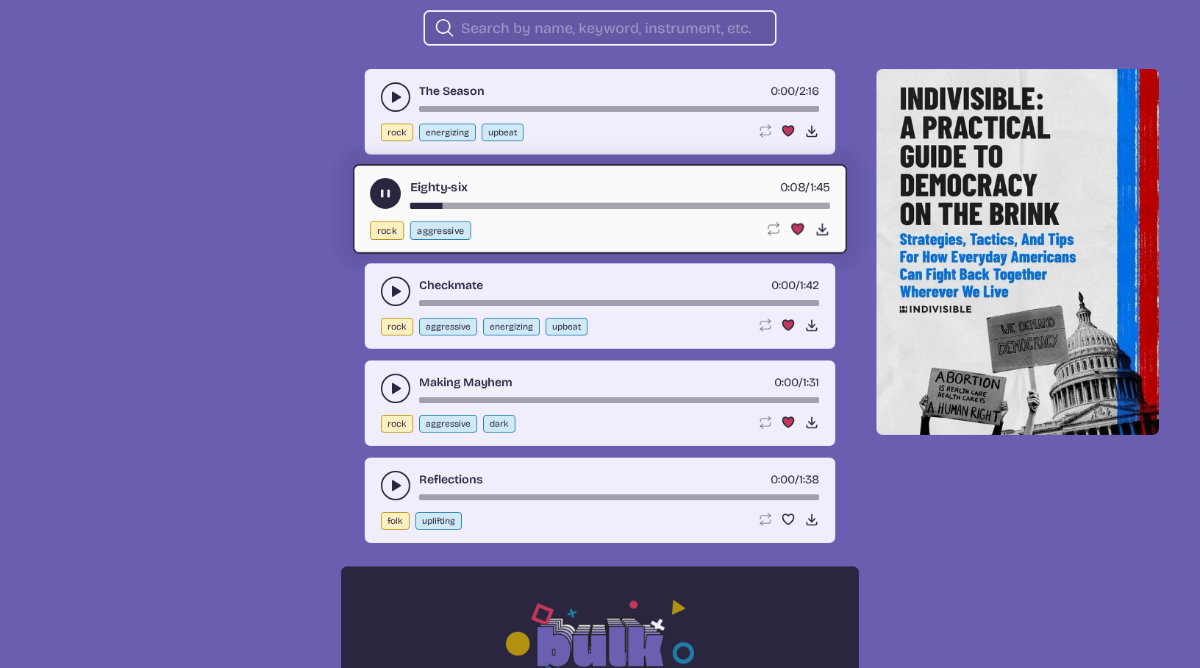
click at [383, 193] on use "play-pause toggle" at bounding box center [385, 193] width 15 height 15
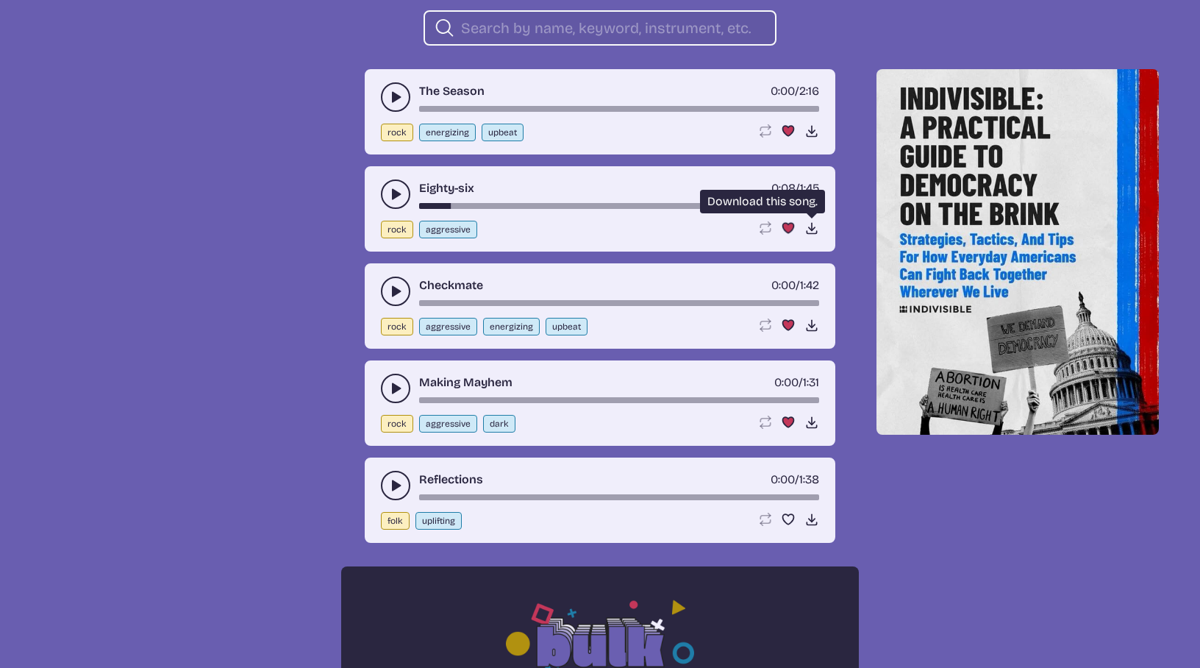
click at [808, 228] on icon "Download song" at bounding box center [811, 228] width 15 height 15
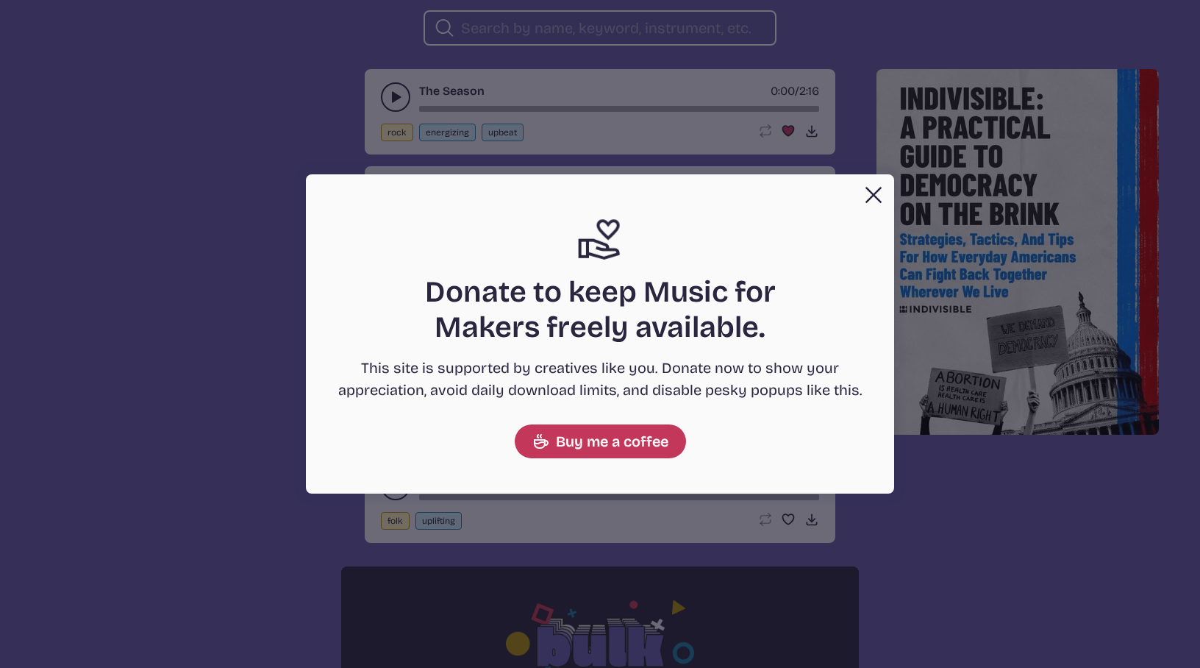
click at [868, 196] on button "Close" at bounding box center [873, 194] width 29 height 29
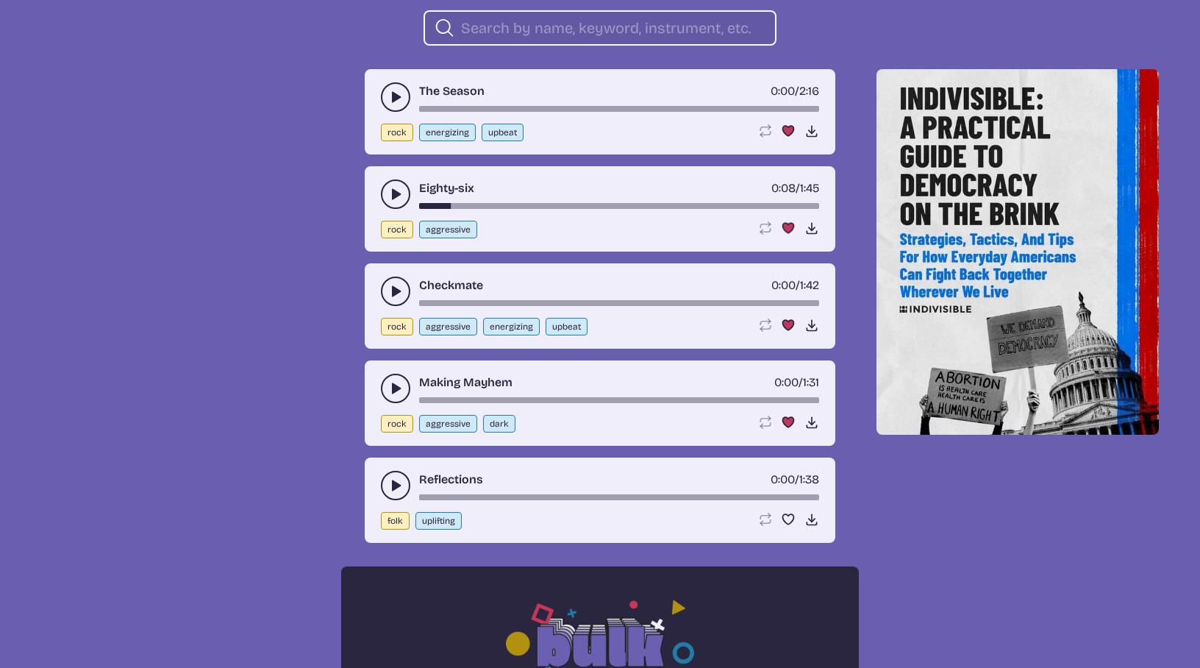
click at [685, 136] on div "rock energizing upbeat" at bounding box center [563, 133] width 365 height 18
click at [388, 97] on icon "play-pause toggle" at bounding box center [395, 97] width 15 height 15
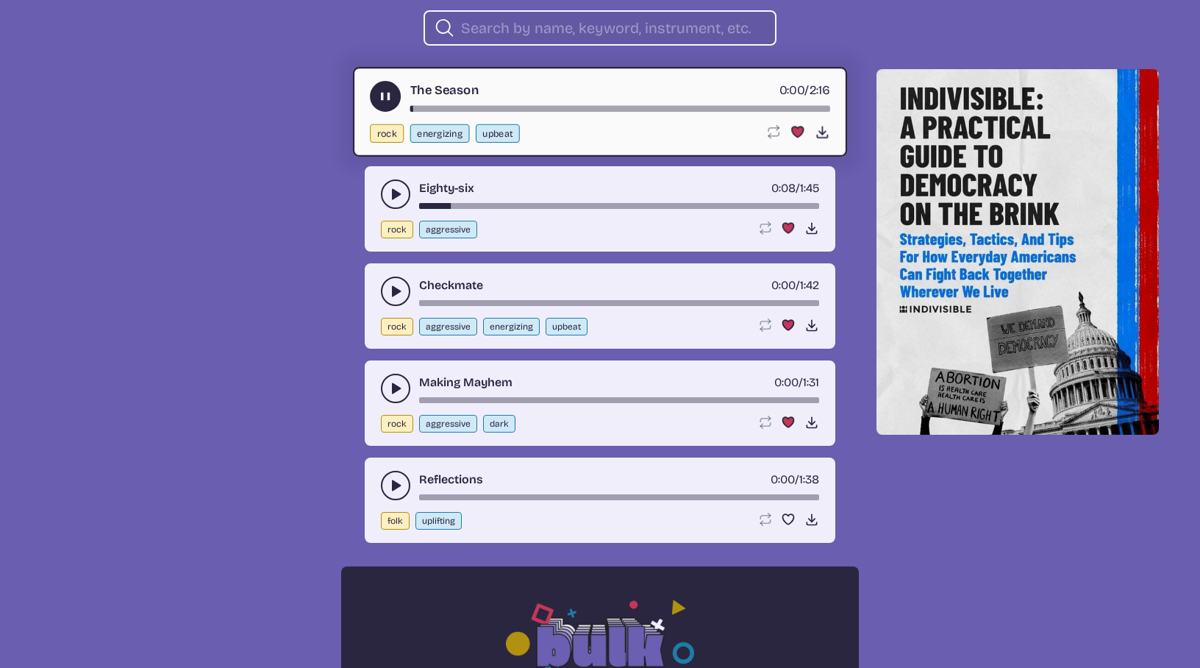
click at [388, 97] on use "play-pause toggle" at bounding box center [385, 96] width 15 height 15
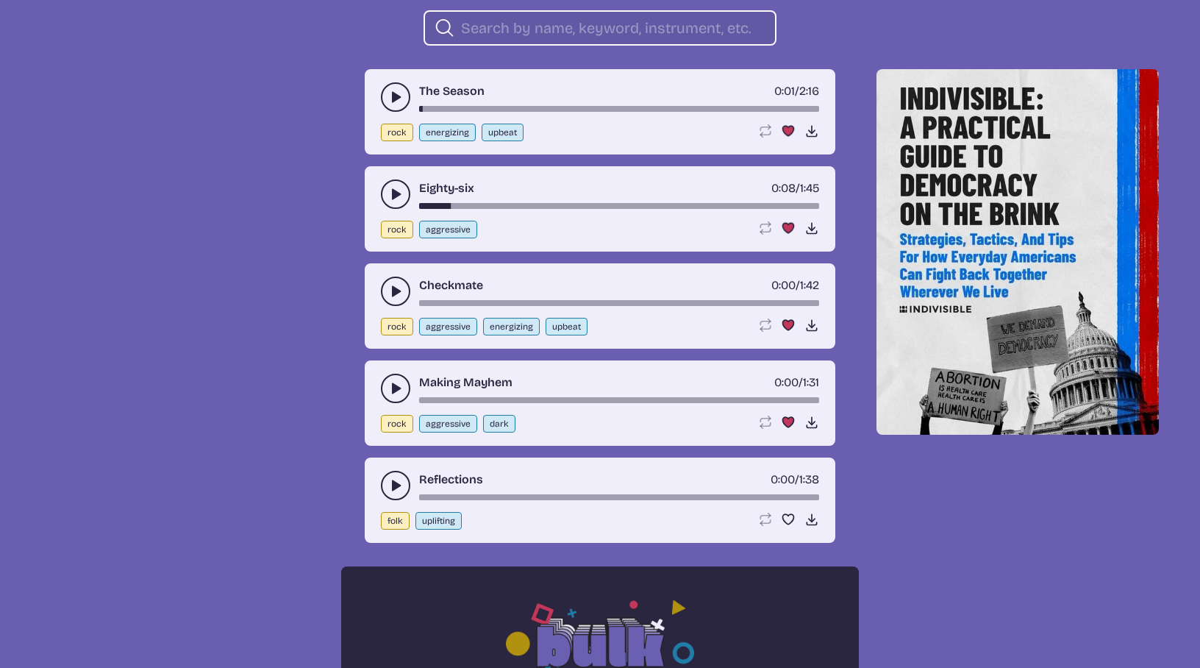
click at [388, 97] on icon "play-pause toggle" at bounding box center [395, 97] width 15 height 15
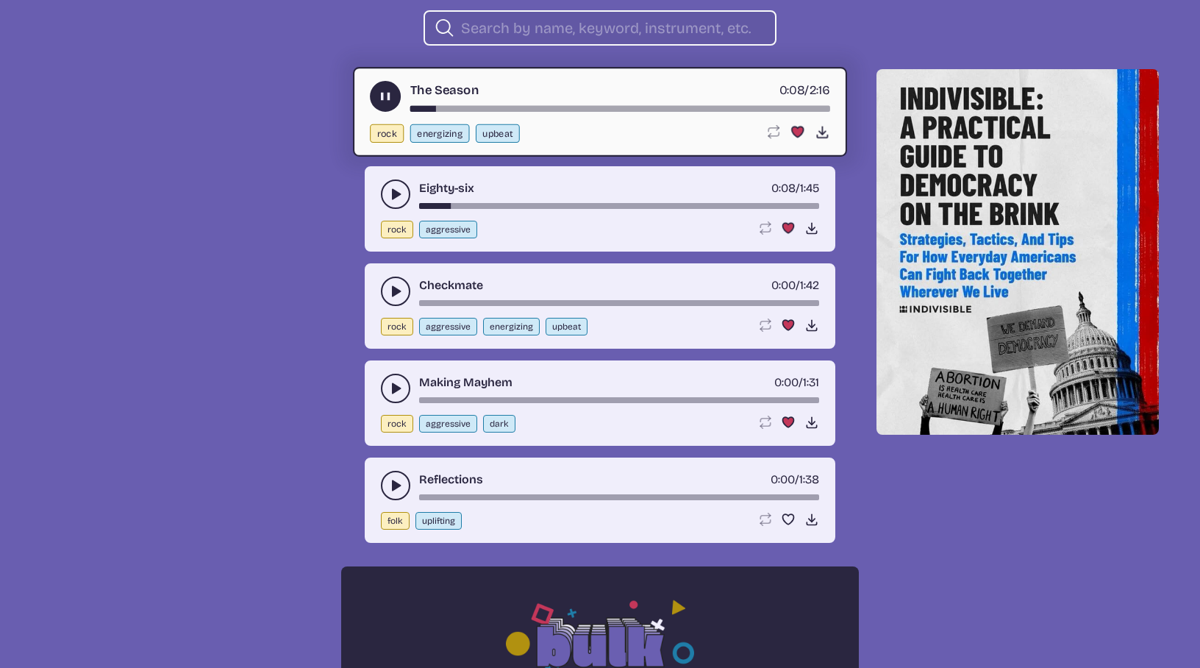
click at [383, 97] on use "play-pause toggle" at bounding box center [385, 96] width 15 height 15
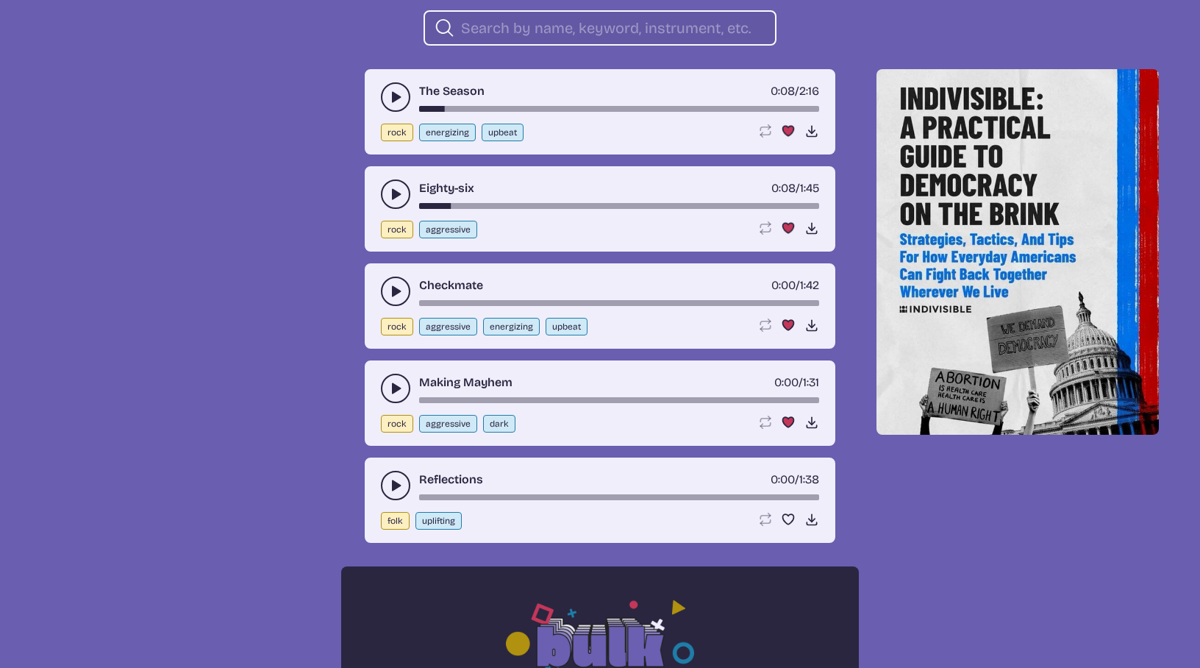
click at [803, 133] on div "Loop song Loop this song. Favorite song Remove this song from your favorites. D…" at bounding box center [788, 131] width 62 height 15
click at [812, 134] on icon "Download song" at bounding box center [811, 131] width 15 height 15
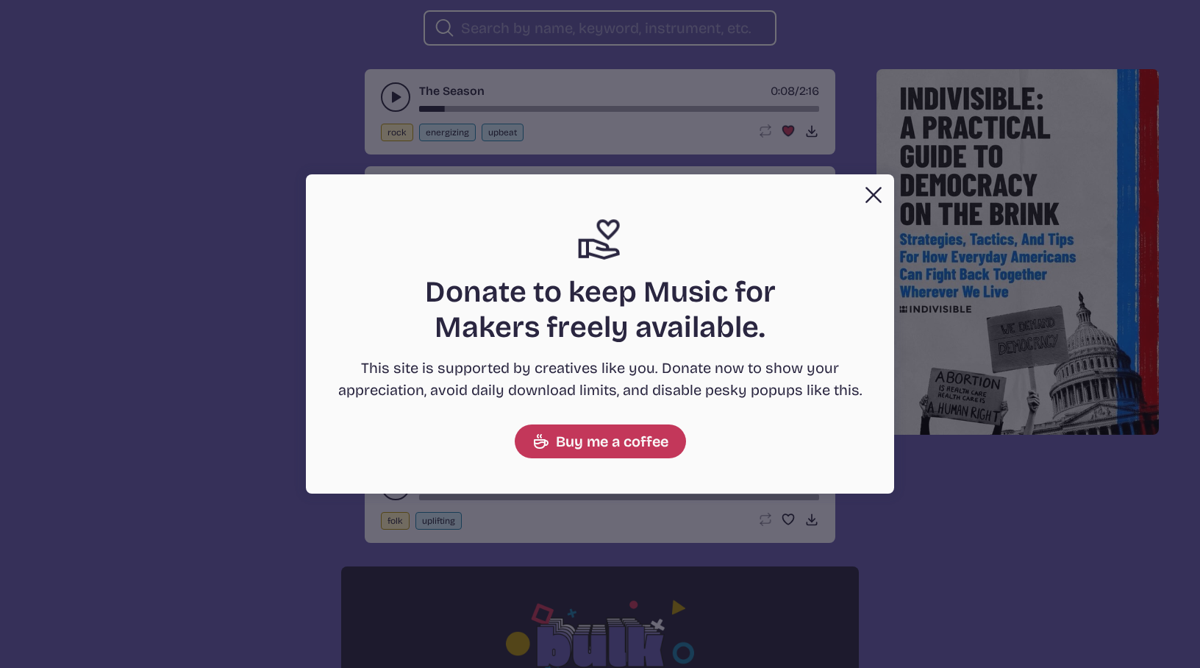
click at [877, 189] on button "Close" at bounding box center [873, 194] width 29 height 29
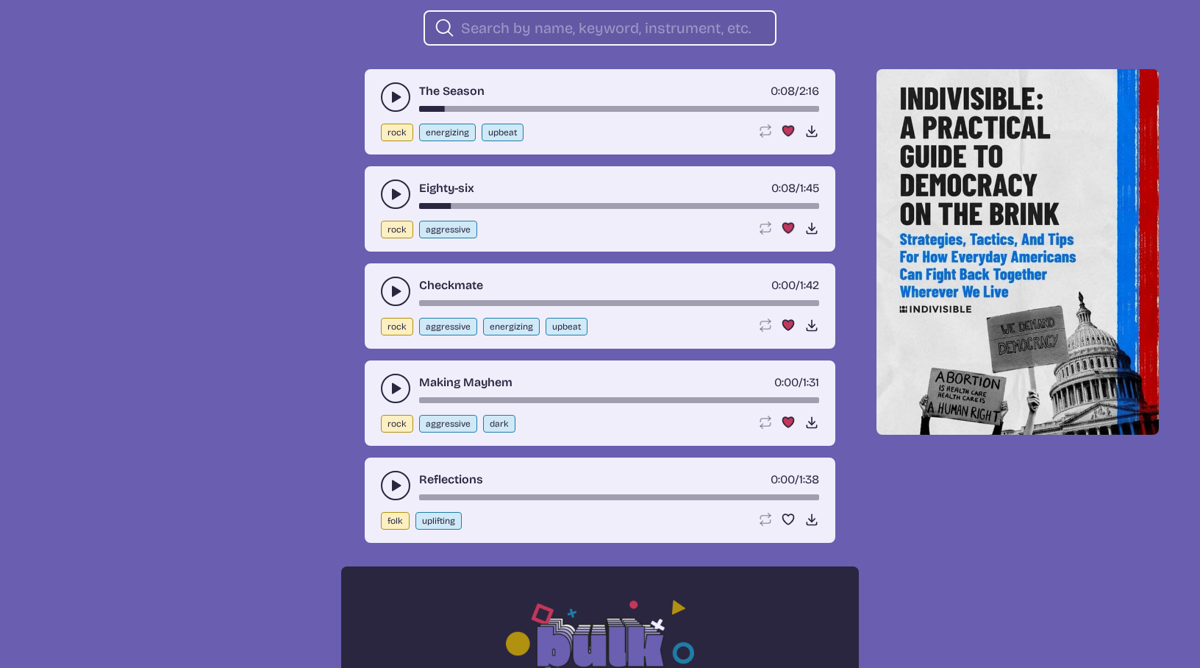
click at [388, 196] on icon "play-pause toggle" at bounding box center [395, 194] width 15 height 15
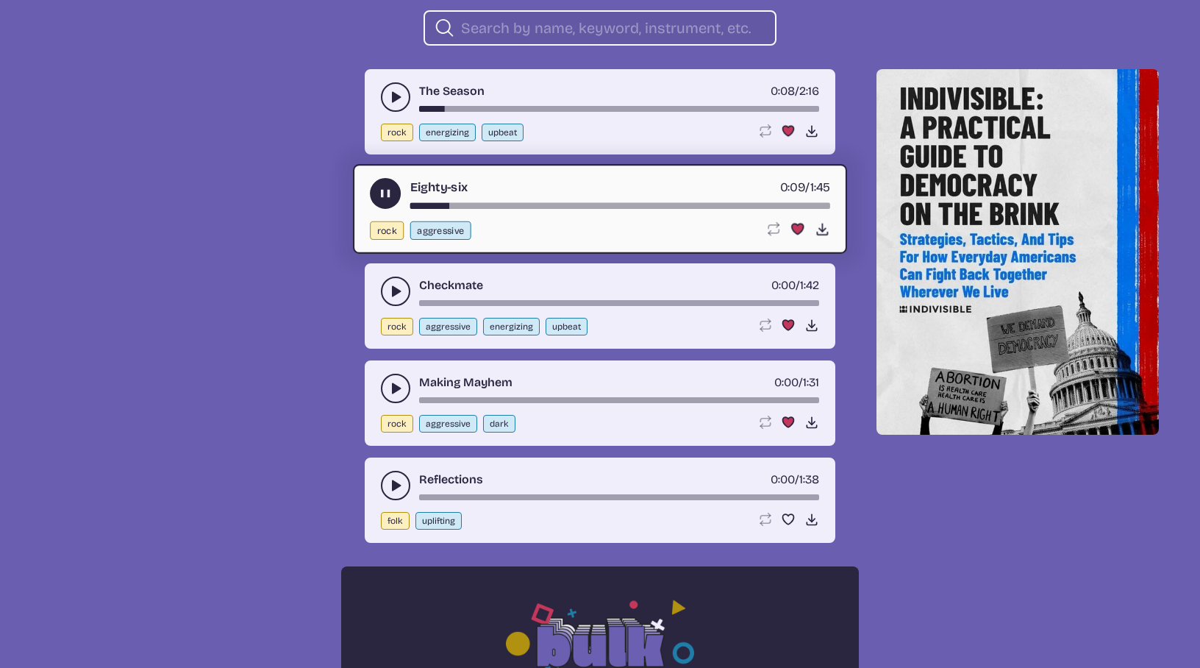
drag, startPoint x: 440, startPoint y: 206, endPoint x: 398, endPoint y: 204, distance: 42.0
click at [398, 204] on div "Eighty-six 0:09 / 1:45" at bounding box center [600, 193] width 460 height 31
click at [411, 205] on div "song-time-bar" at bounding box center [620, 206] width 420 height 6
click at [382, 188] on use "play-pause toggle" at bounding box center [385, 193] width 15 height 15
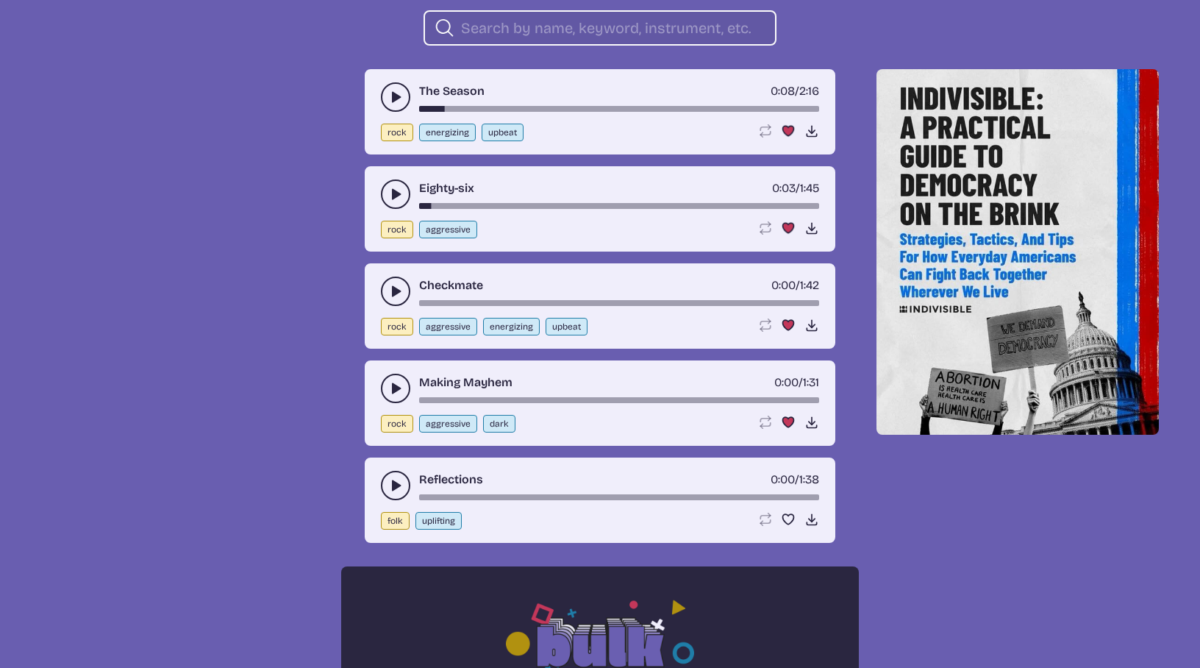
click at [382, 296] on button "play-pause toggle" at bounding box center [395, 290] width 29 height 29
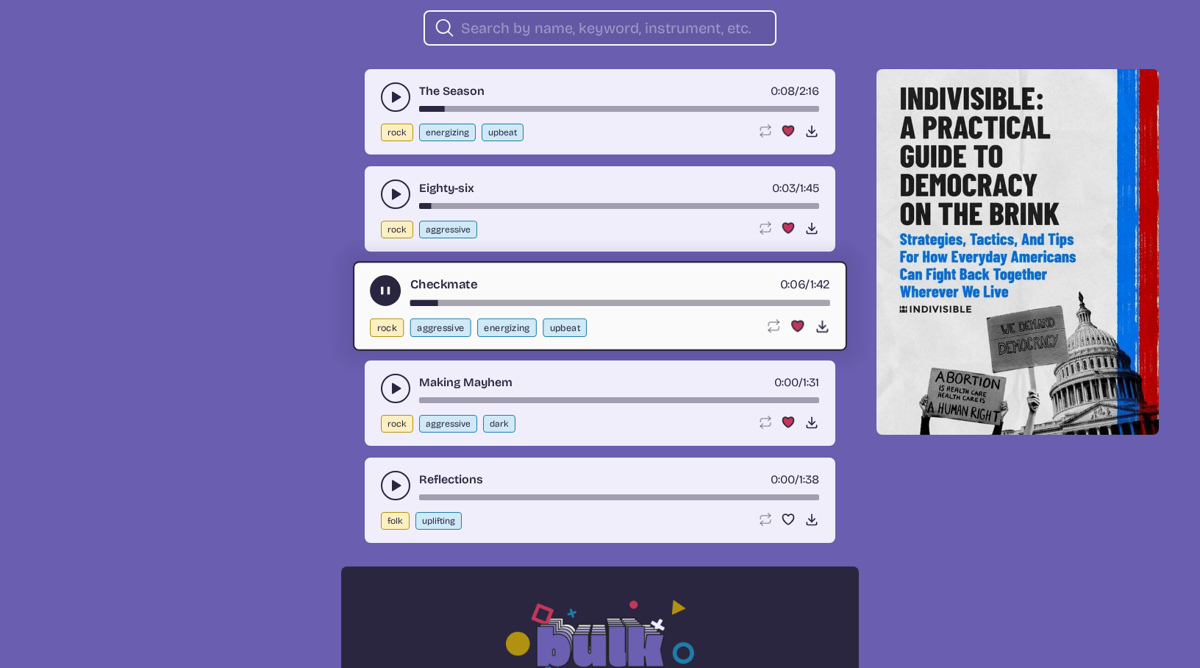
click at [382, 296] on icon "play-pause toggle" at bounding box center [385, 290] width 15 height 15
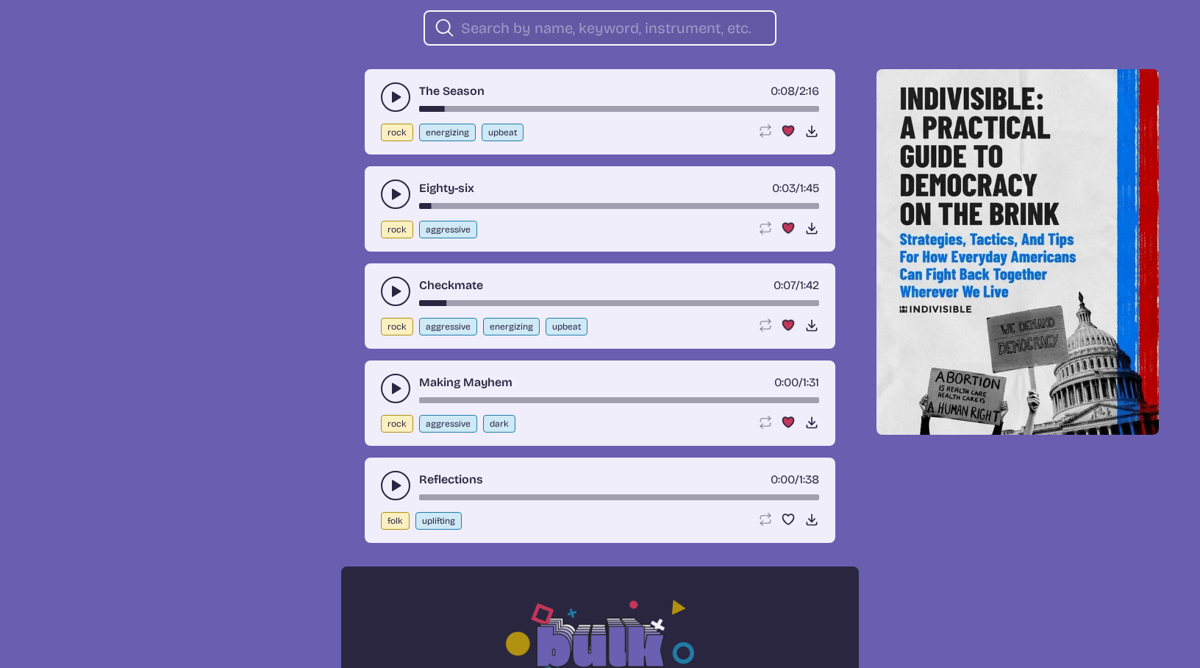
click at [385, 389] on button "play-pause toggle" at bounding box center [395, 388] width 29 height 29
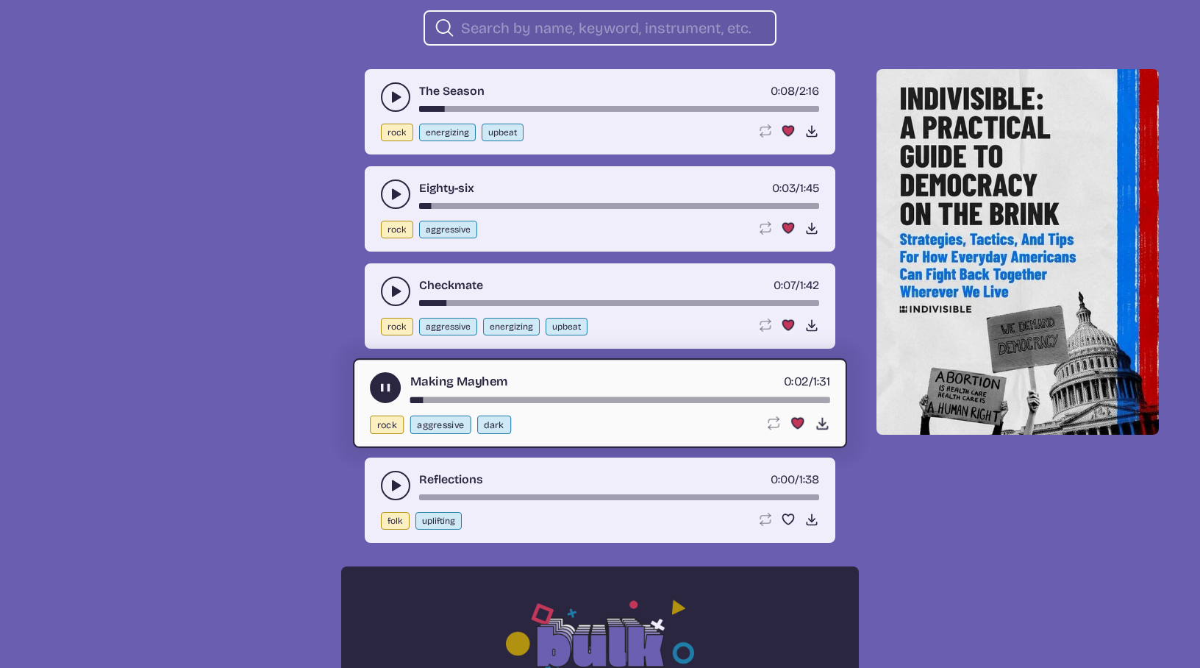
click at [385, 389] on icon "play-pause toggle" at bounding box center [385, 387] width 15 height 15
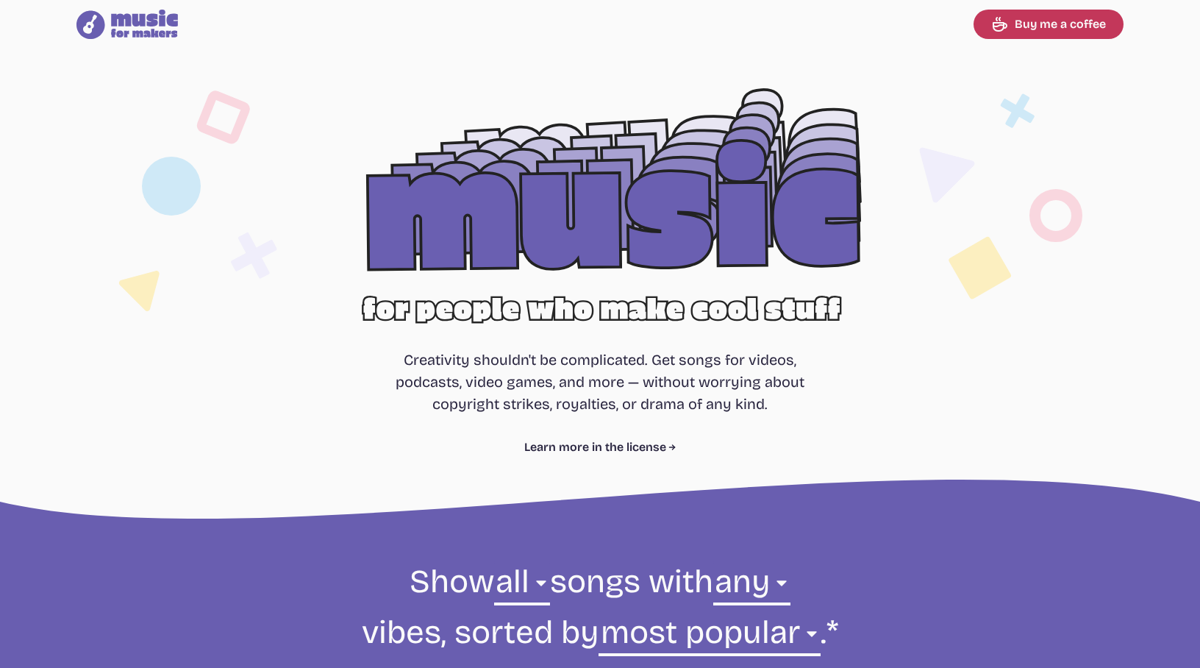
scroll to position [0, 0]
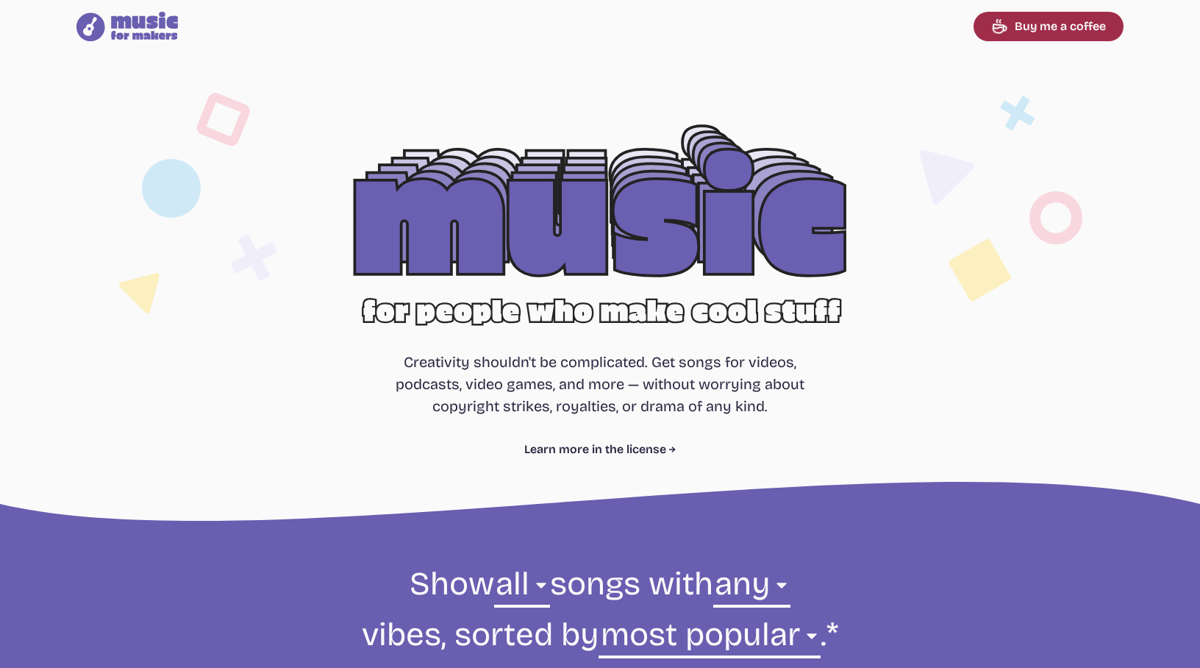
click at [1035, 32] on link "Buy me a coffee" at bounding box center [1049, 26] width 150 height 29
